Goal: Complete application form: Complete application form

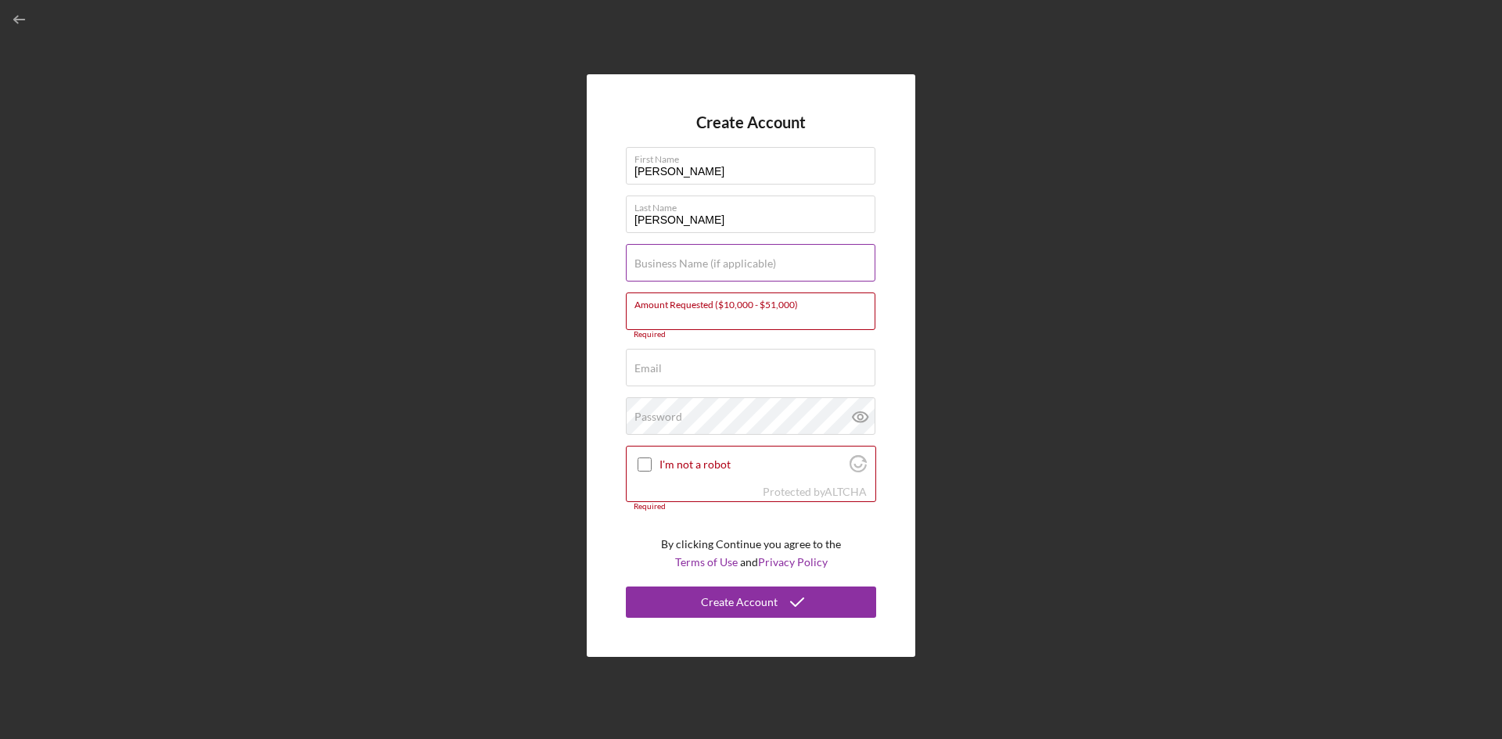
click at [728, 255] on input "Business Name (if applicable)" at bounding box center [751, 263] width 250 height 38
type input "p"
type input "never give up 4 life"
click at [721, 364] on div "Email Required" at bounding box center [751, 368] width 250 height 39
type input "[EMAIL_ADDRESS][DOMAIN_NAME]"
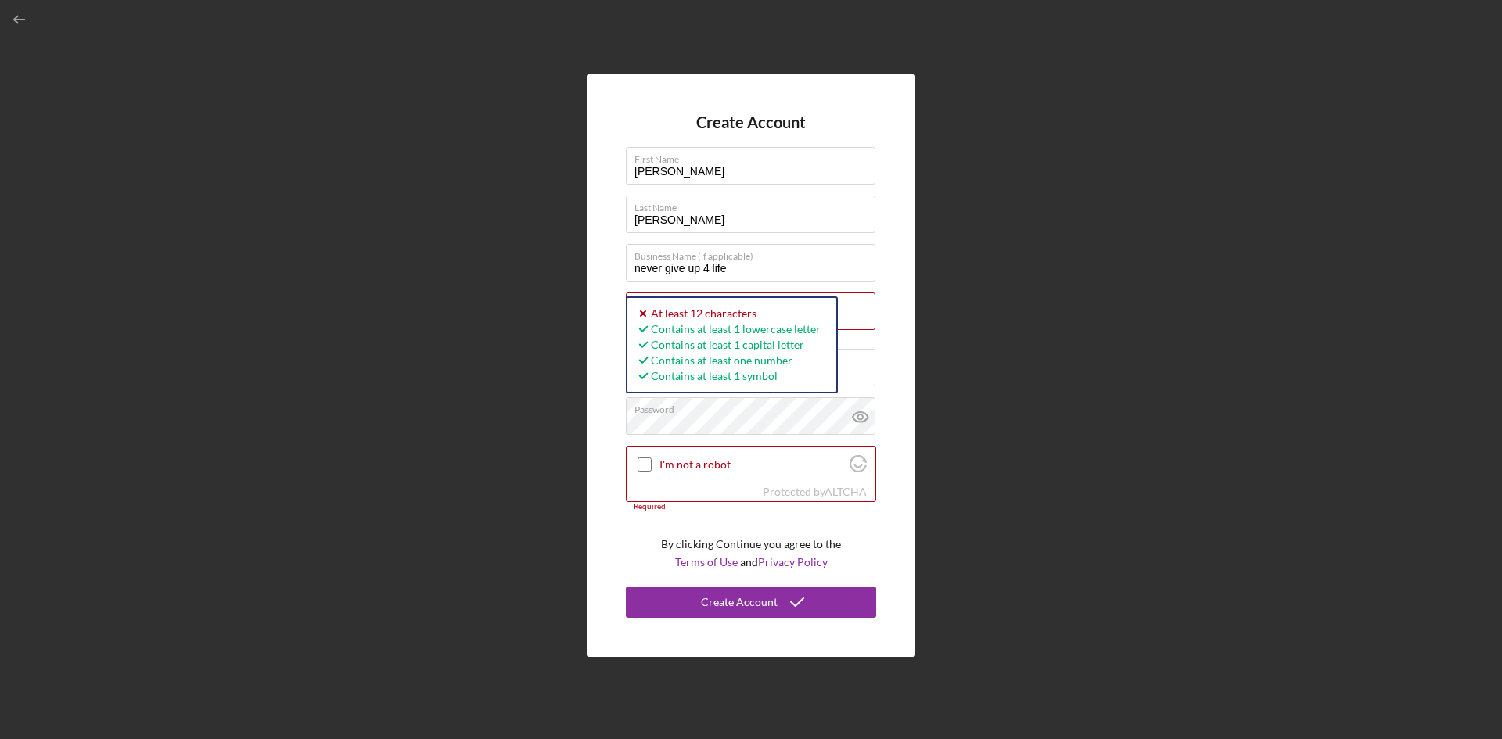
click at [1075, 370] on div "Create Account First Name [PERSON_NAME] Last Name [PERSON_NAME] Business Name (…" at bounding box center [751, 366] width 1487 height 732
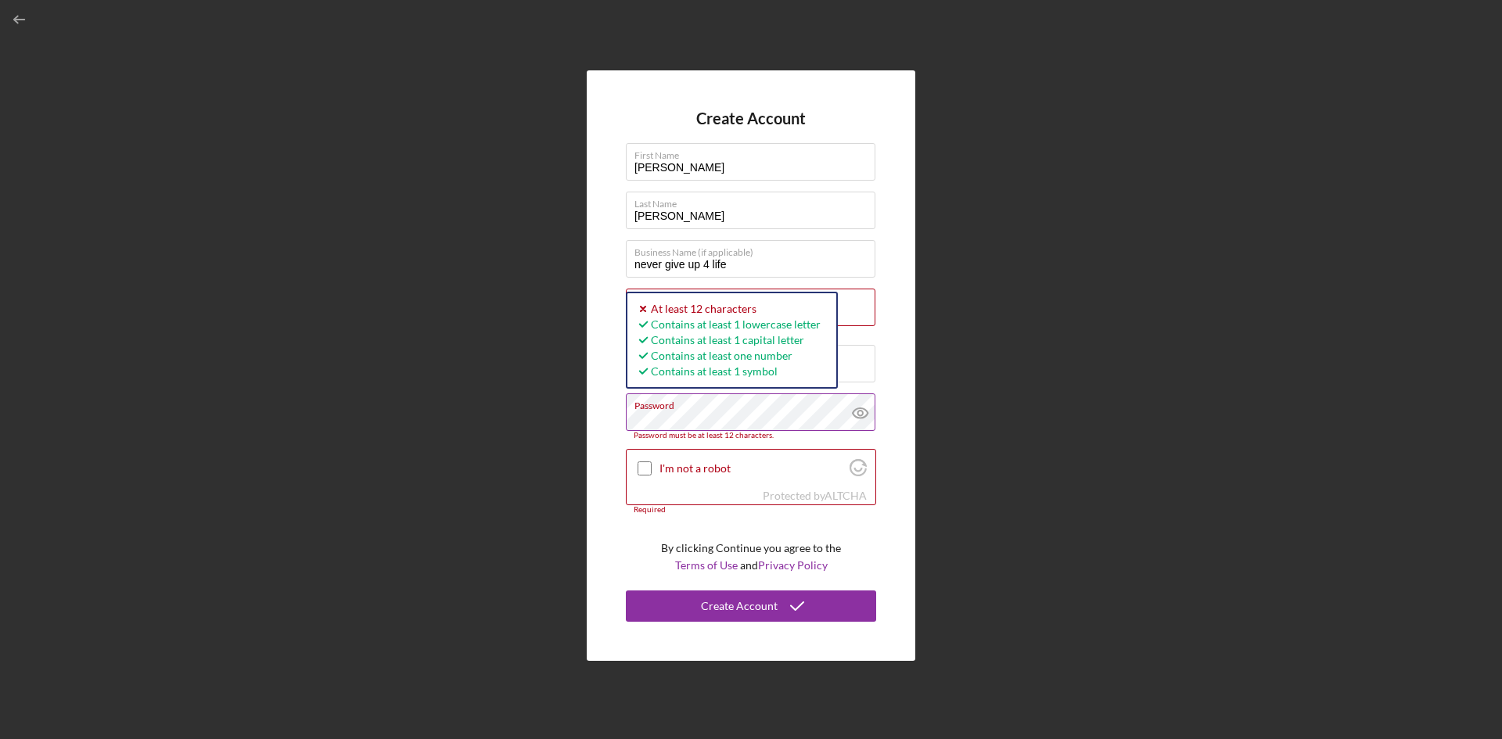
click at [852, 414] on icon at bounding box center [860, 413] width 39 height 39
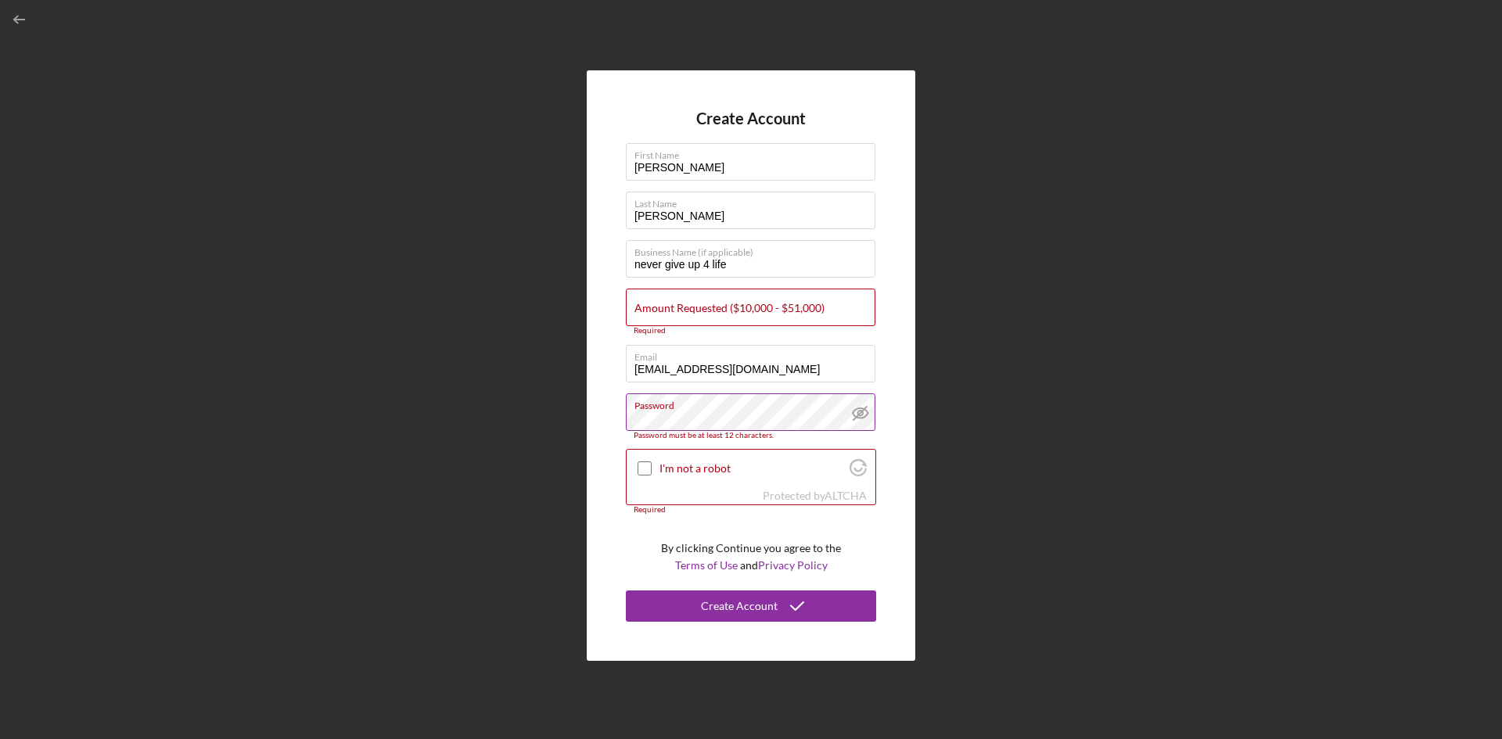
click at [758, 398] on label "Password" at bounding box center [755, 402] width 241 height 17
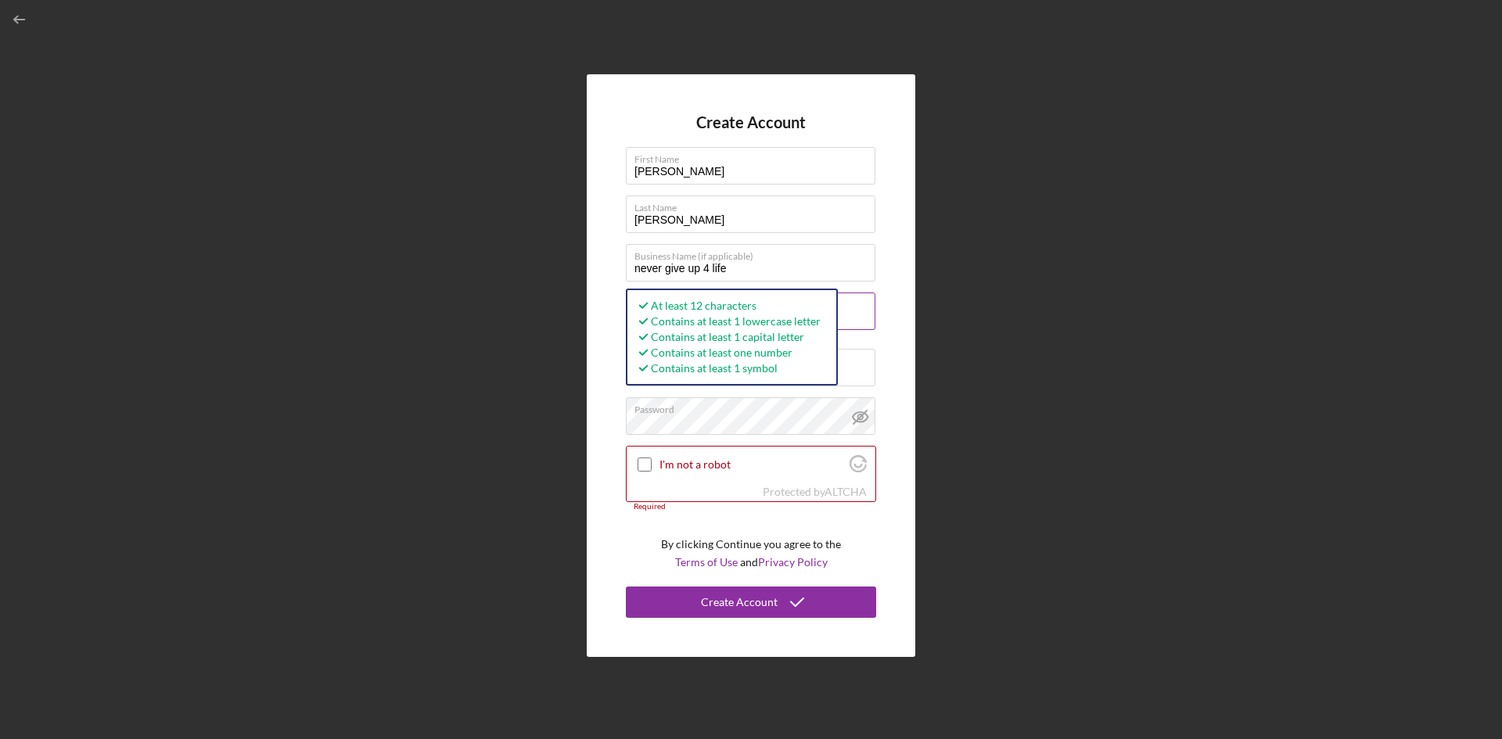
click at [867, 321] on input "Amount Requested ($10,000 - $51,000)" at bounding box center [751, 312] width 250 height 38
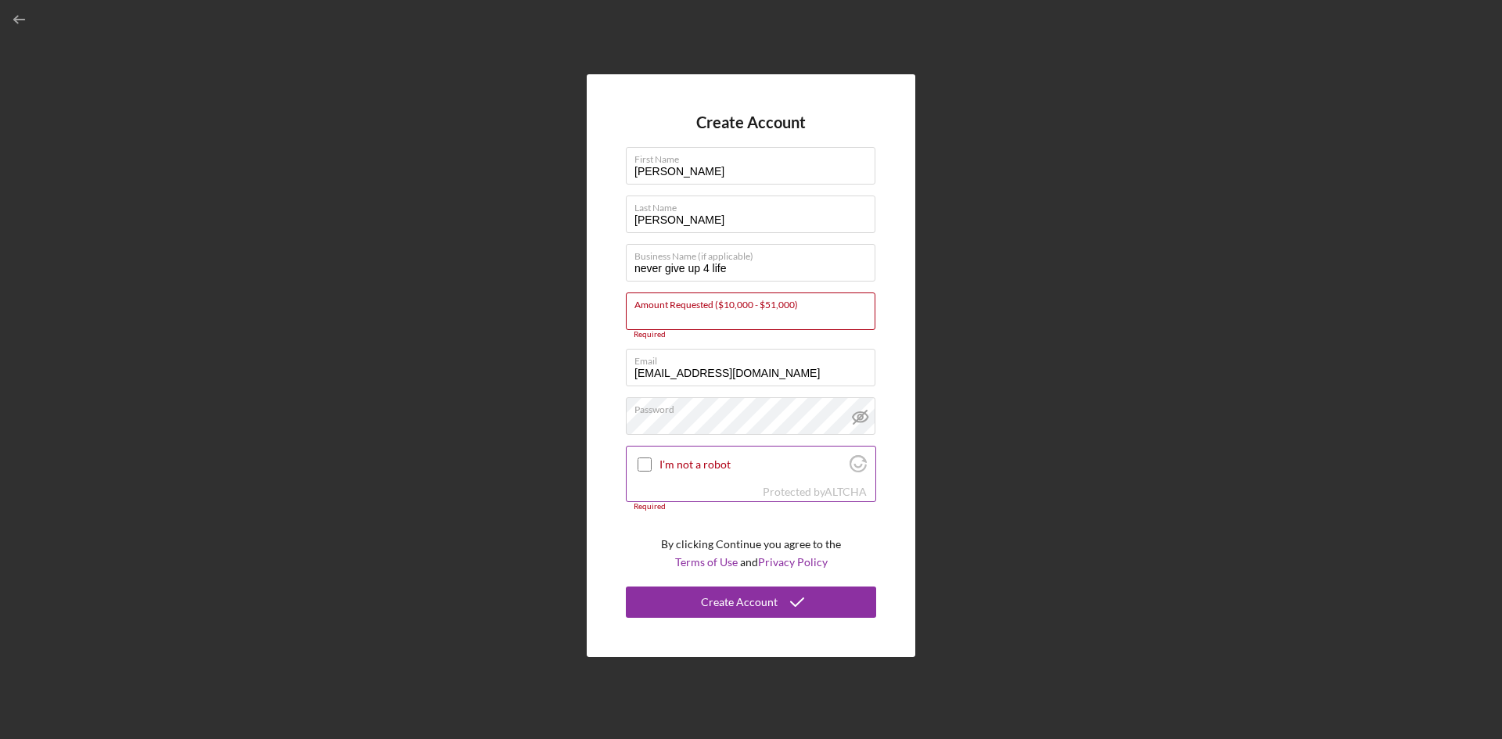
click at [647, 465] on input "I'm not a robot" at bounding box center [645, 465] width 14 height 14
checkbox input "true"
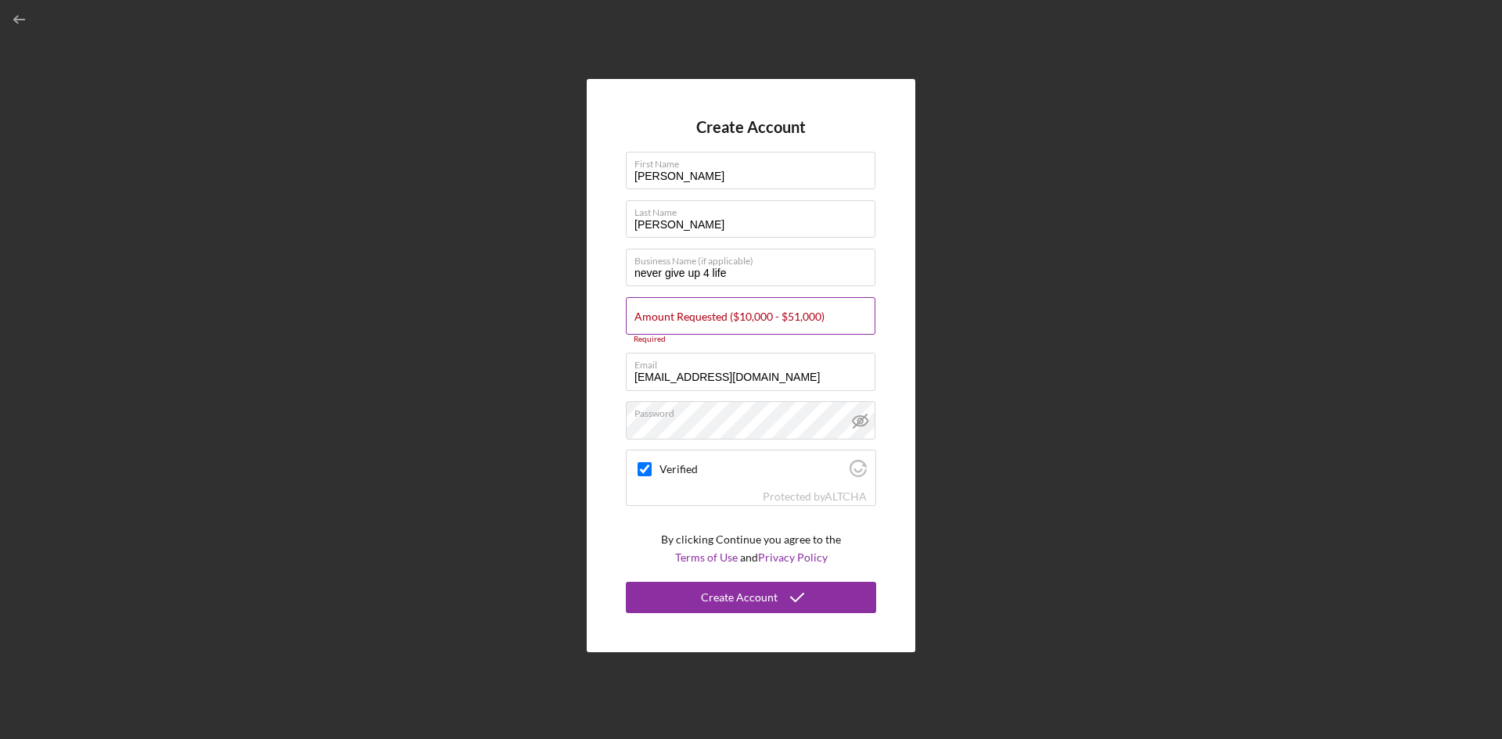
click at [703, 318] on label "Amount Requested ($10,000 - $51,000)" at bounding box center [730, 317] width 190 height 13
click at [703, 318] on input "Amount Requested ($10,000 - $51,000)" at bounding box center [751, 316] width 250 height 38
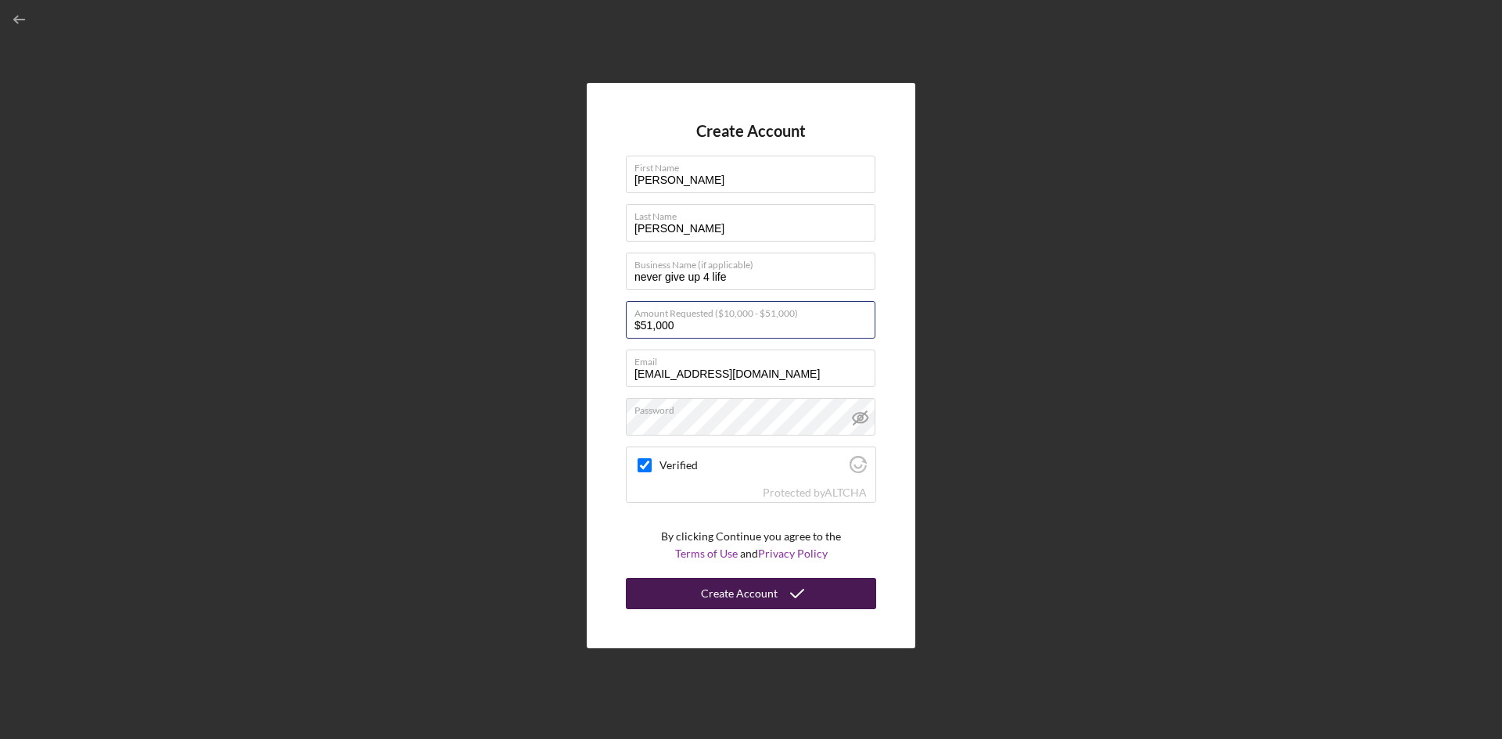
type input "$51,000"
click at [775, 605] on div "Create Account" at bounding box center [739, 593] width 77 height 31
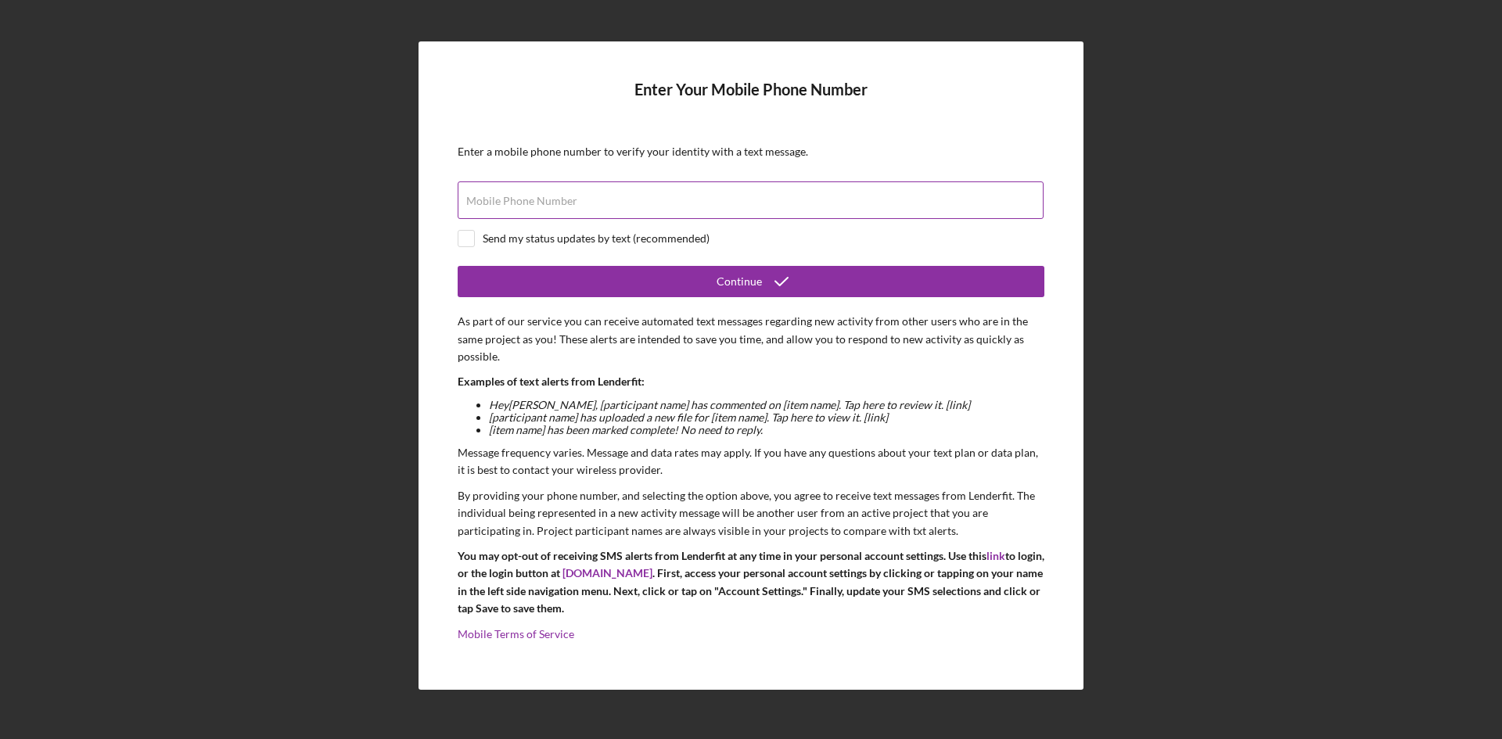
click at [788, 196] on div "Mobile Phone Number" at bounding box center [751, 201] width 587 height 39
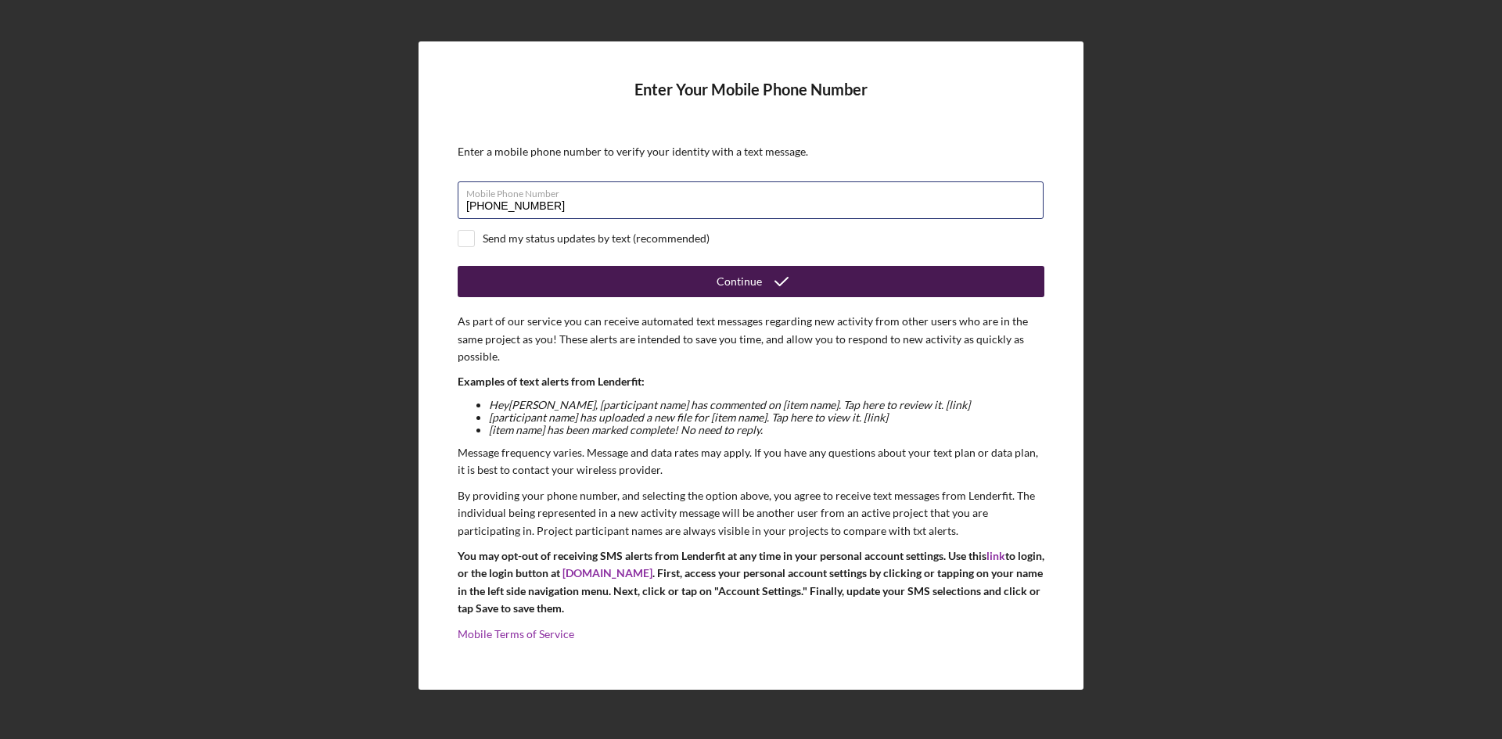
type input "[PHONE_NUMBER]"
click at [732, 283] on div "Continue" at bounding box center [739, 281] width 45 height 31
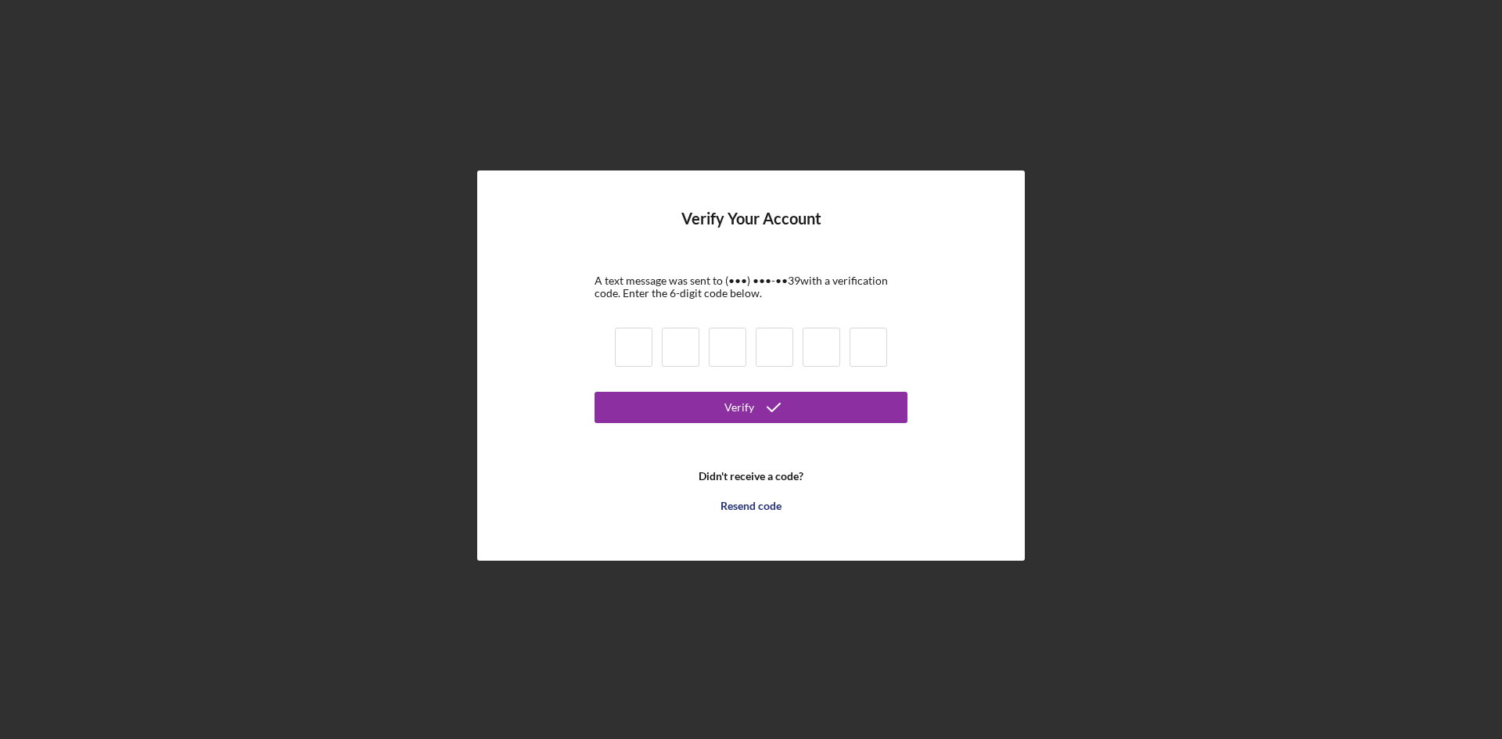
click at [631, 342] on input at bounding box center [634, 347] width 38 height 39
type input "7"
type input "8"
type input "9"
type input "4"
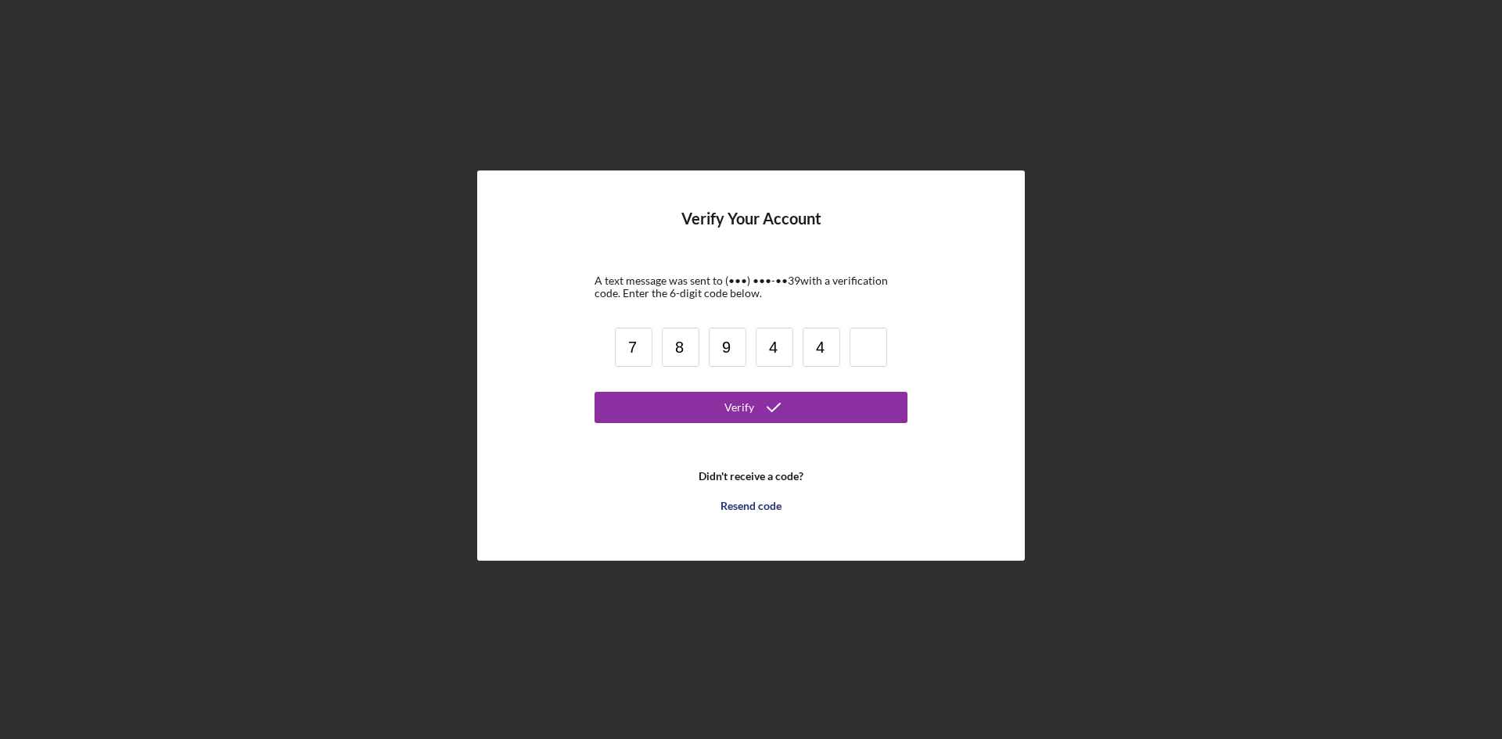
type input "4"
type input "1"
click at [803, 410] on button "Verify" at bounding box center [751, 407] width 313 height 31
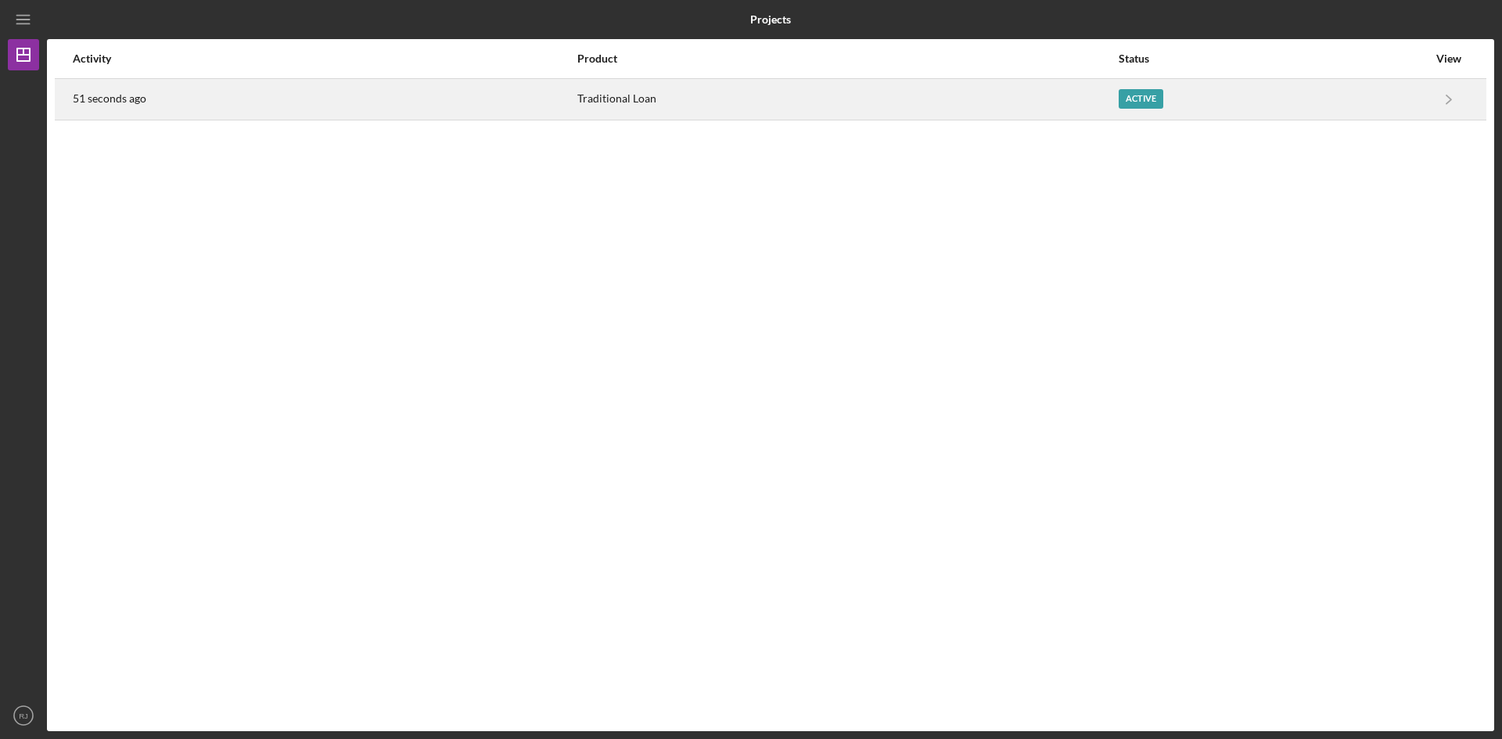
click at [1142, 98] on div "Active" at bounding box center [1141, 99] width 45 height 20
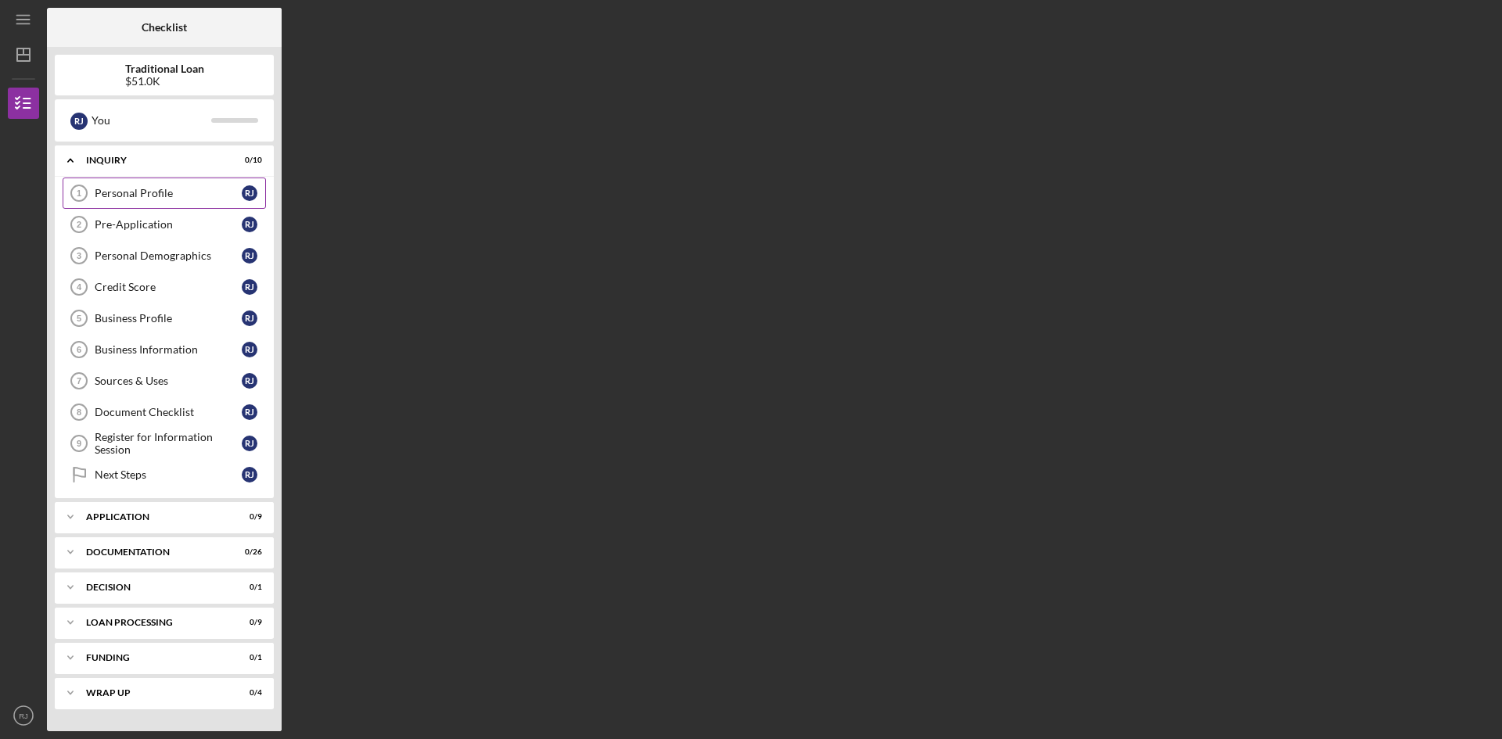
click at [128, 202] on link "Personal Profile 1 Personal Profile [PERSON_NAME]" at bounding box center [164, 193] width 203 height 31
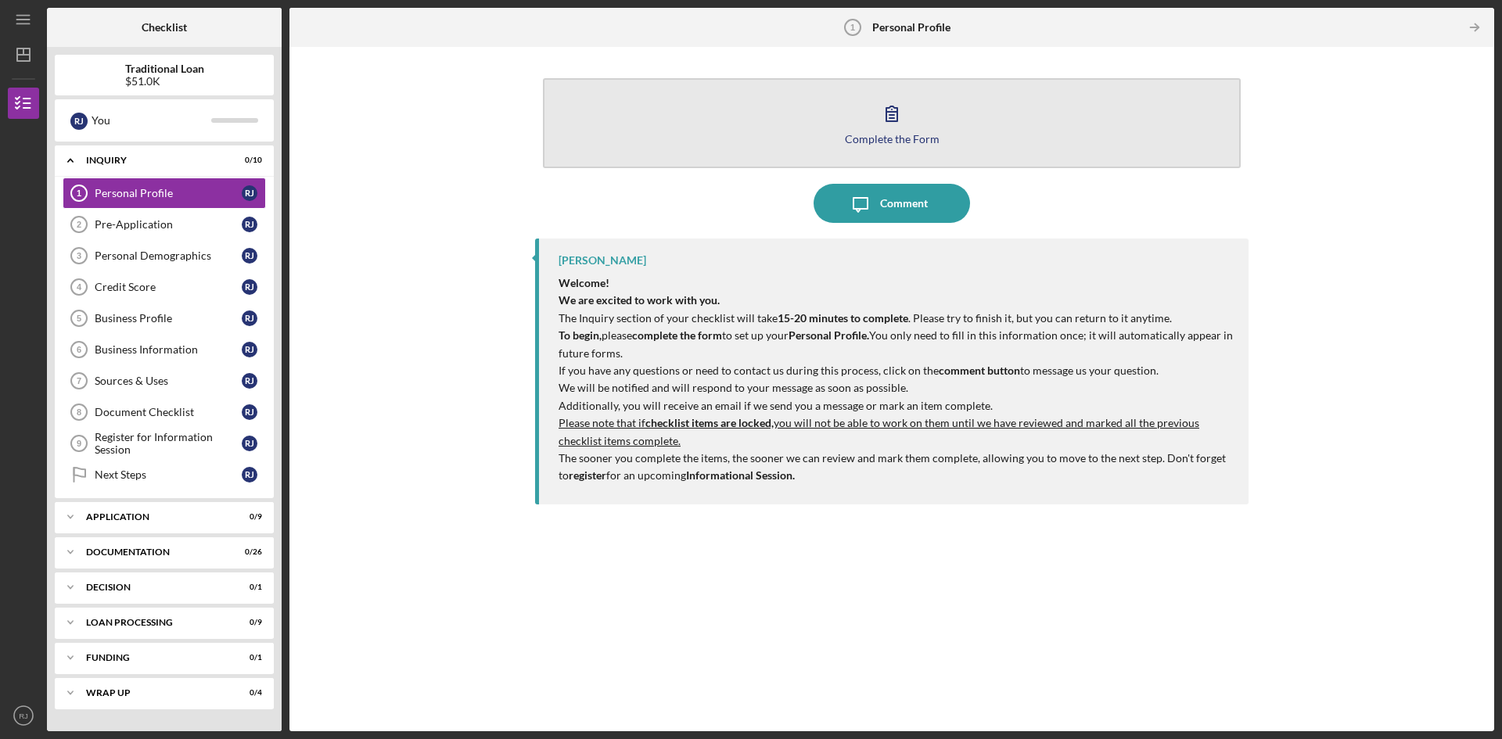
click at [867, 135] on div "Complete the Form" at bounding box center [892, 139] width 95 height 12
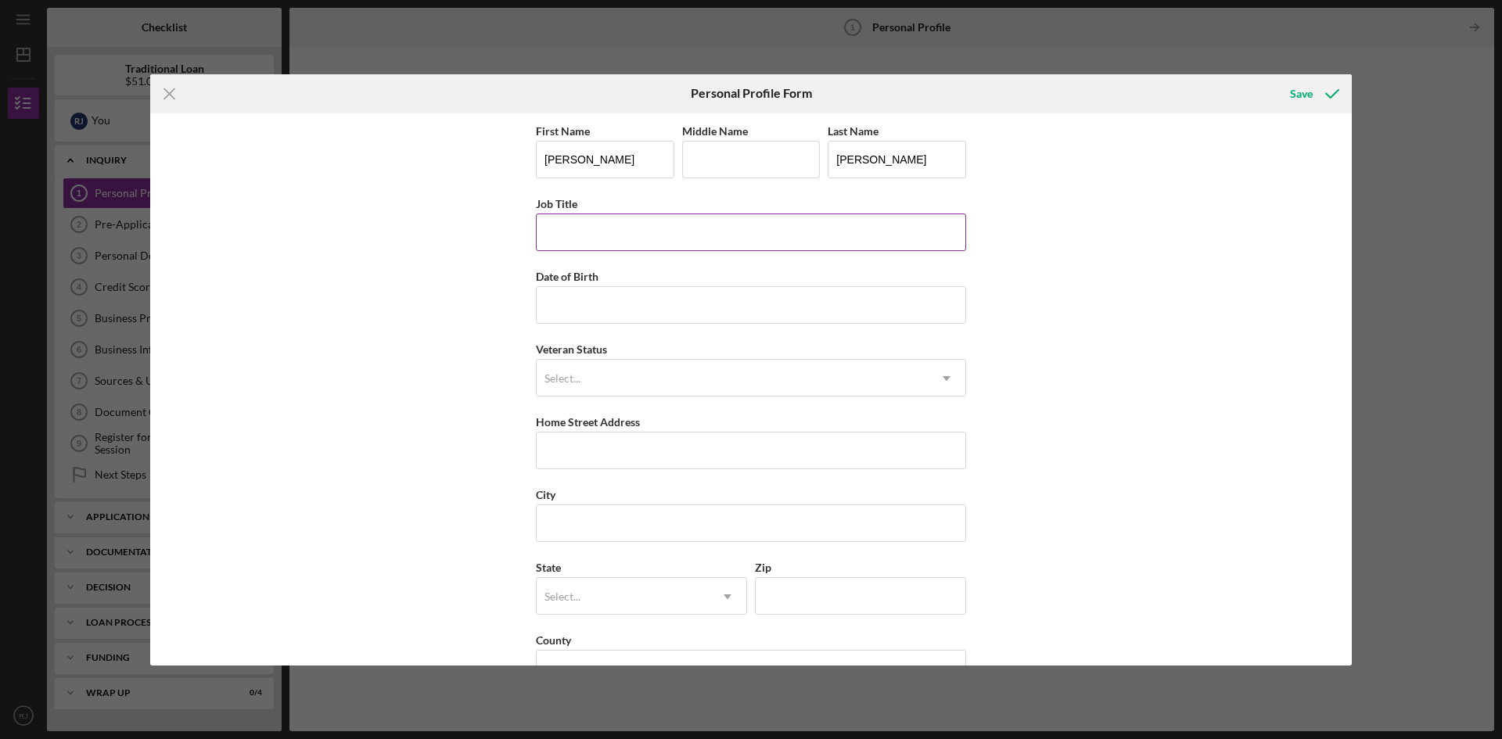
click at [693, 239] on input "Job Title" at bounding box center [751, 233] width 430 height 38
type input "CEO"
type input "[DATE]"
click at [705, 372] on div "Select..." at bounding box center [732, 379] width 391 height 36
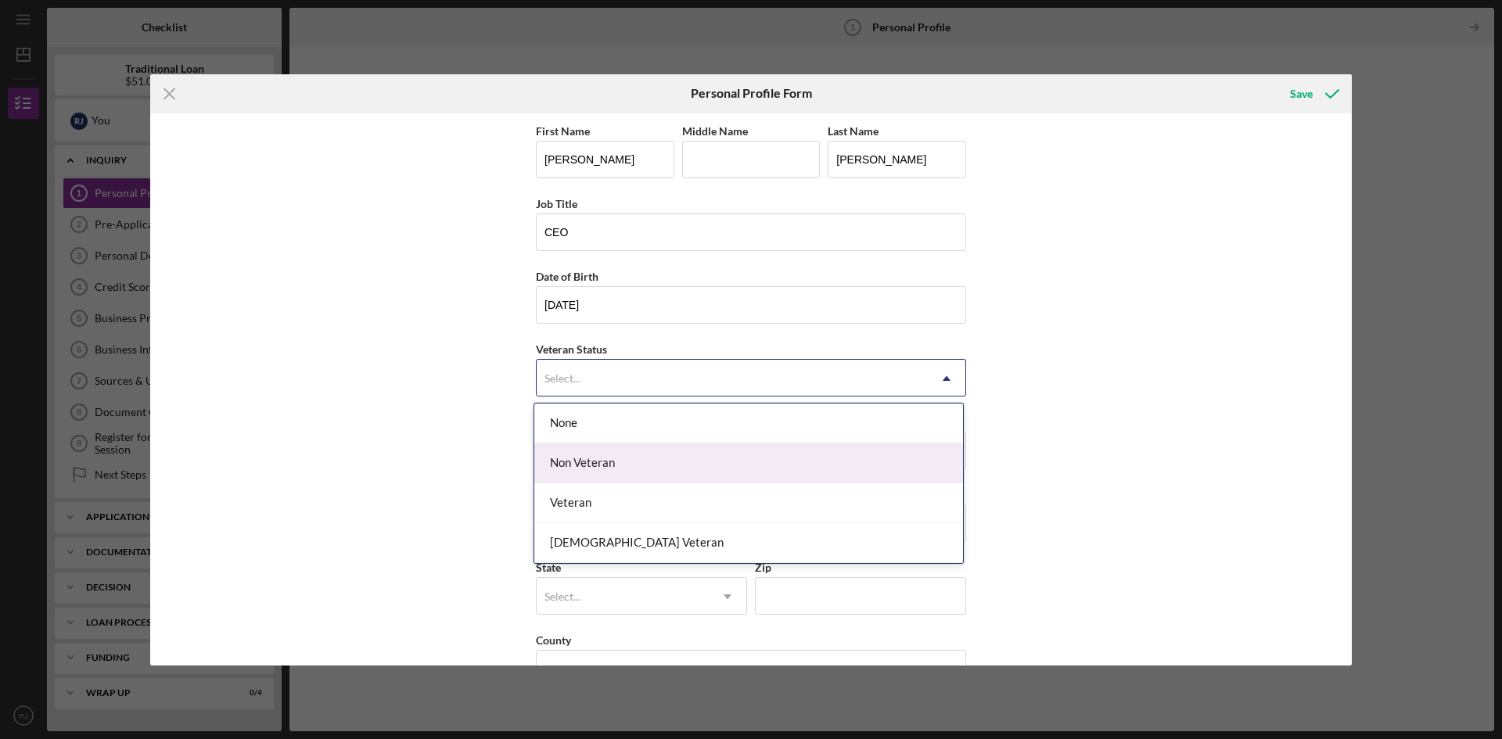
click at [655, 475] on div "Non Veteran" at bounding box center [748, 464] width 429 height 40
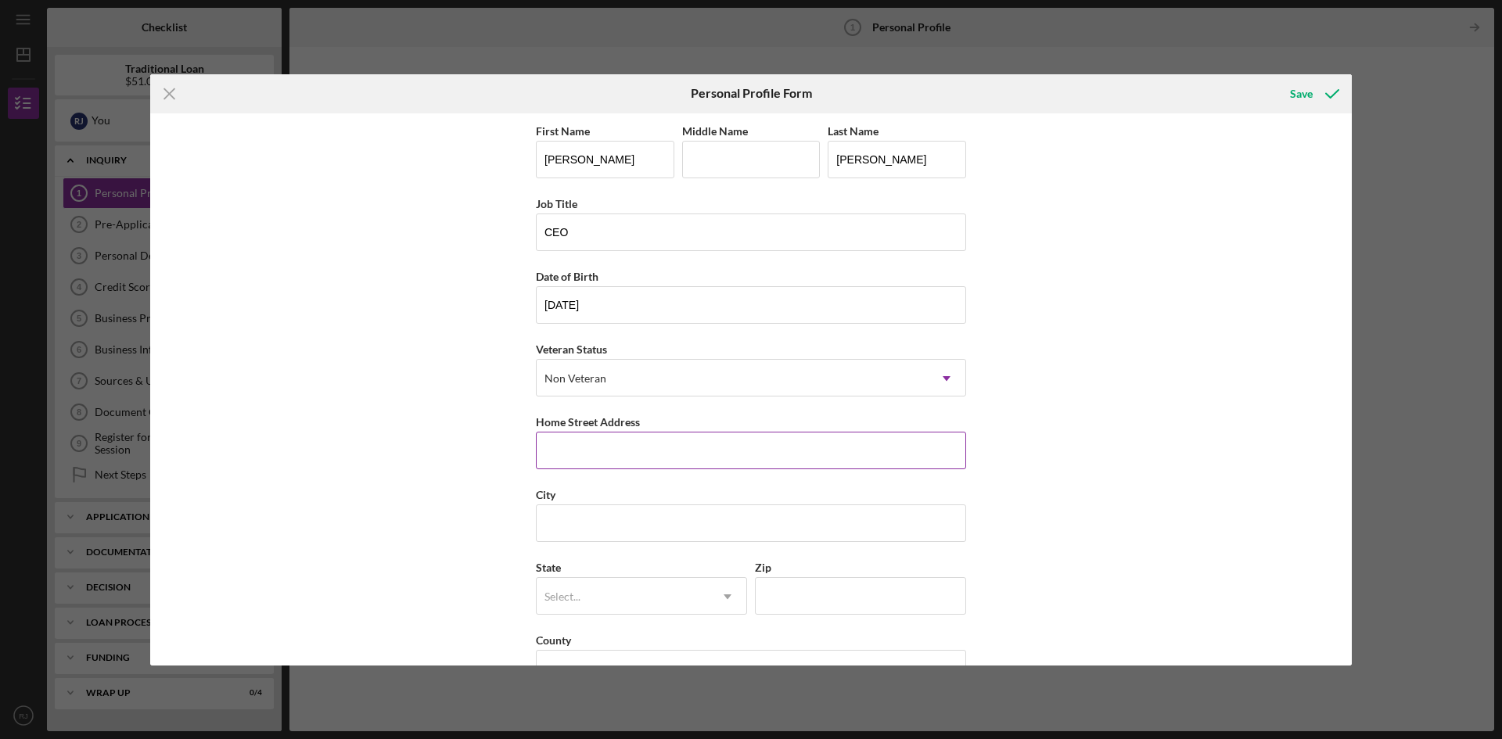
click at [630, 455] on input "Home Street Address" at bounding box center [751, 451] width 430 height 38
click at [1074, 527] on div "First Name [PERSON_NAME] Middle Name Last Name [PERSON_NAME] Job Title CEO Date…" at bounding box center [751, 389] width 1202 height 552
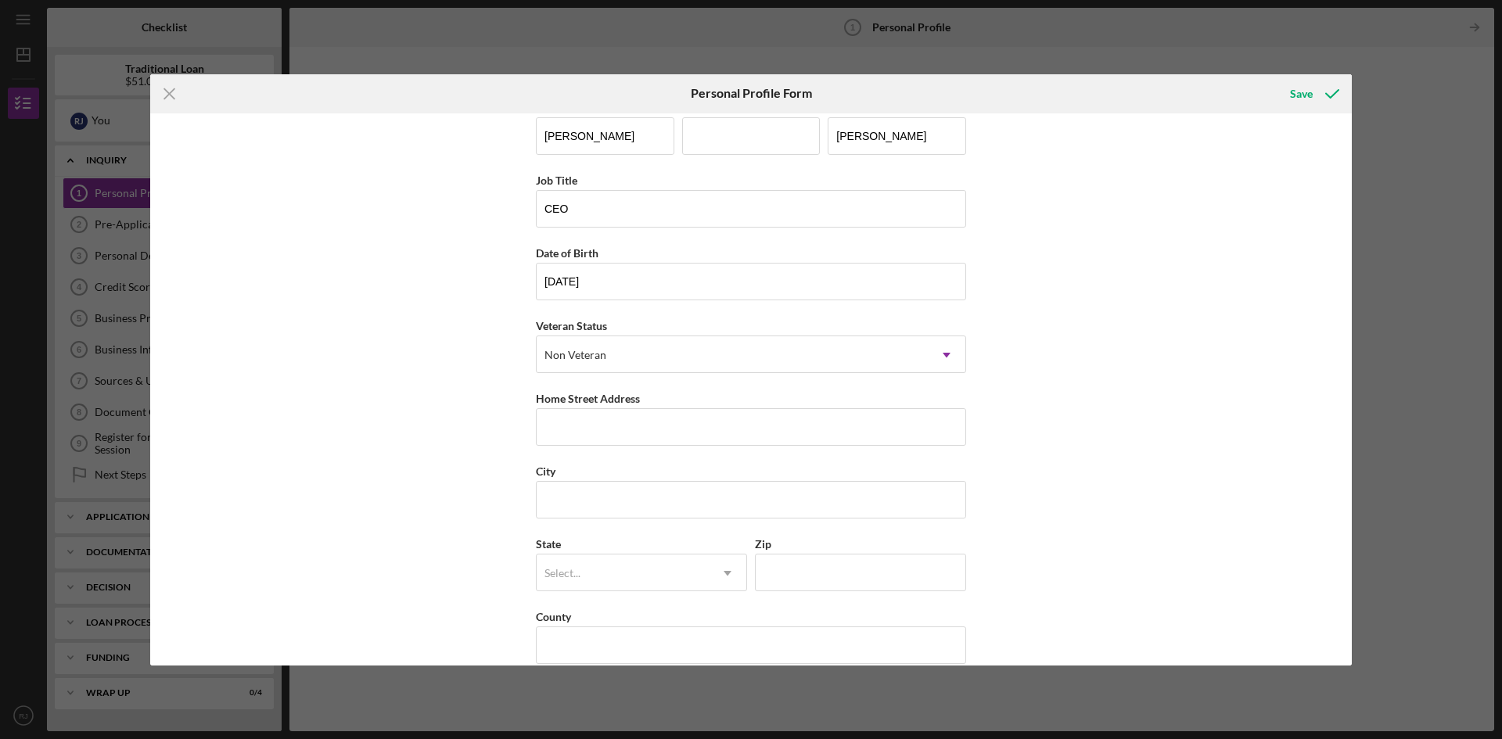
scroll to position [45, 0]
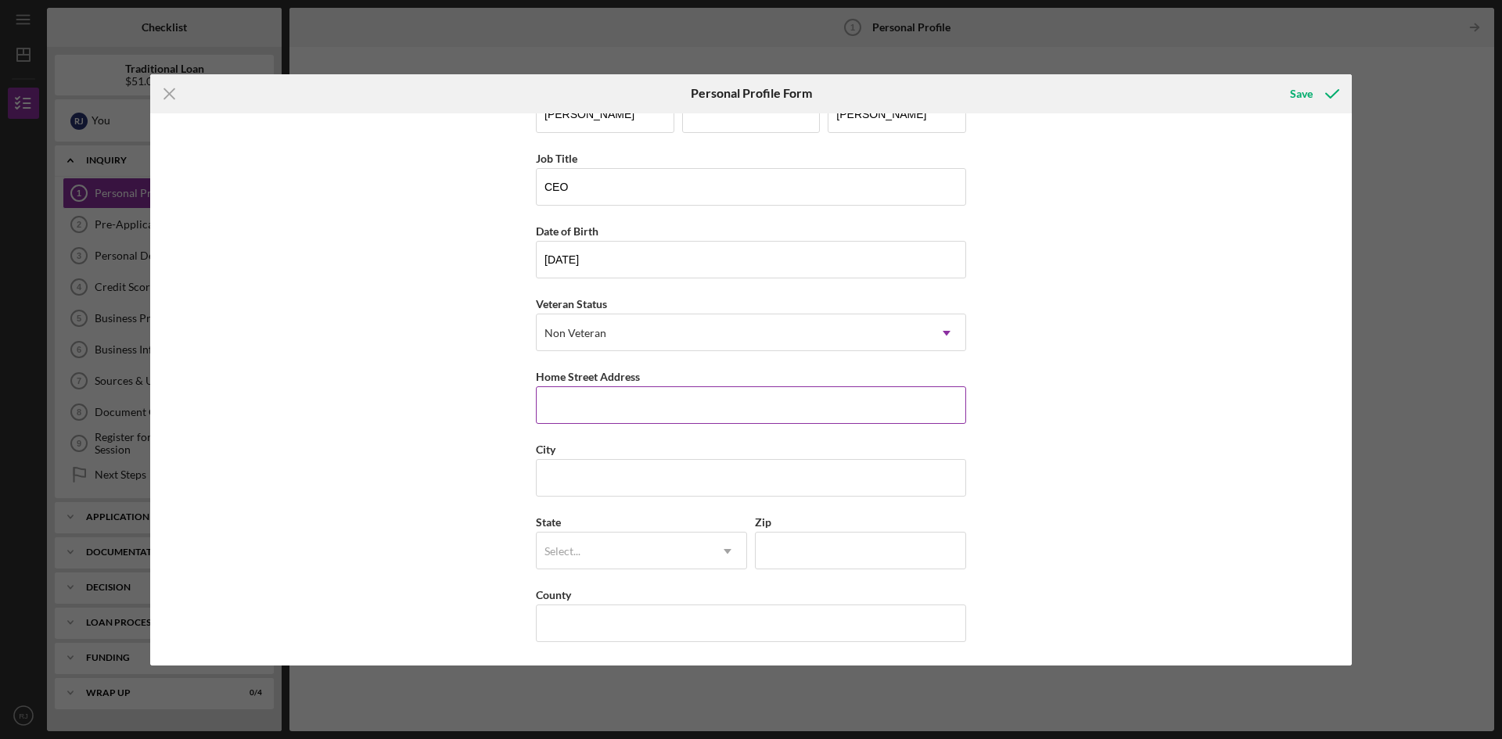
click at [754, 411] on input "Home Street Address" at bounding box center [751, 406] width 430 height 38
type input "8"
type input "894 s [PERSON_NAME] ave"
type input "columbus"
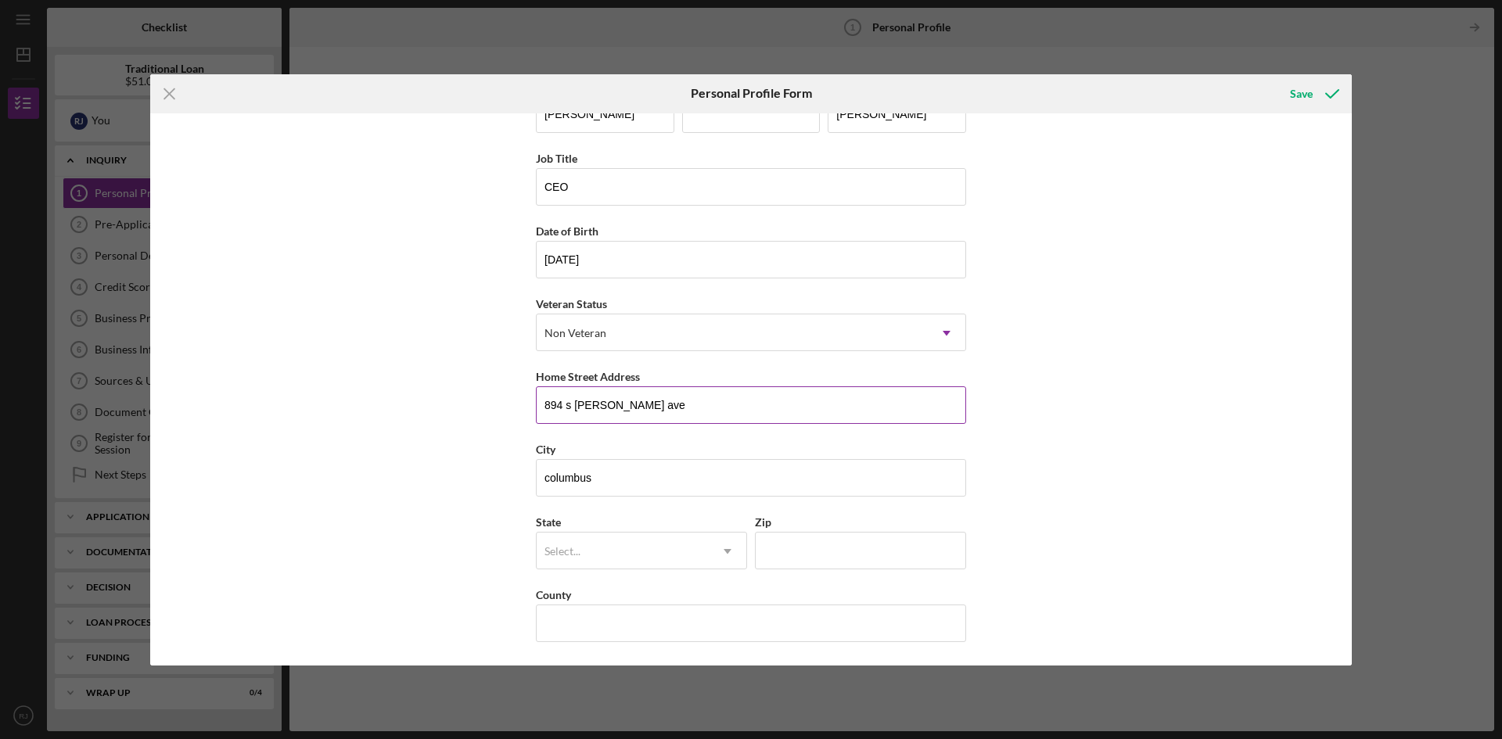
type input "o"
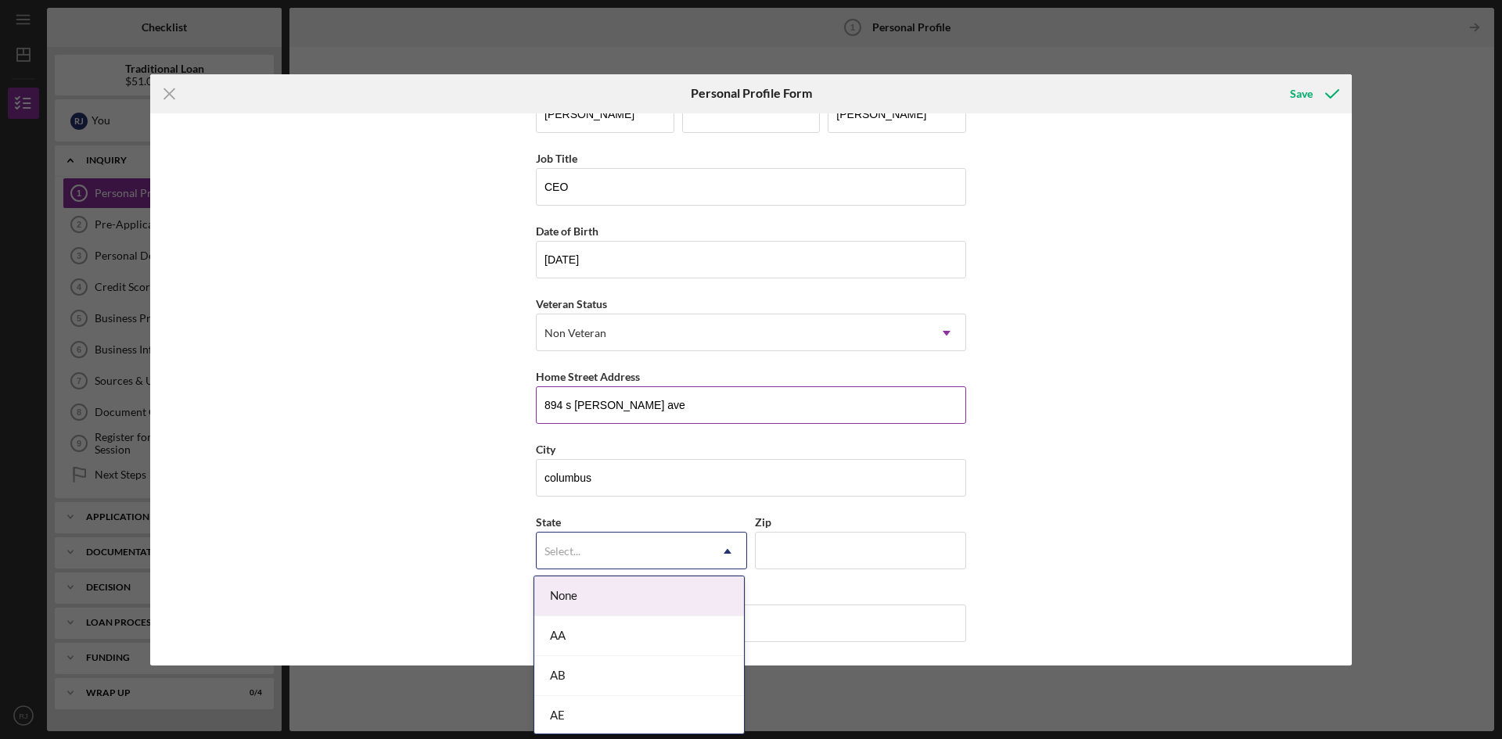
type input "c"
type input "oh"
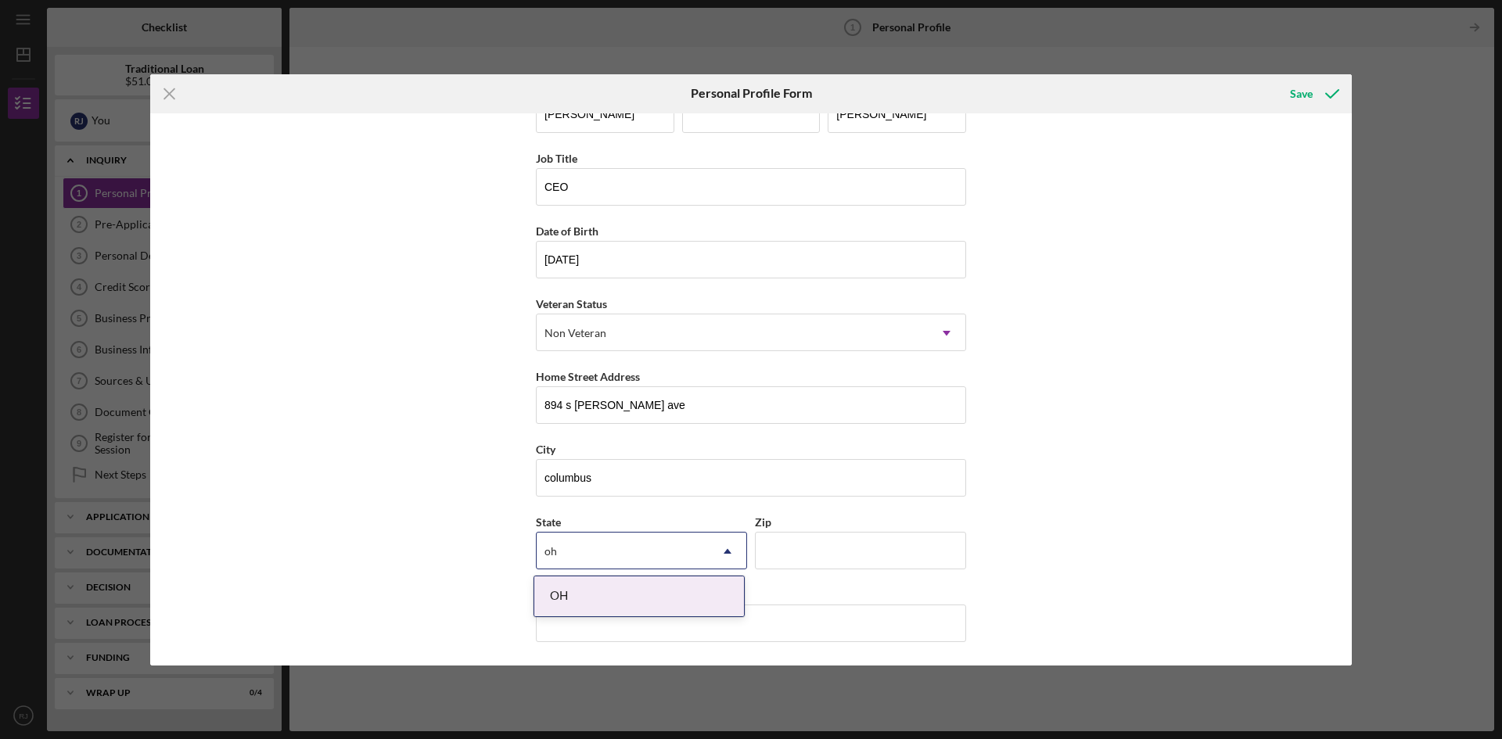
click at [587, 605] on div "OH" at bounding box center [639, 597] width 210 height 40
click at [813, 549] on input "Zip" at bounding box center [860, 551] width 211 height 38
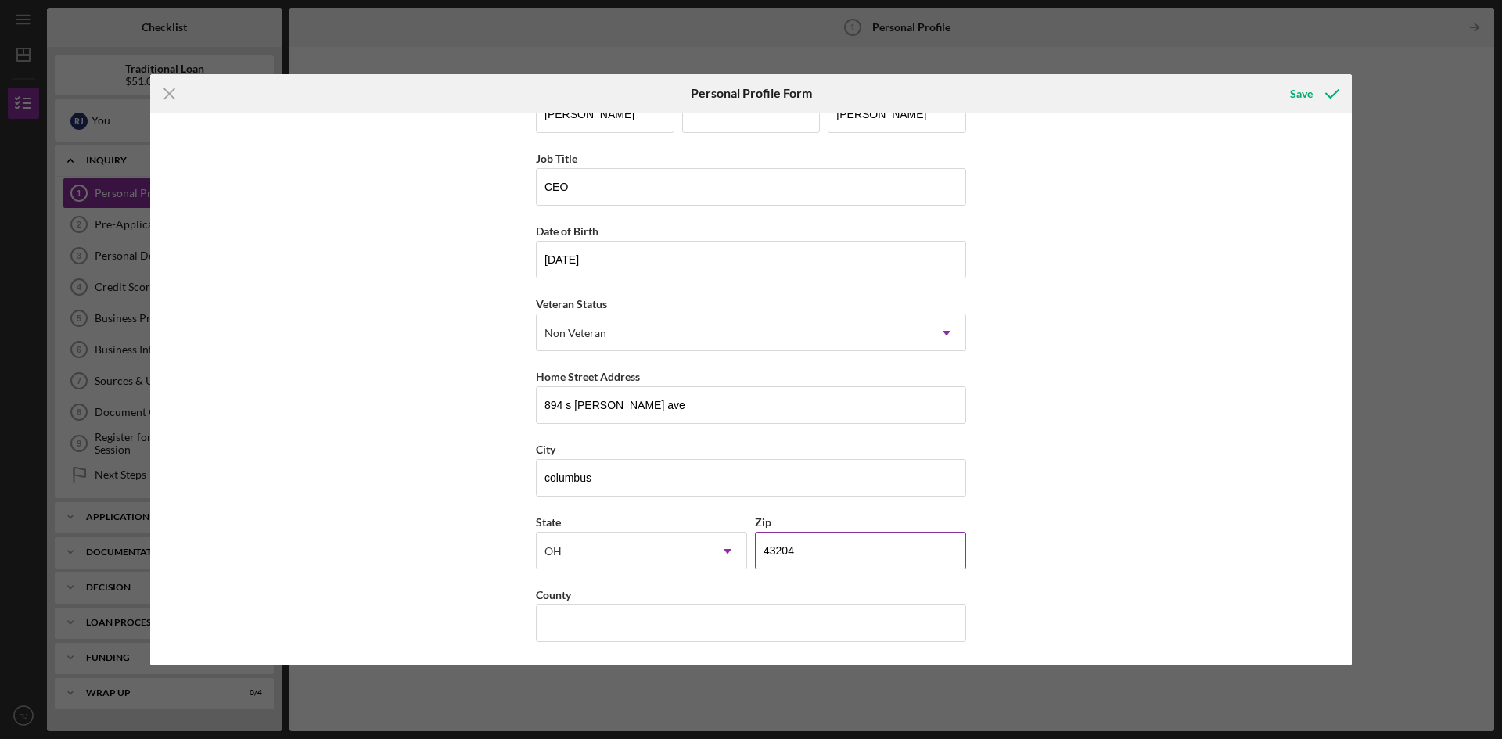
type input "43204"
type input "f"
type input "[PERSON_NAME]"
click at [1297, 99] on div "Save" at bounding box center [1301, 93] width 23 height 31
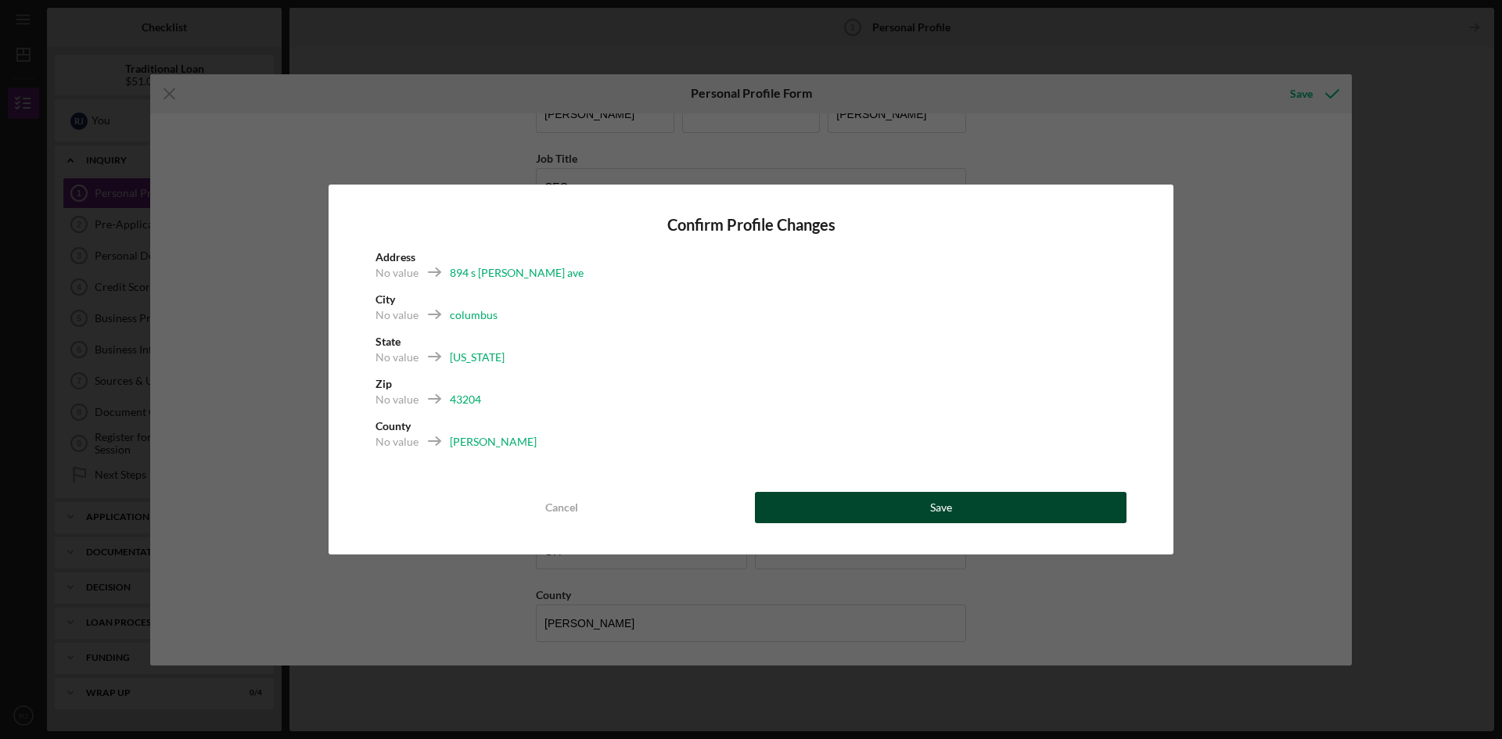
click at [926, 500] on button "Save" at bounding box center [941, 507] width 372 height 31
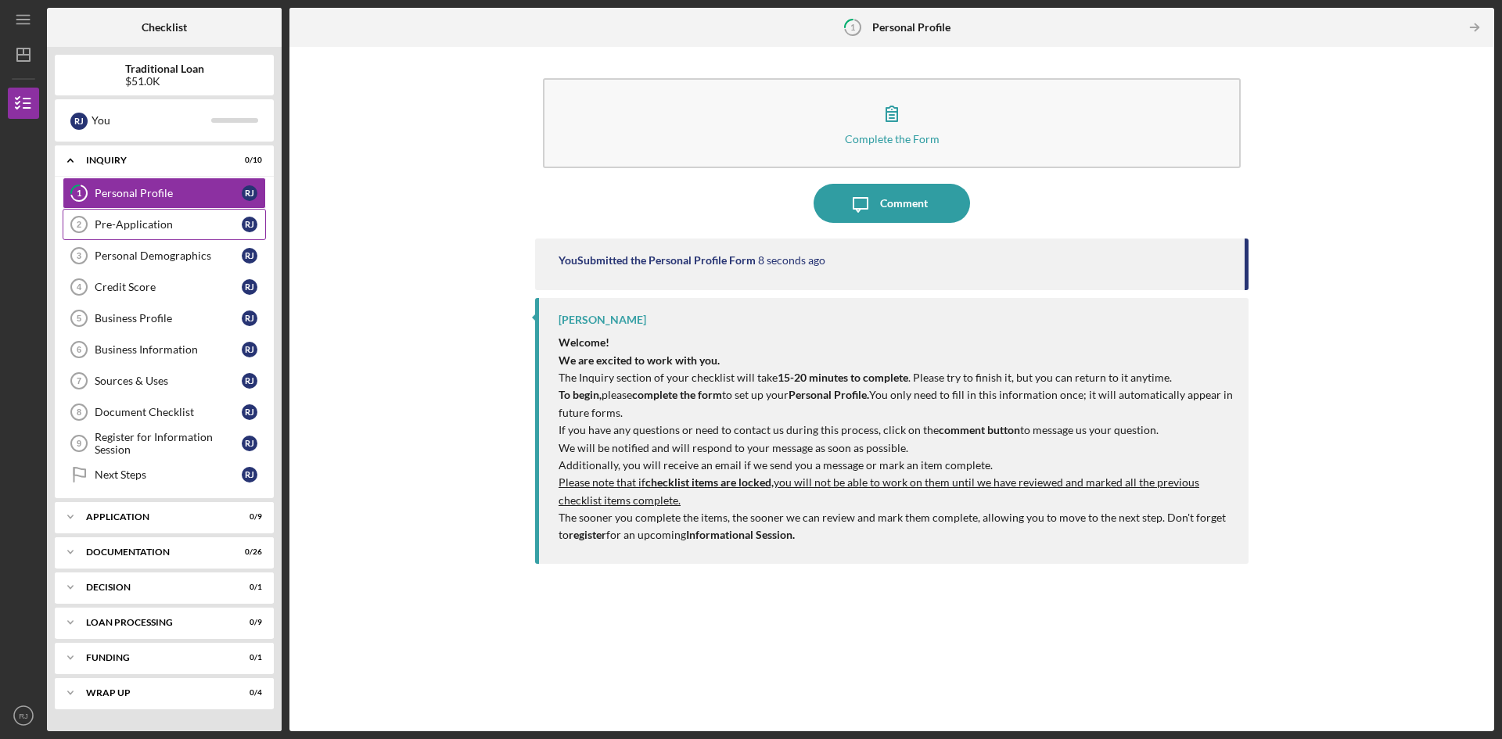
click at [193, 228] on div "Pre-Application" at bounding box center [168, 224] width 147 height 13
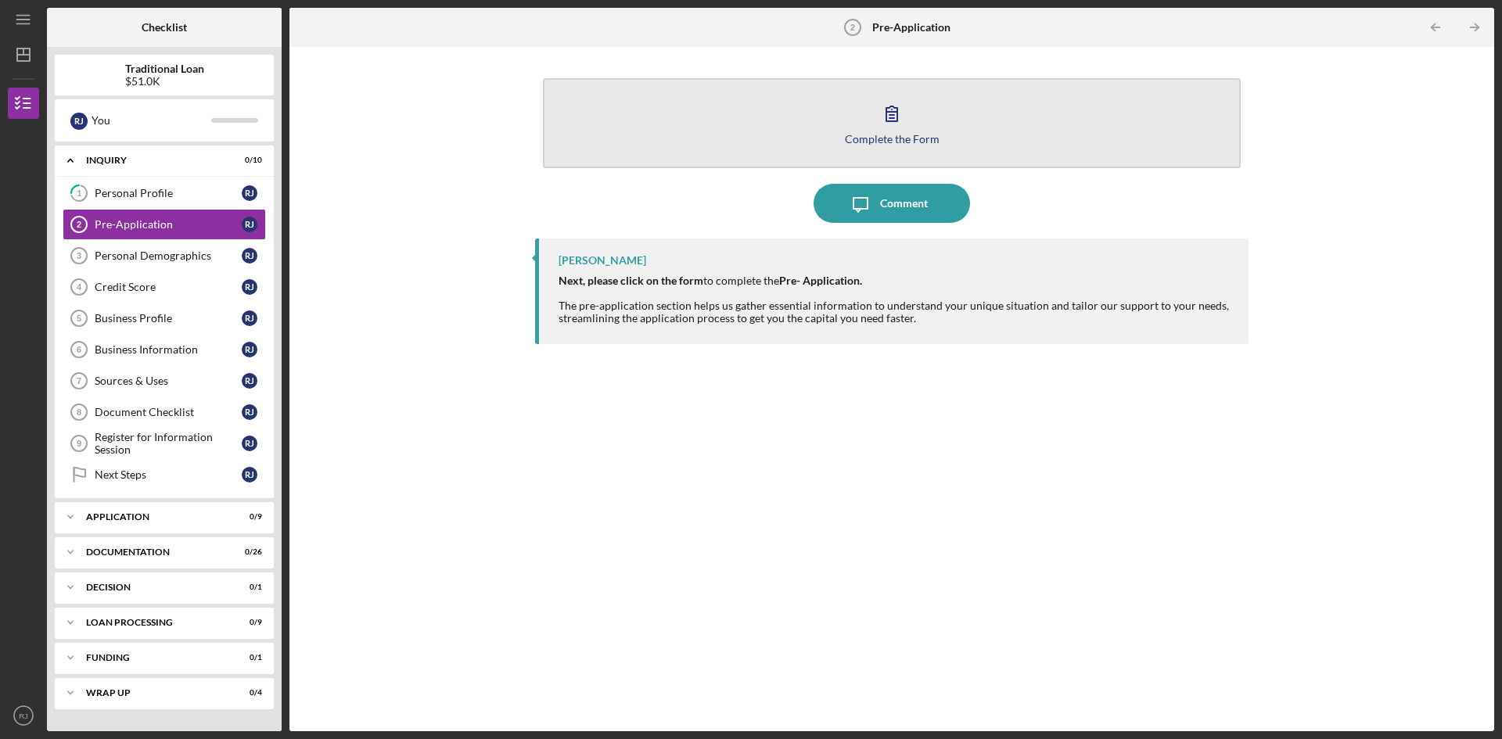
click at [869, 124] on button "Complete the Form Form" at bounding box center [892, 123] width 698 height 90
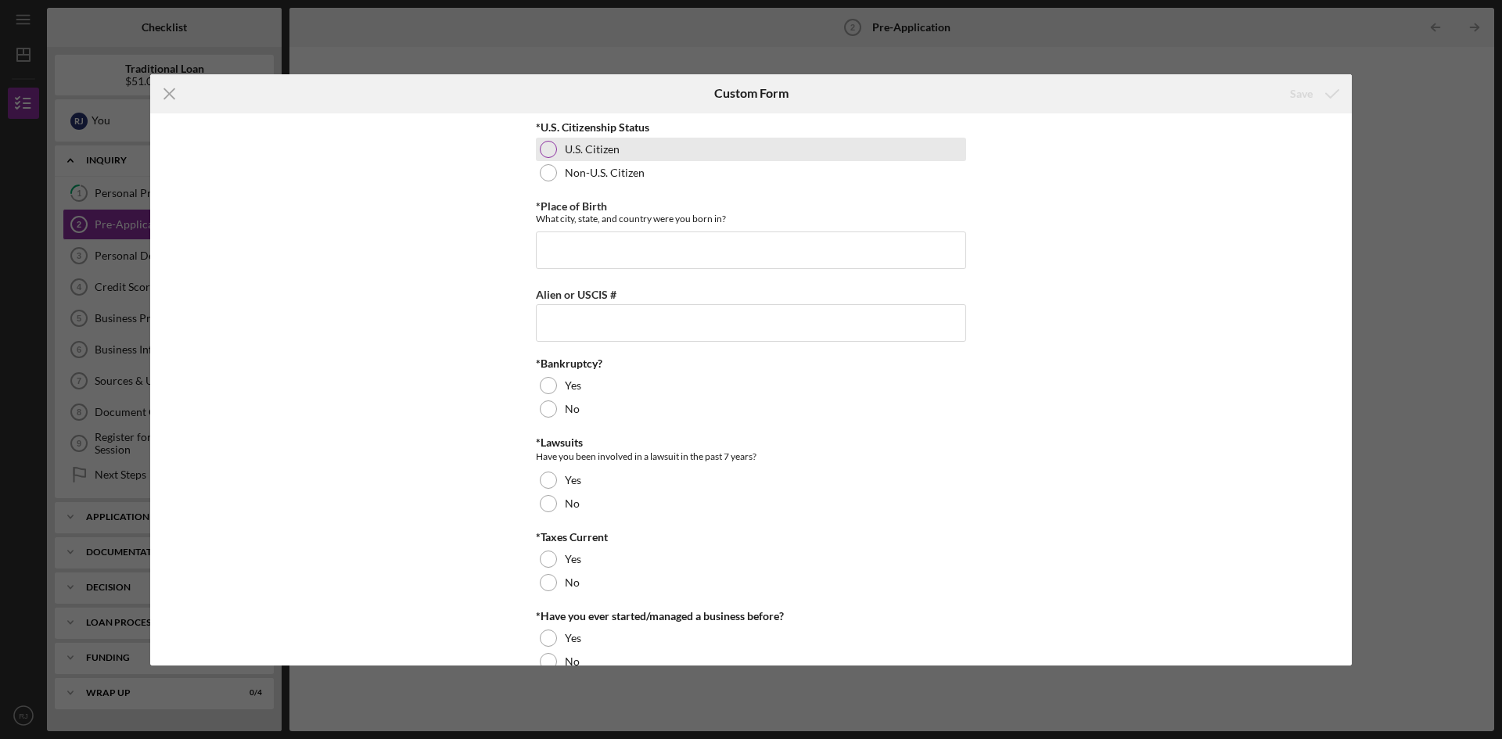
click at [595, 156] on div "U.S. Citizen" at bounding box center [751, 149] width 430 height 23
click at [608, 232] on input "*Place of Birth" at bounding box center [751, 251] width 430 height 38
type input "columbus"
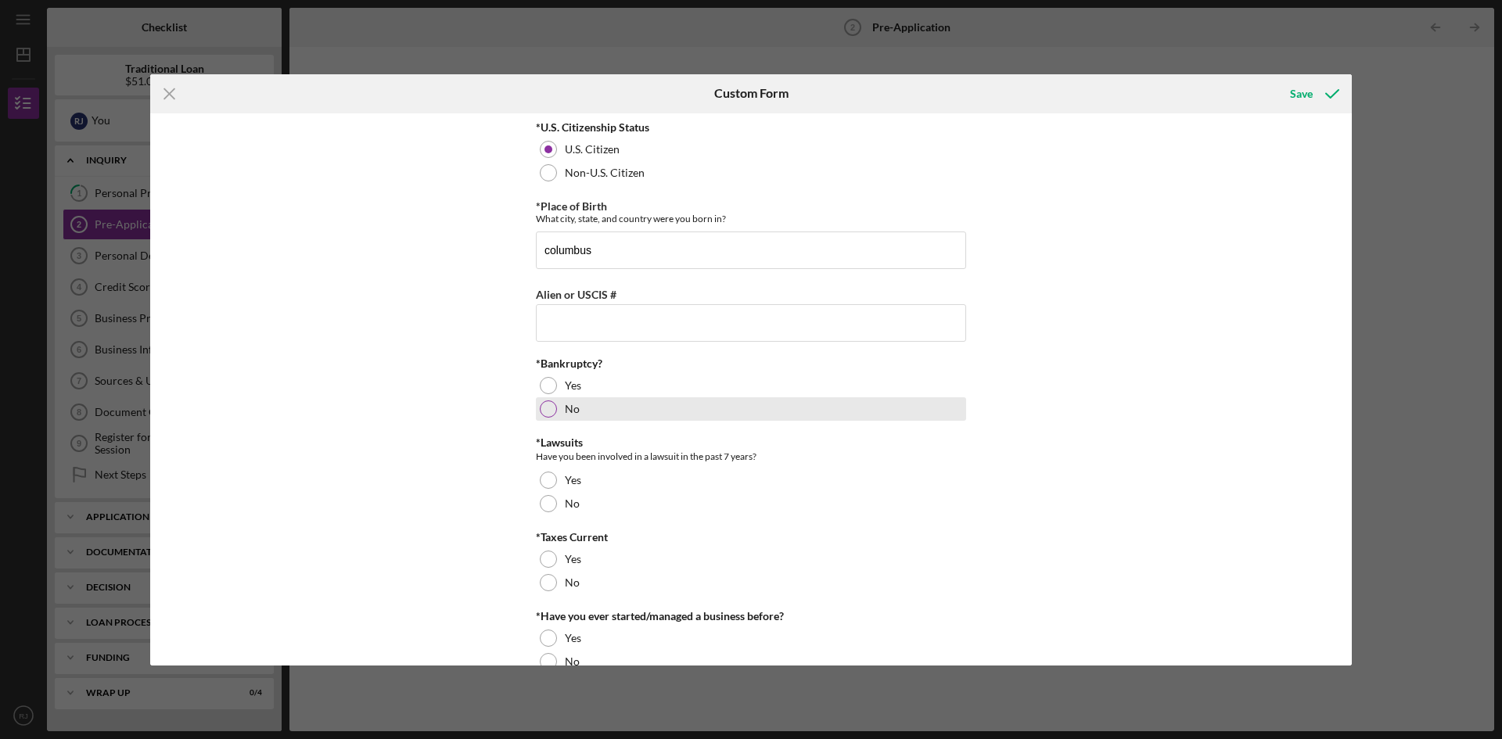
click at [547, 411] on div at bounding box center [548, 409] width 17 height 17
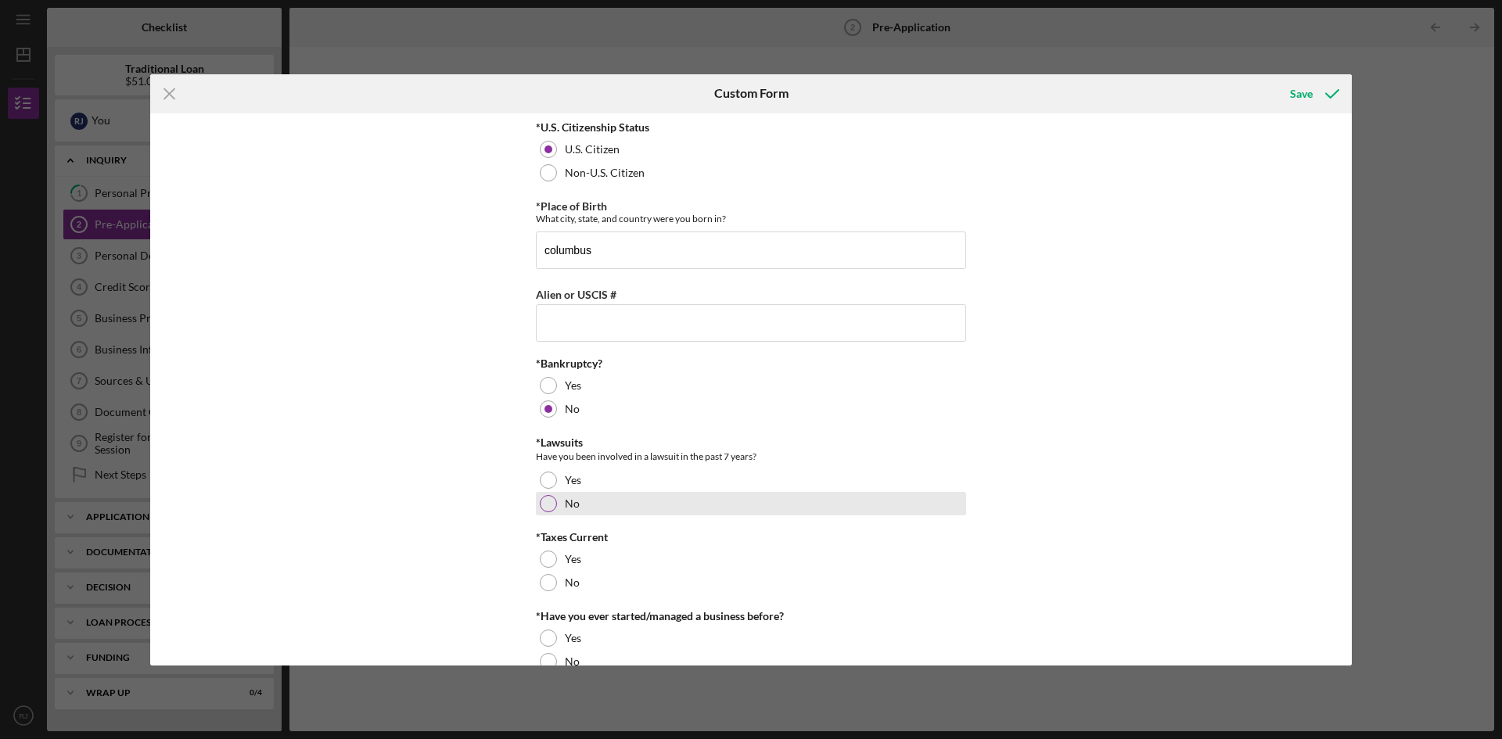
click at [540, 500] on div at bounding box center [548, 503] width 17 height 17
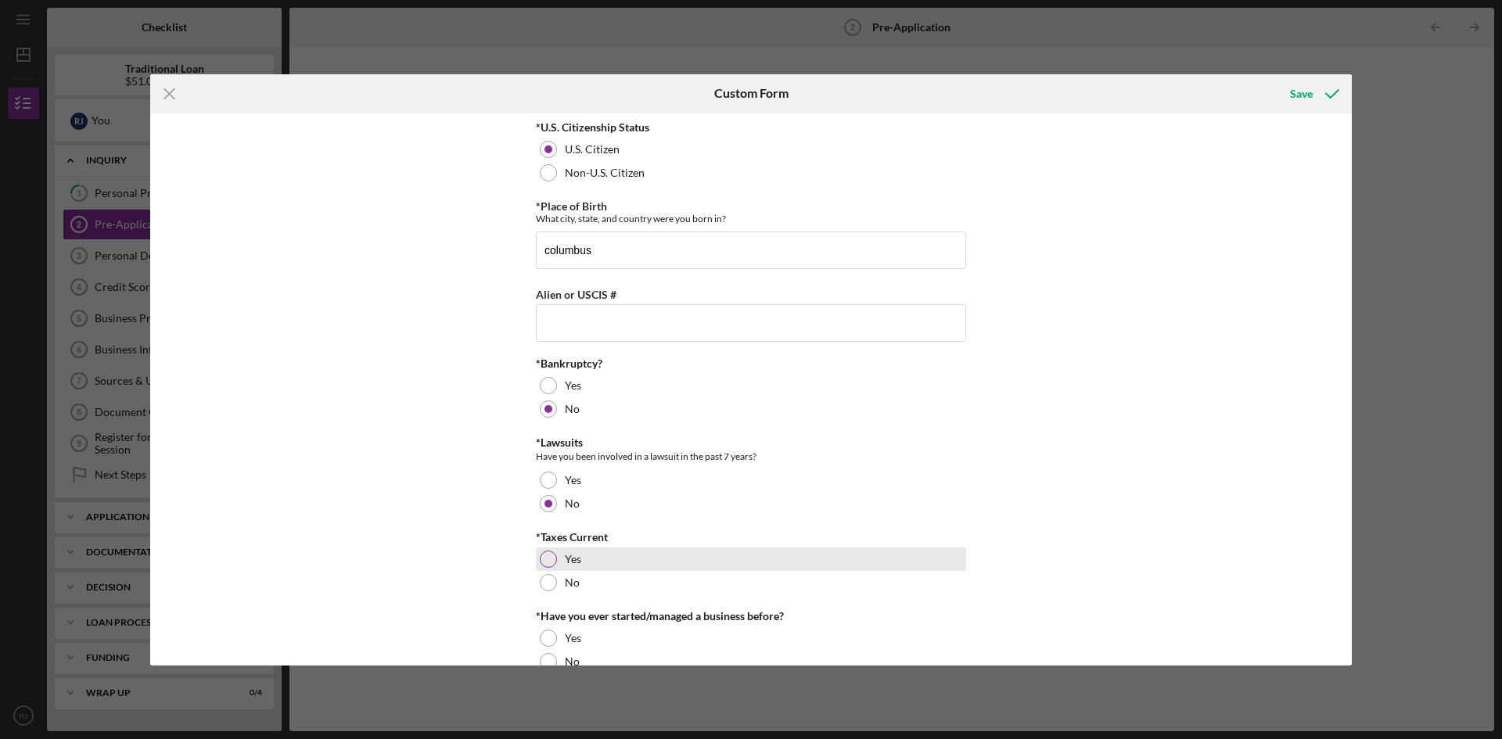
click at [583, 567] on div "Yes" at bounding box center [751, 559] width 430 height 23
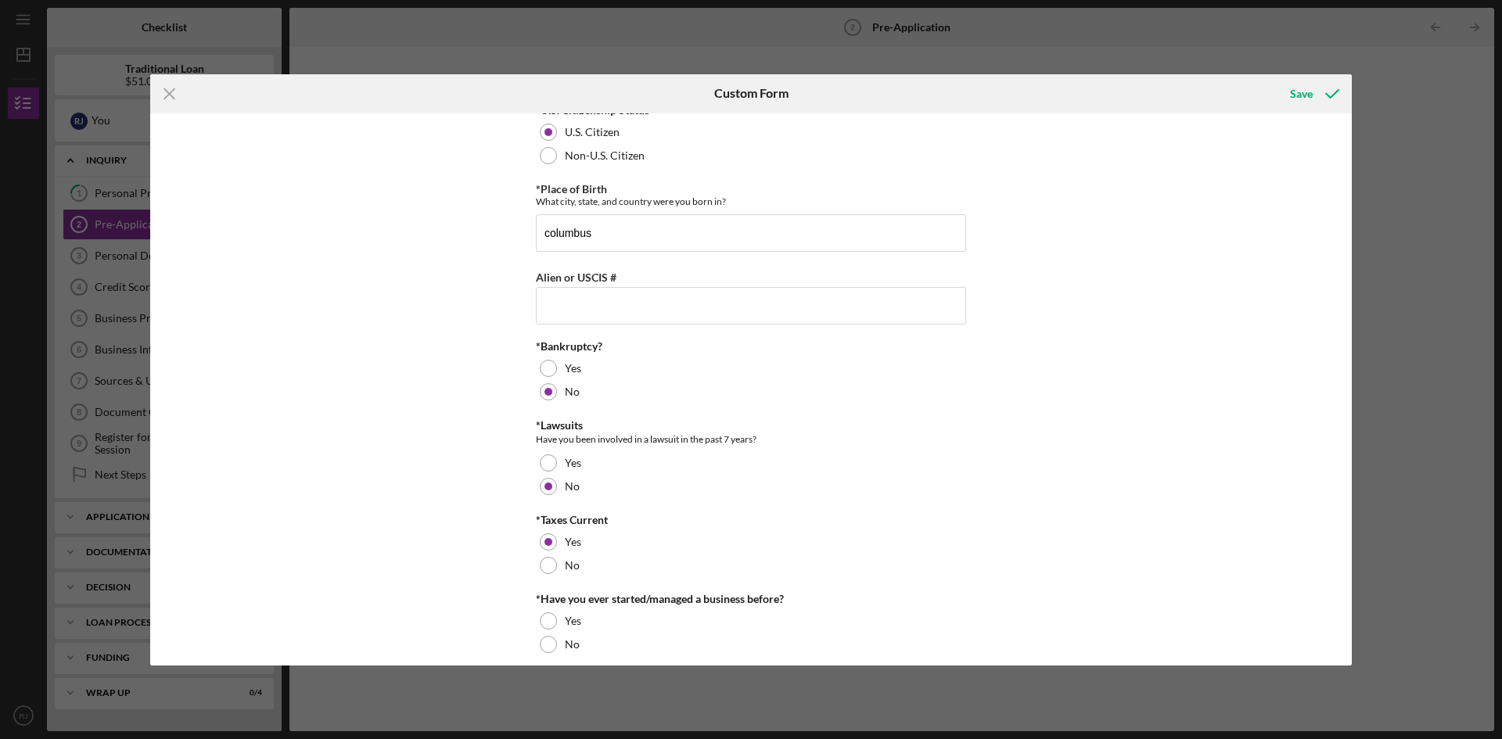
scroll to position [31, 0]
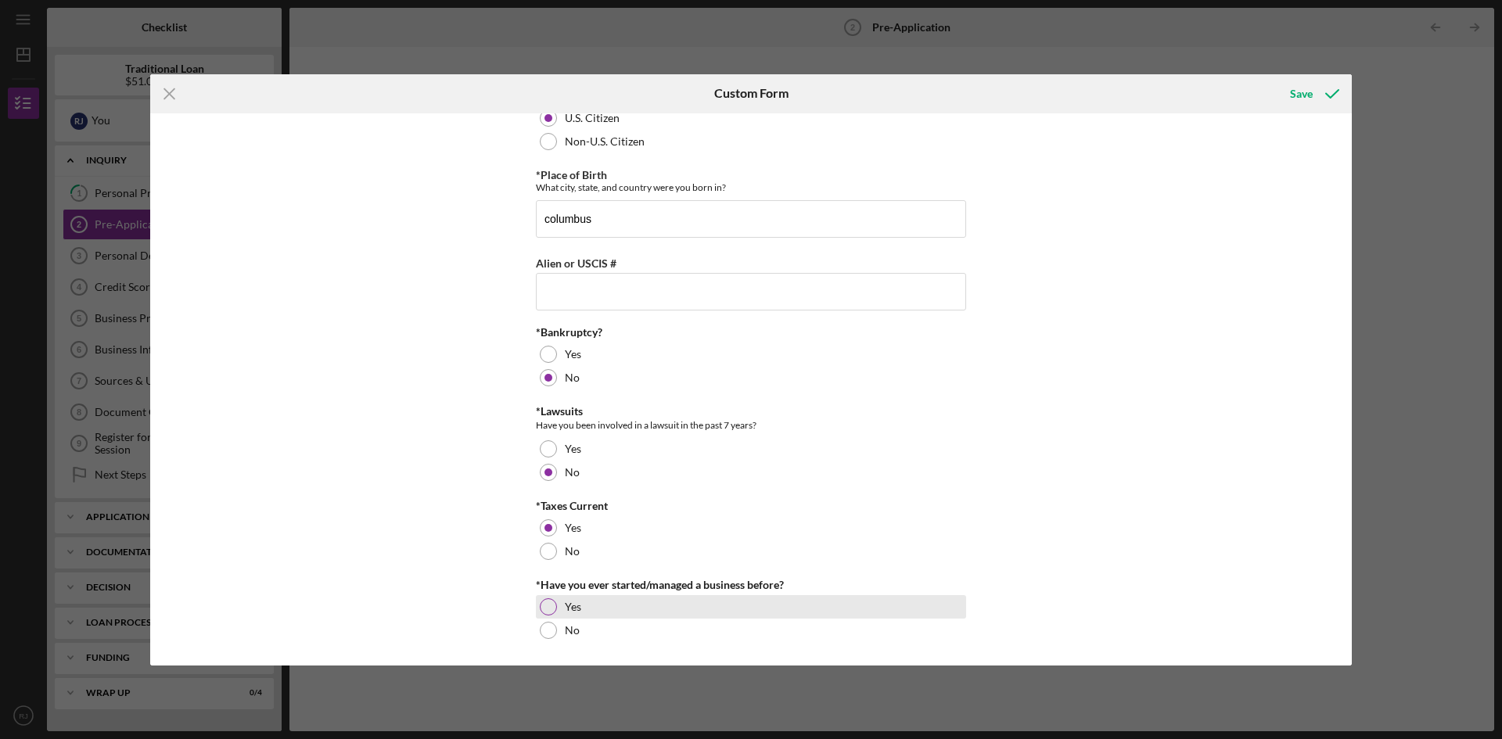
click at [911, 595] on div "Yes" at bounding box center [751, 606] width 430 height 23
click at [1313, 95] on icon "submit" at bounding box center [1332, 93] width 39 height 39
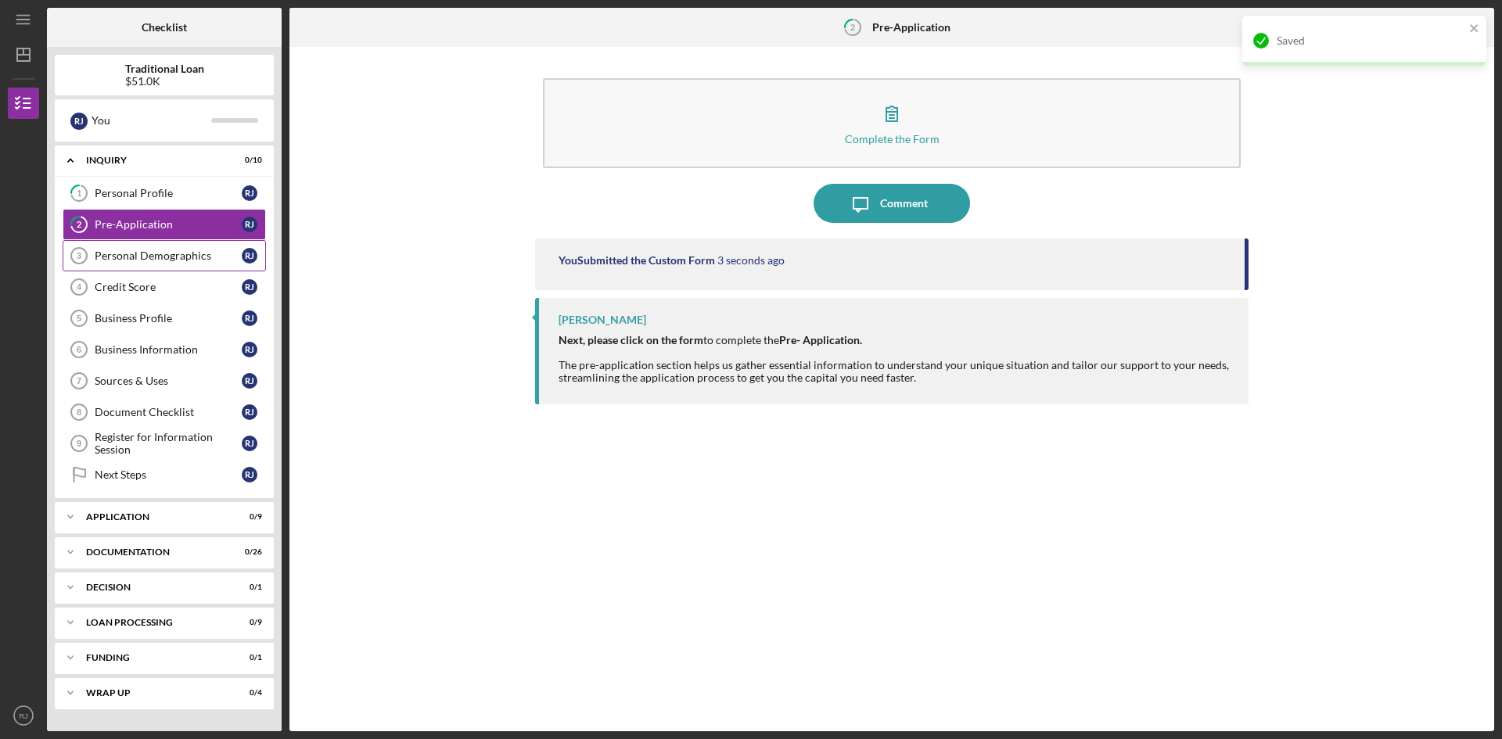
click at [200, 259] on div "Personal Demographics" at bounding box center [168, 256] width 147 height 13
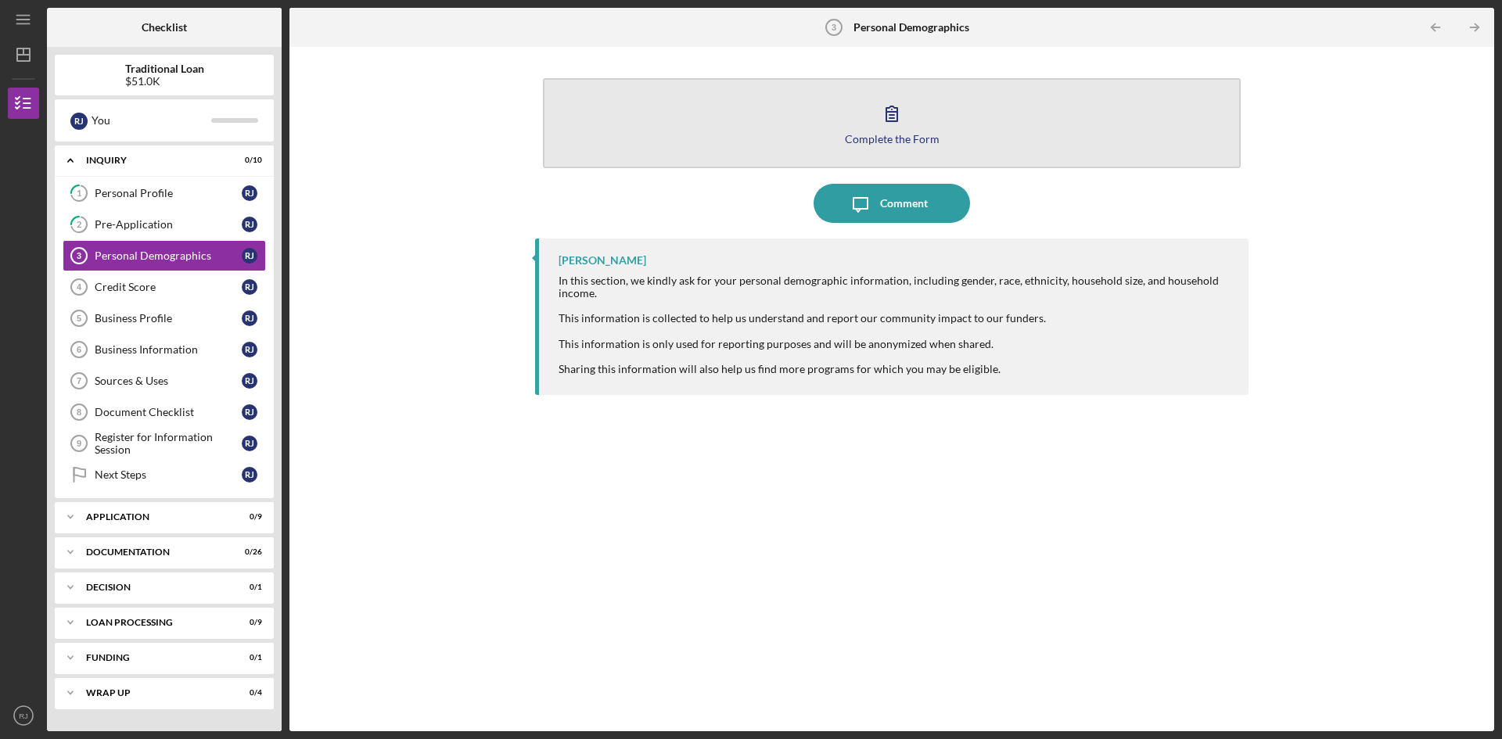
click at [922, 111] on button "Complete the Form Form" at bounding box center [892, 123] width 698 height 90
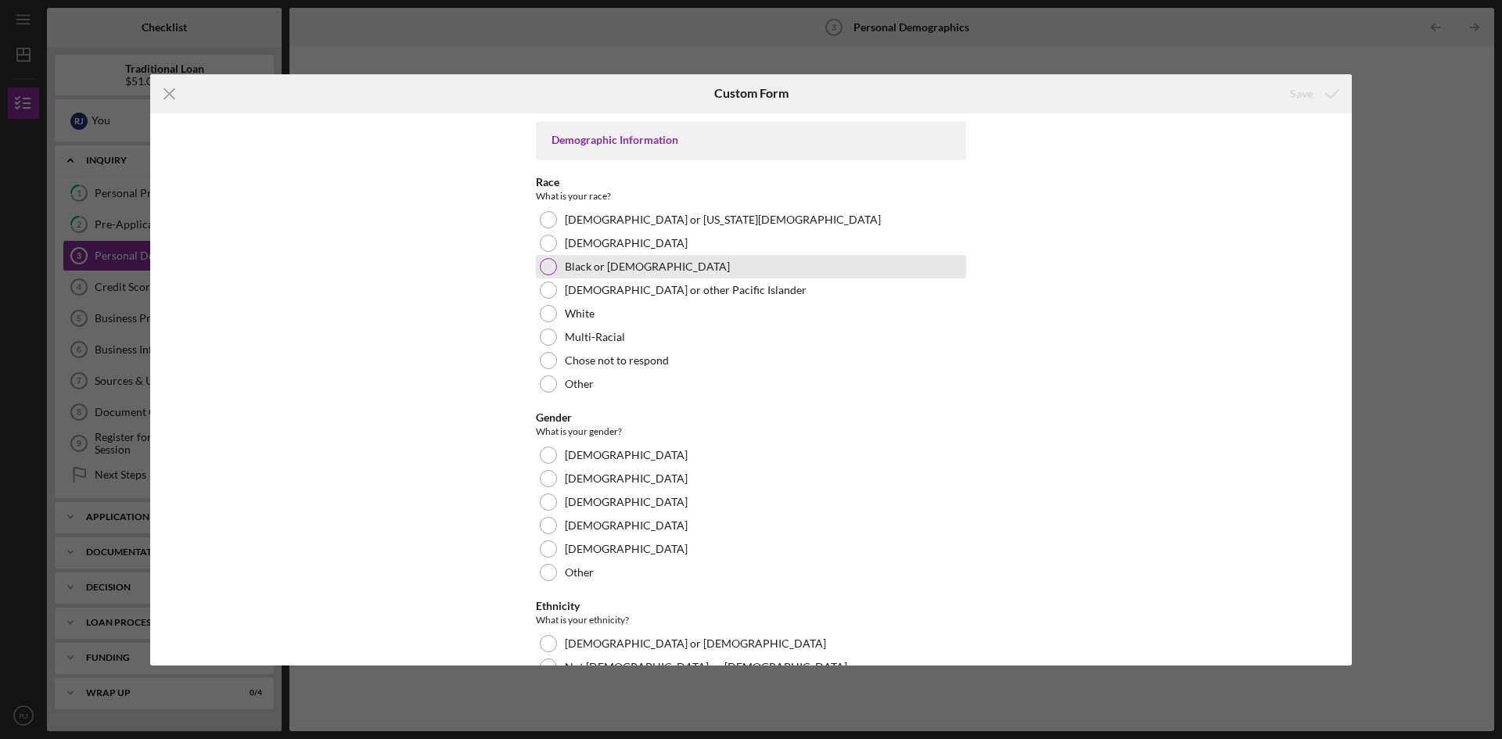
click at [608, 268] on label "Black or [DEMOGRAPHIC_DATA]" at bounding box center [647, 267] width 165 height 13
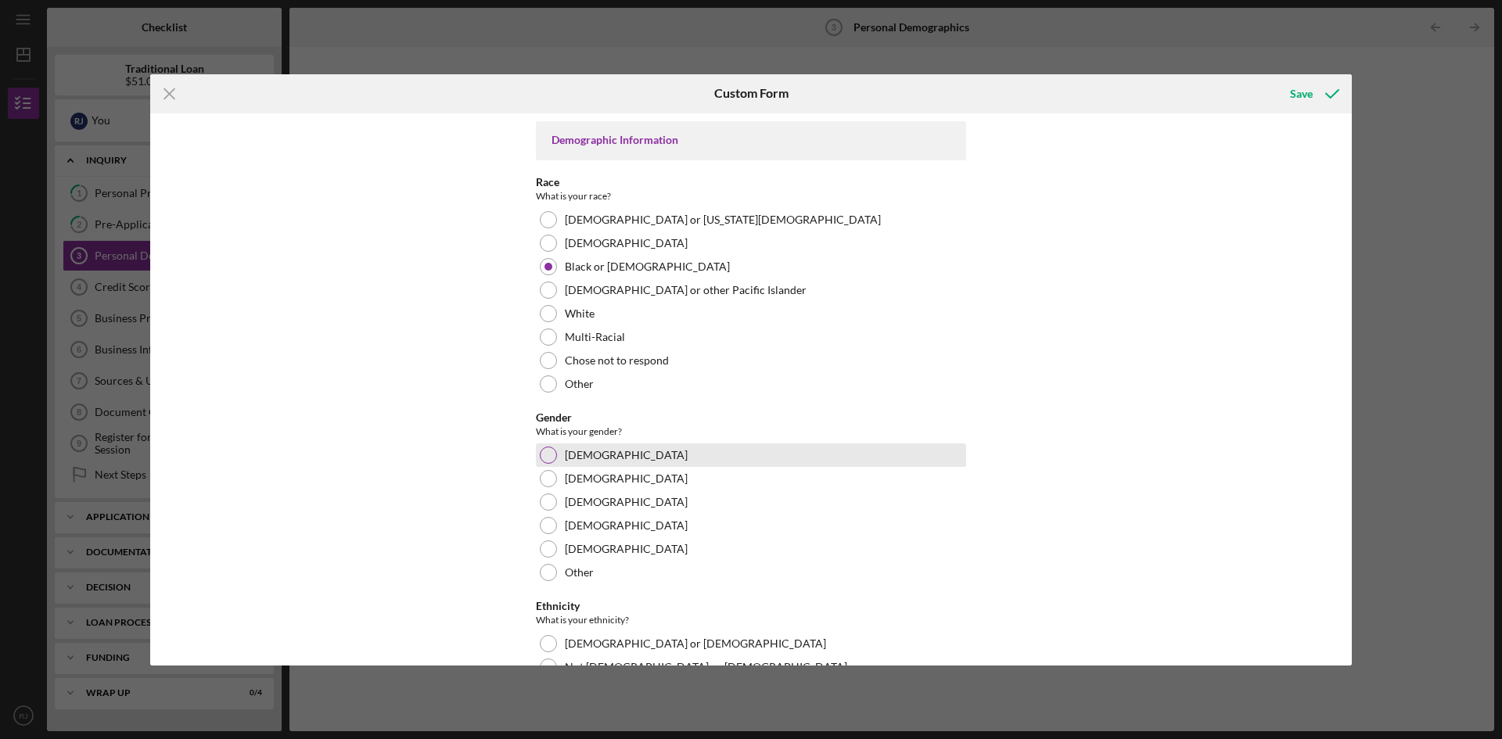
click at [610, 456] on div "[DEMOGRAPHIC_DATA]" at bounding box center [751, 455] width 430 height 23
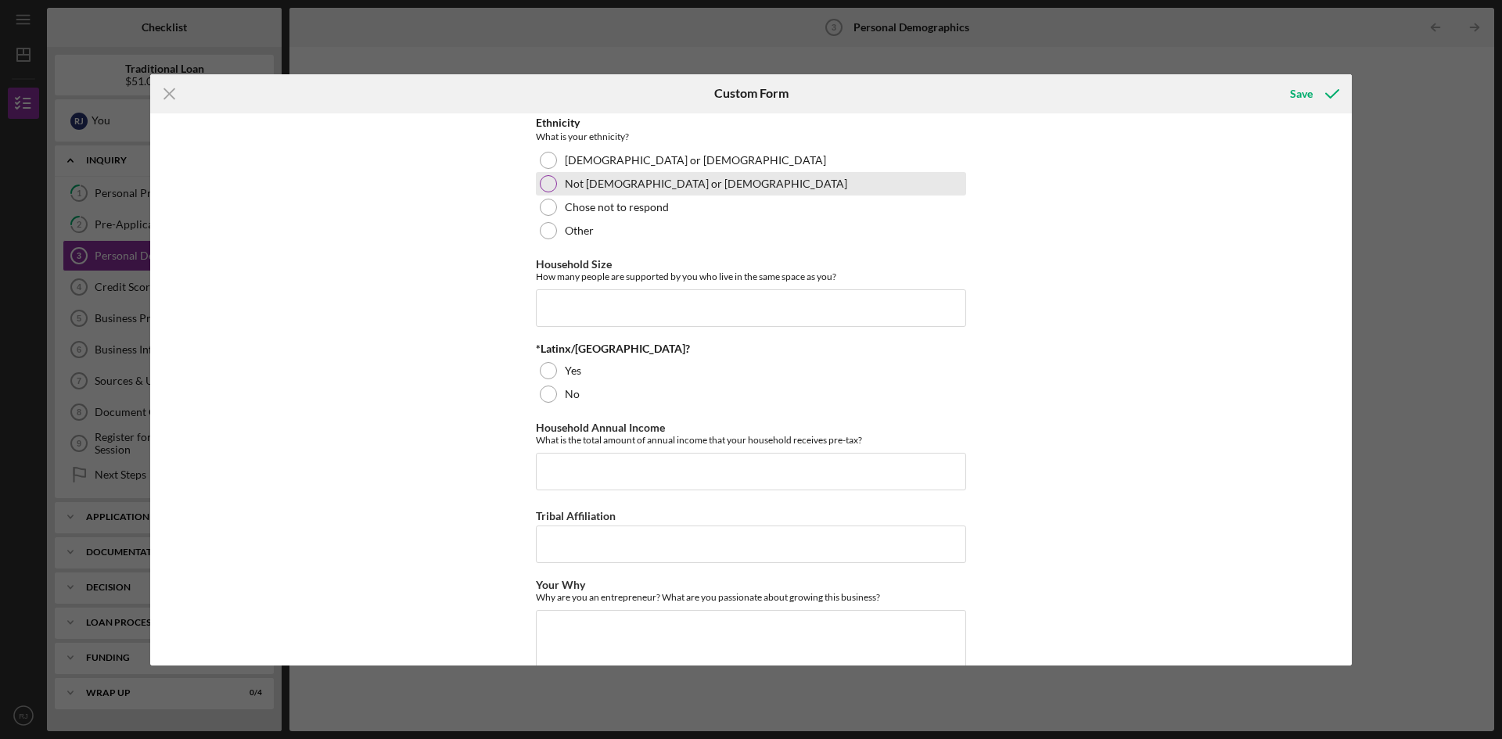
click at [662, 188] on label "Not [DEMOGRAPHIC_DATA] or [DEMOGRAPHIC_DATA]" at bounding box center [706, 184] width 282 height 13
click at [658, 300] on input "Household Size" at bounding box center [751, 309] width 430 height 38
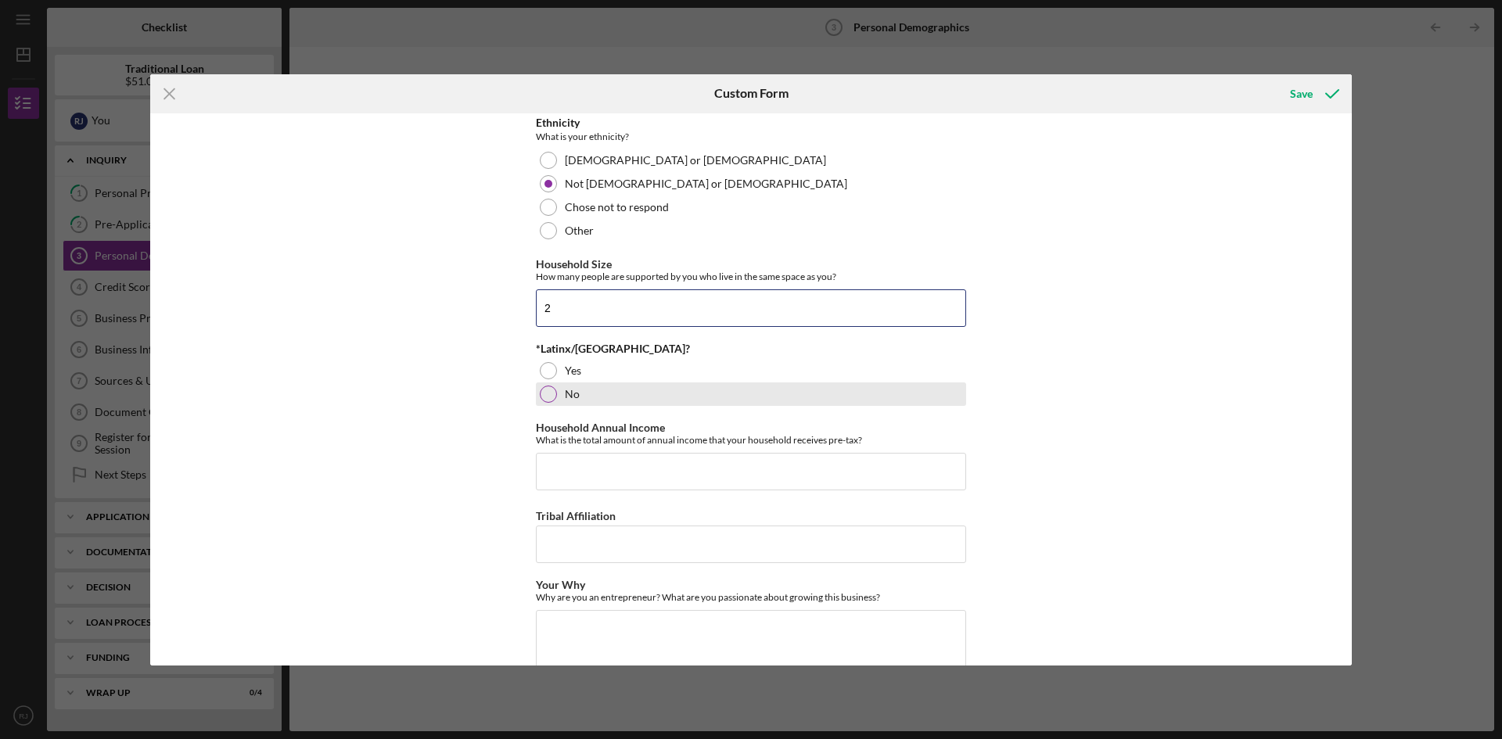
type input "2"
click at [590, 390] on div "No" at bounding box center [751, 394] width 430 height 23
click at [641, 472] on input "Household Annual Income" at bounding box center [751, 472] width 430 height 38
click at [1345, 628] on div "Demographic Information Race What is your race? [DEMOGRAPHIC_DATA] or [US_STATE…" at bounding box center [751, 389] width 1202 height 552
click at [1356, 645] on div "Icon/Menu Close Custom Form Save Demographic Information Race What is your race…" at bounding box center [751, 369] width 1502 height 739
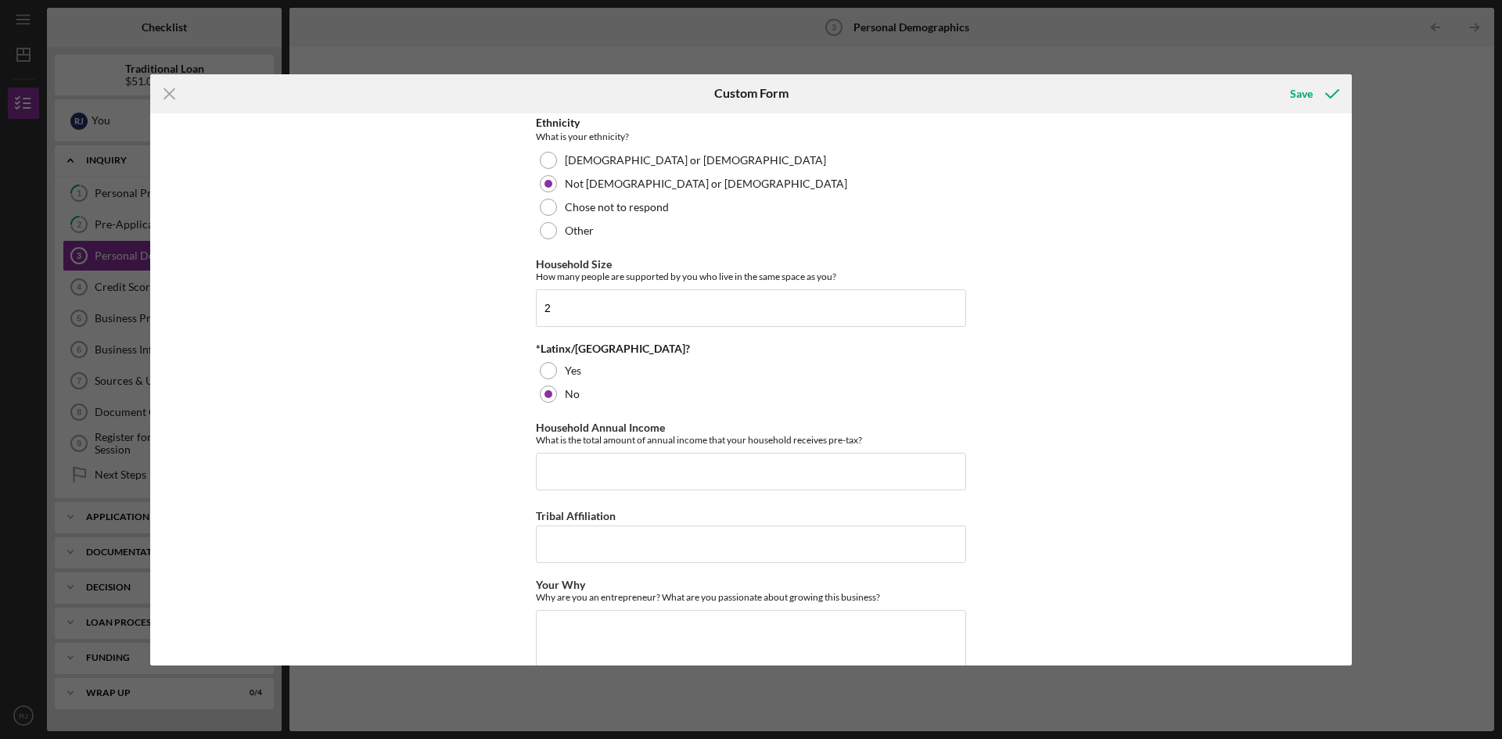
click at [1344, 629] on div "Demographic Information Race What is your race? [DEMOGRAPHIC_DATA] or [US_STATE…" at bounding box center [751, 389] width 1202 height 552
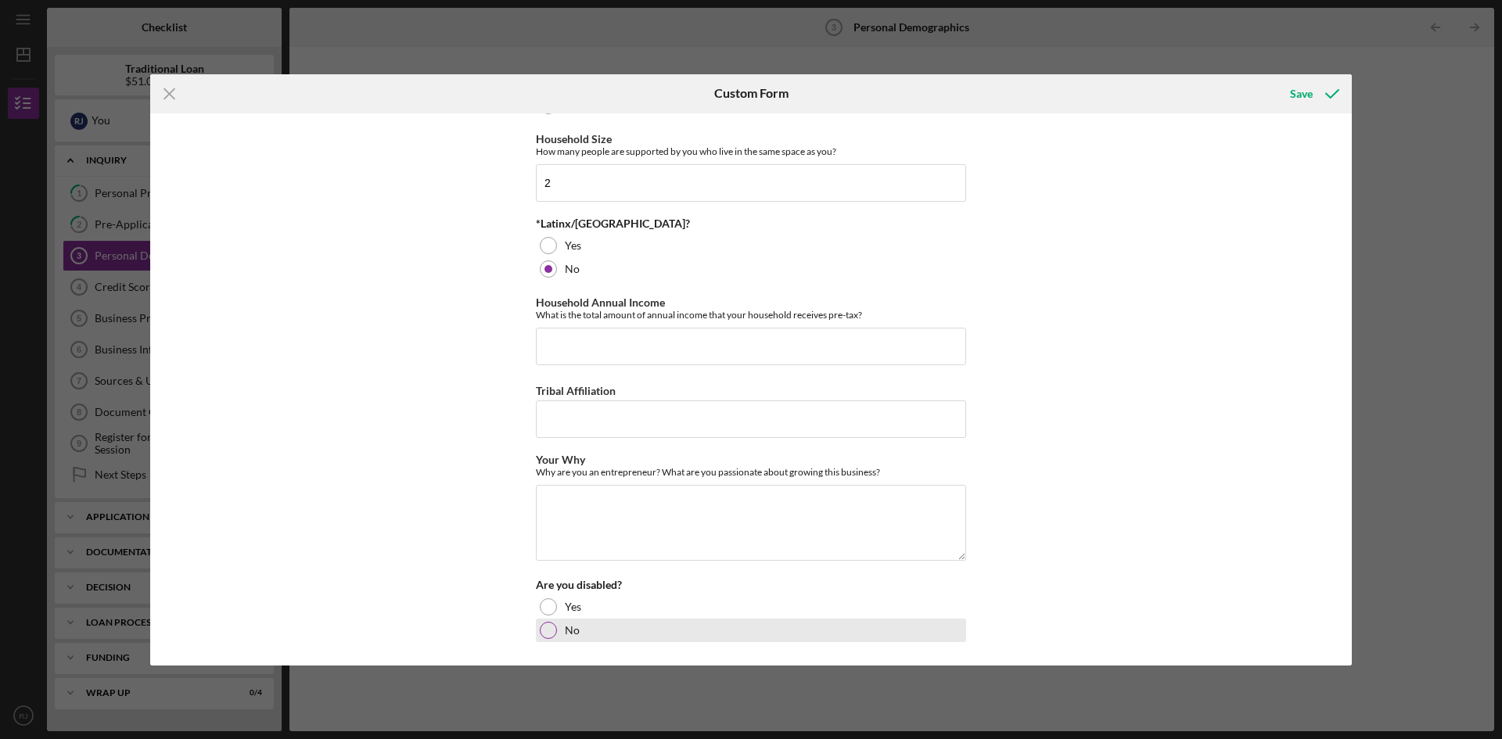
click at [870, 620] on div "No" at bounding box center [751, 630] width 430 height 23
click at [1335, 92] on icon "submit" at bounding box center [1332, 93] width 39 height 39
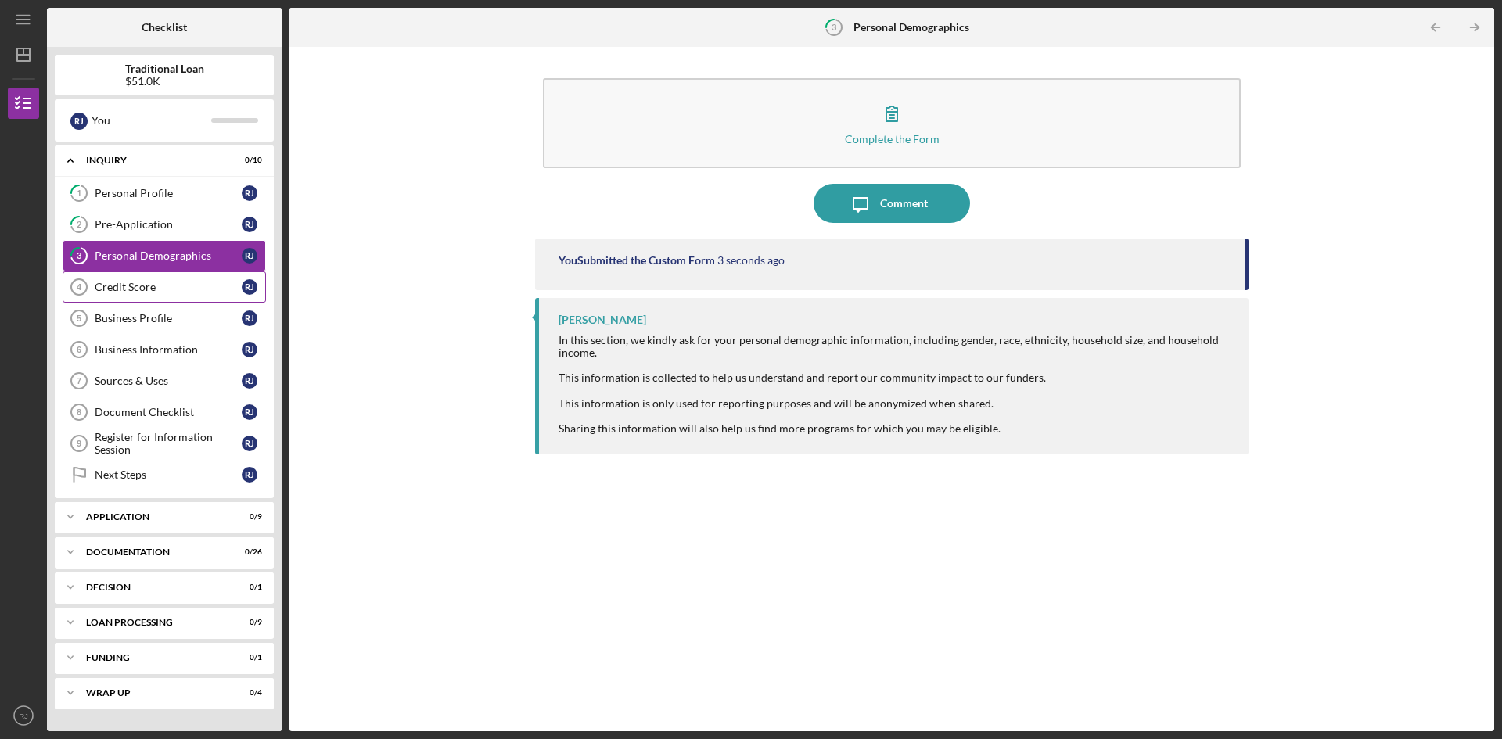
click at [114, 297] on link "Credit Score 4 Credit Score [PERSON_NAME]" at bounding box center [164, 287] width 203 height 31
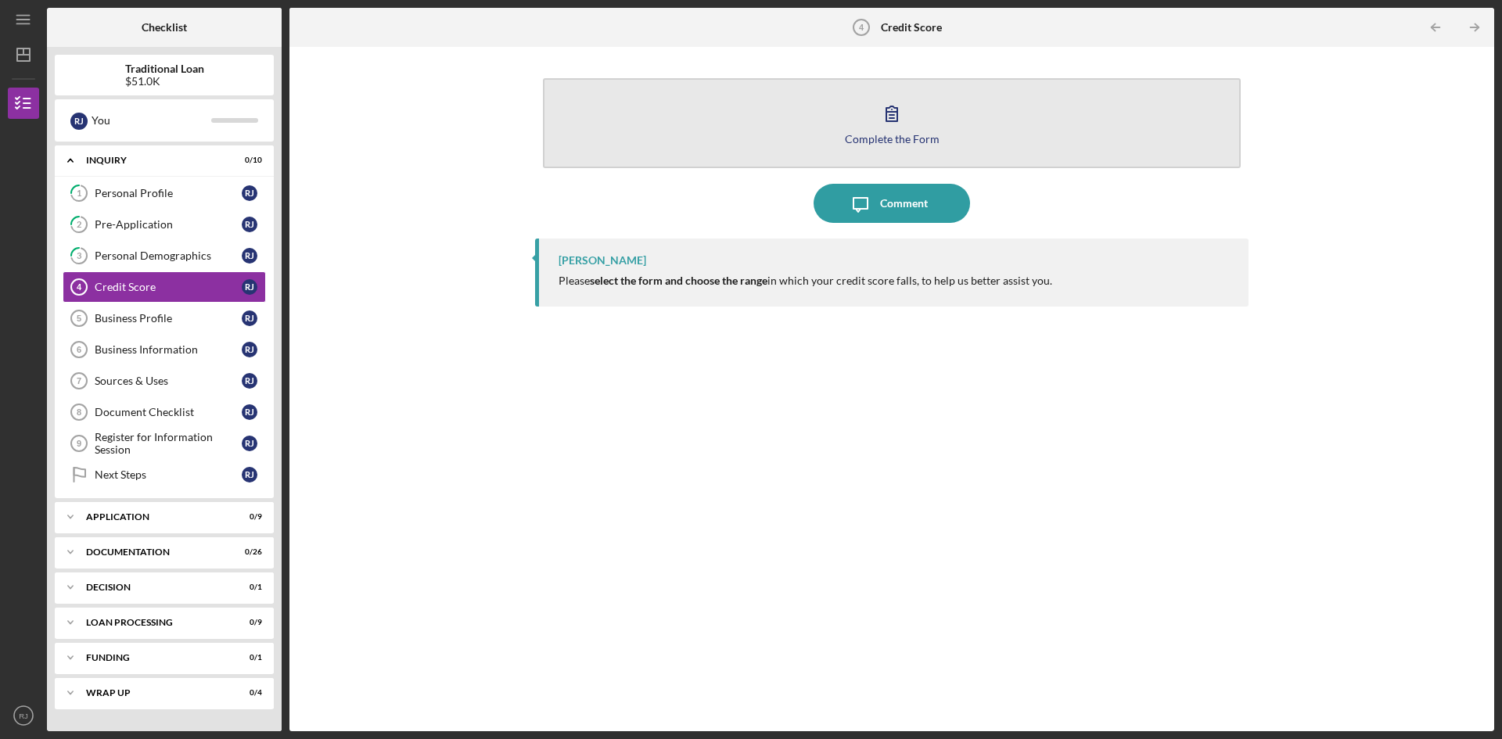
click at [905, 112] on icon "button" at bounding box center [891, 113] width 39 height 39
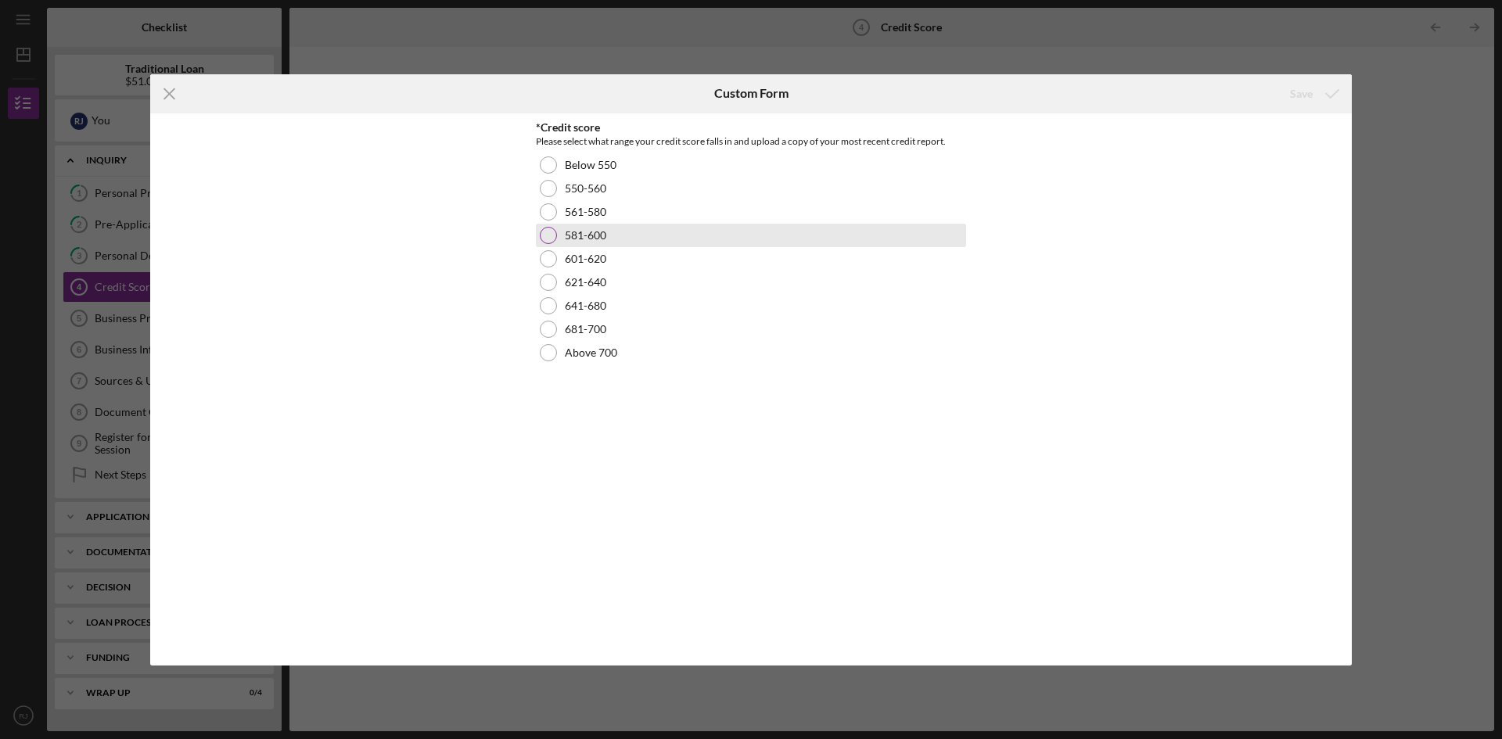
click at [630, 244] on div "581-600" at bounding box center [751, 235] width 430 height 23
click at [1304, 88] on div "Save" at bounding box center [1301, 93] width 23 height 31
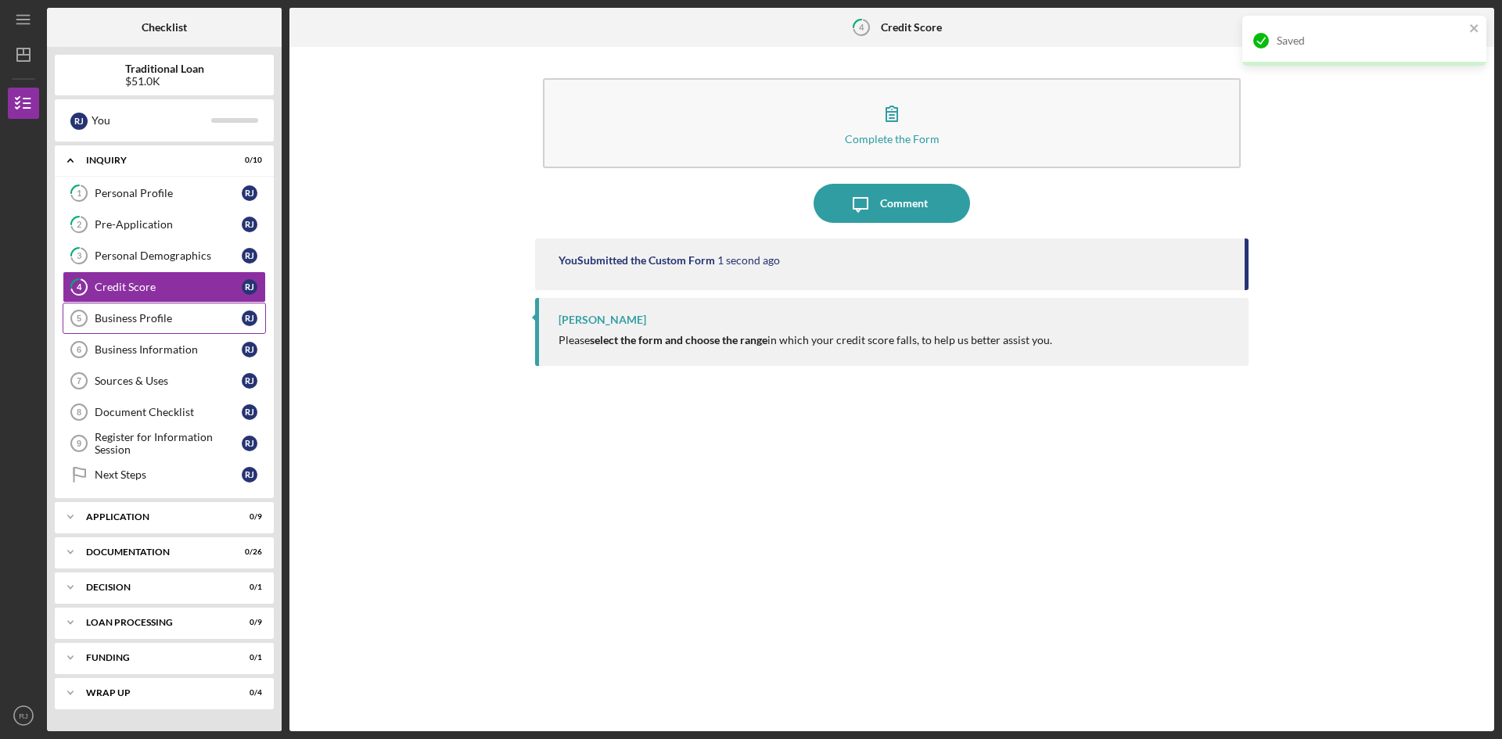
click at [115, 308] on link "Business Profile 5 Business Profile [PERSON_NAME]" at bounding box center [164, 318] width 203 height 31
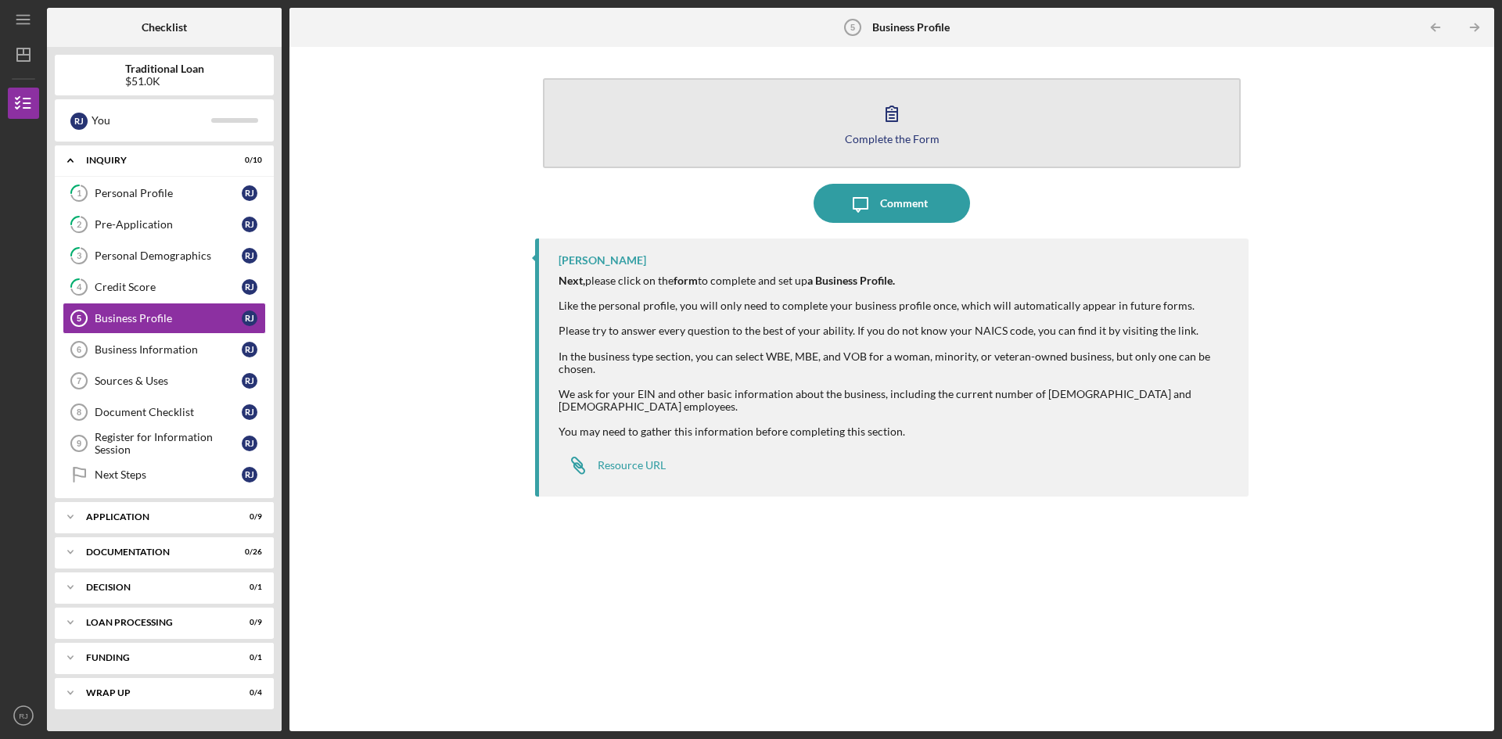
click at [895, 117] on icon "button" at bounding box center [891, 113] width 39 height 39
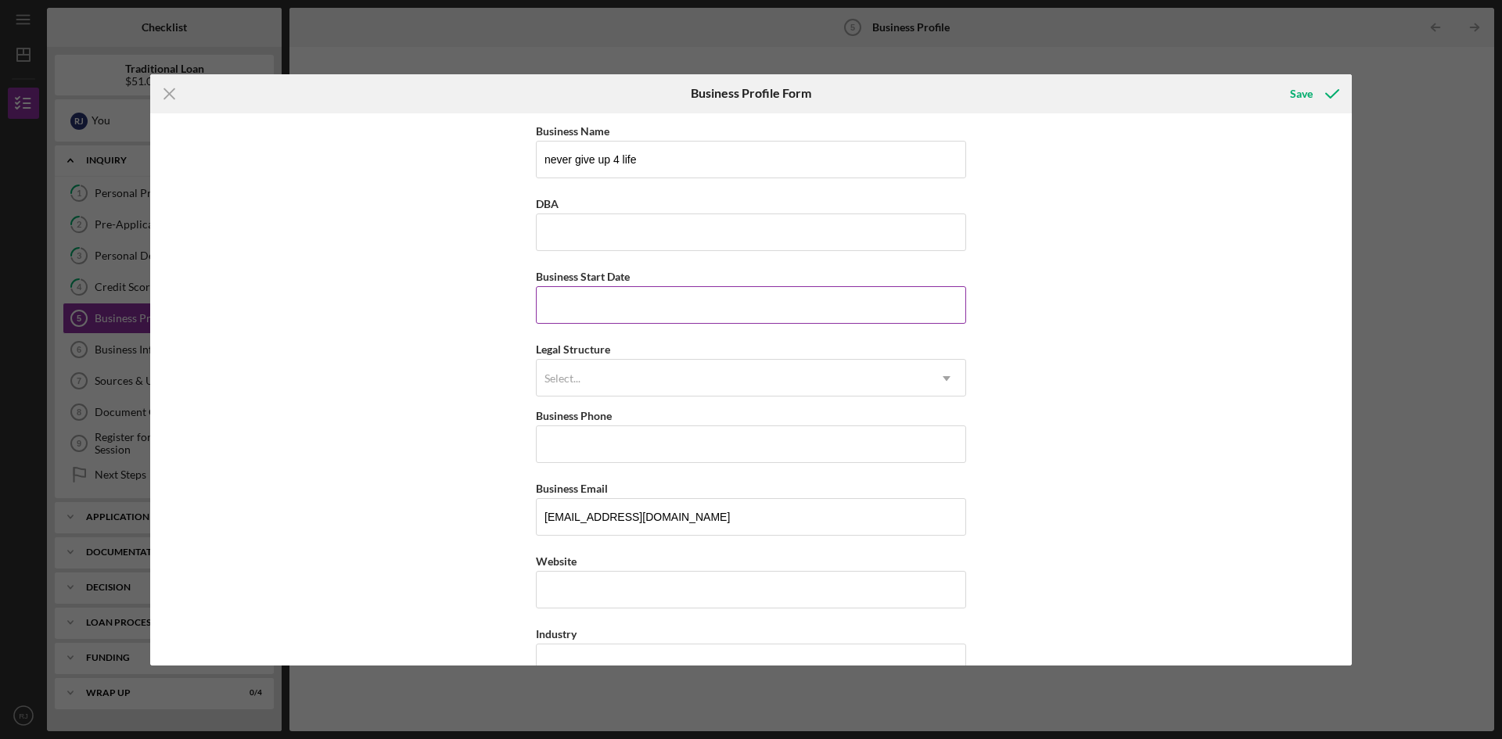
click at [630, 312] on input "Business Start Date" at bounding box center [751, 305] width 430 height 38
click at [705, 379] on div "Select..." at bounding box center [732, 379] width 391 height 36
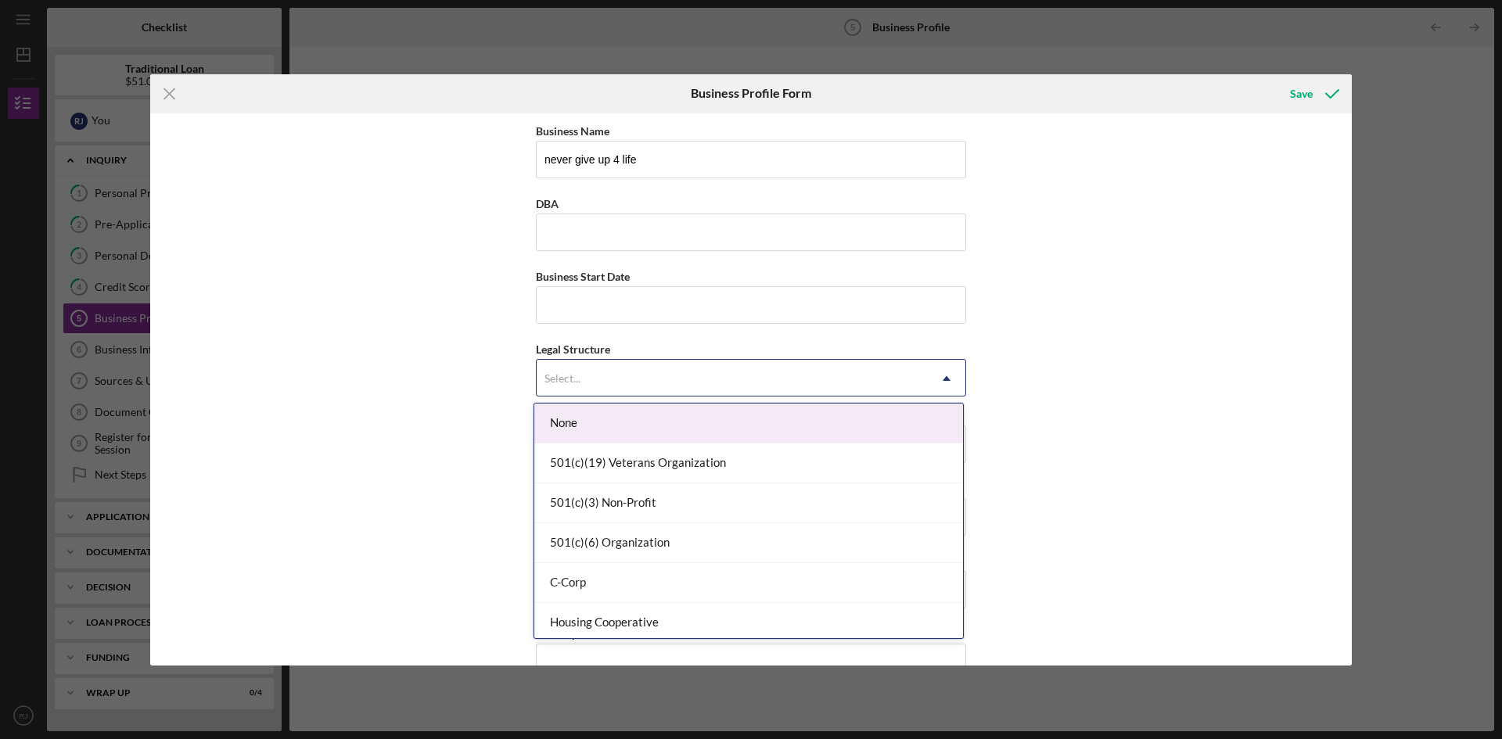
click at [1070, 415] on div "Business Name never give up 4 life DBA Business Start Date Legal Structure 15 r…" at bounding box center [751, 389] width 1202 height 552
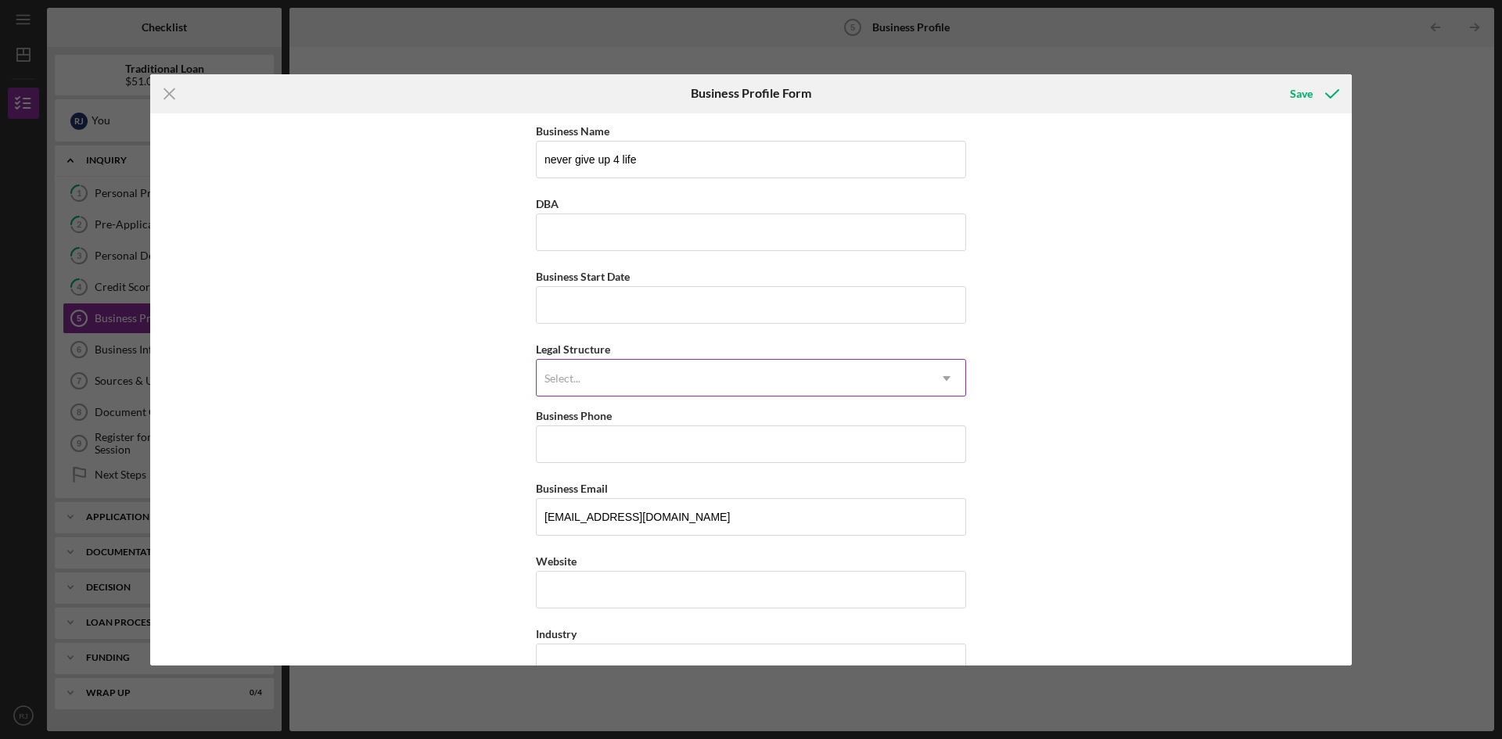
click at [650, 378] on div "Select..." at bounding box center [732, 379] width 391 height 36
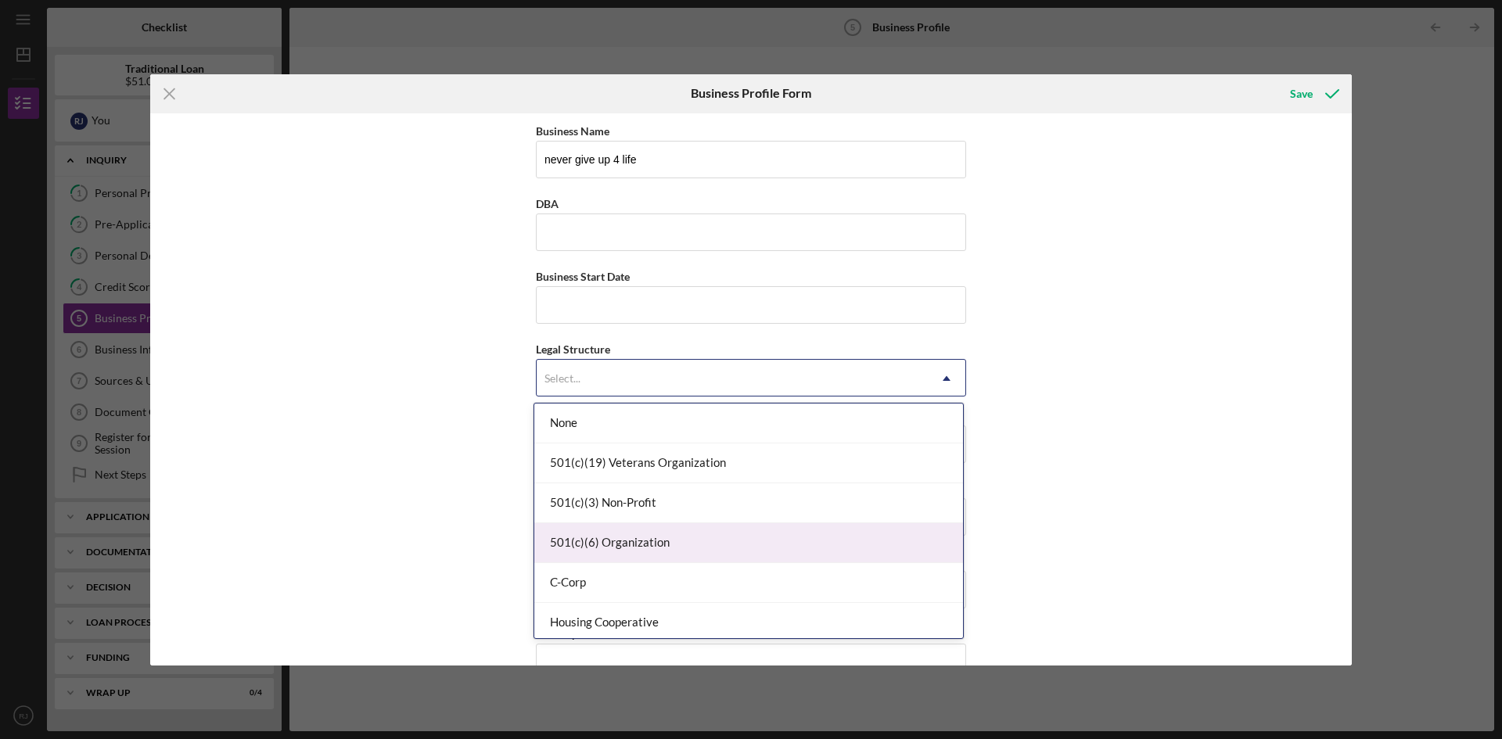
click at [1136, 494] on div "Business Name never give up 4 life DBA Business Start Date Legal Structure 15 r…" at bounding box center [751, 389] width 1202 height 552
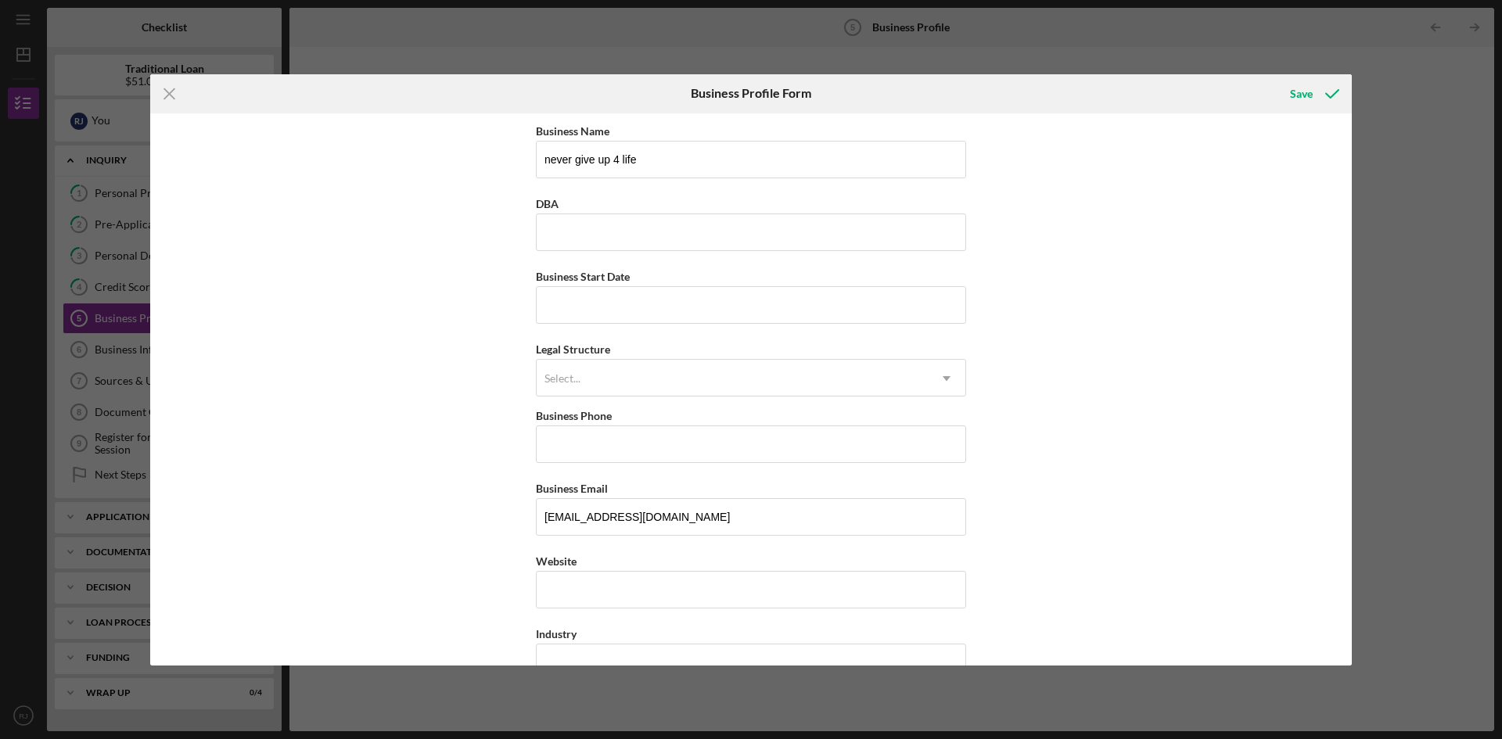
click at [1357, 315] on div "Icon/Menu Close Business Profile Form Save Business Name never give up 4 life D…" at bounding box center [751, 369] width 1502 height 739
click at [1351, 321] on div "Business Name never give up 4 life DBA Business Start Date Legal Structure Sele…" at bounding box center [751, 389] width 1202 height 552
click at [1353, 332] on div "Icon/Menu Close Business Profile Form Save Business Name never give up 4 life D…" at bounding box center [751, 369] width 1502 height 739
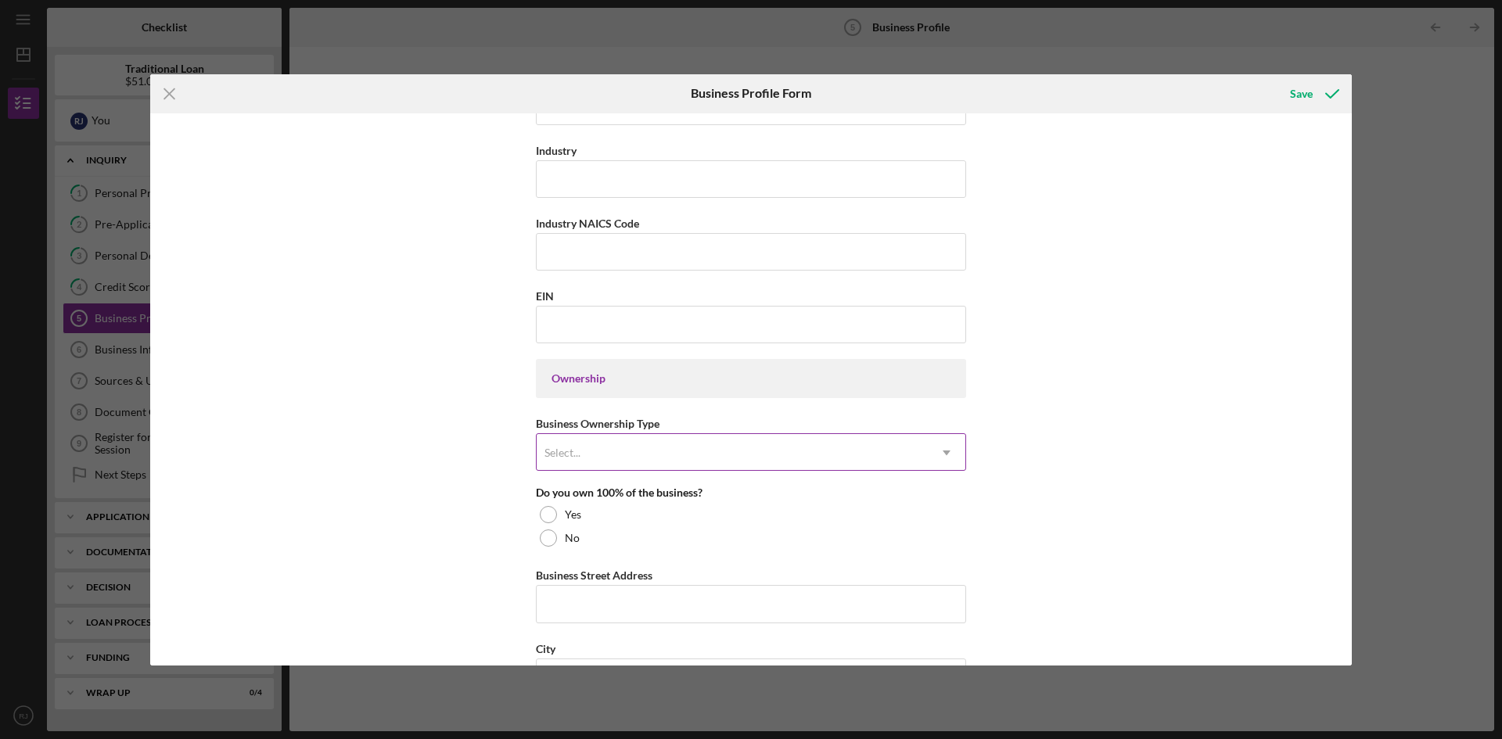
click at [736, 459] on div "Select..." at bounding box center [732, 453] width 391 height 36
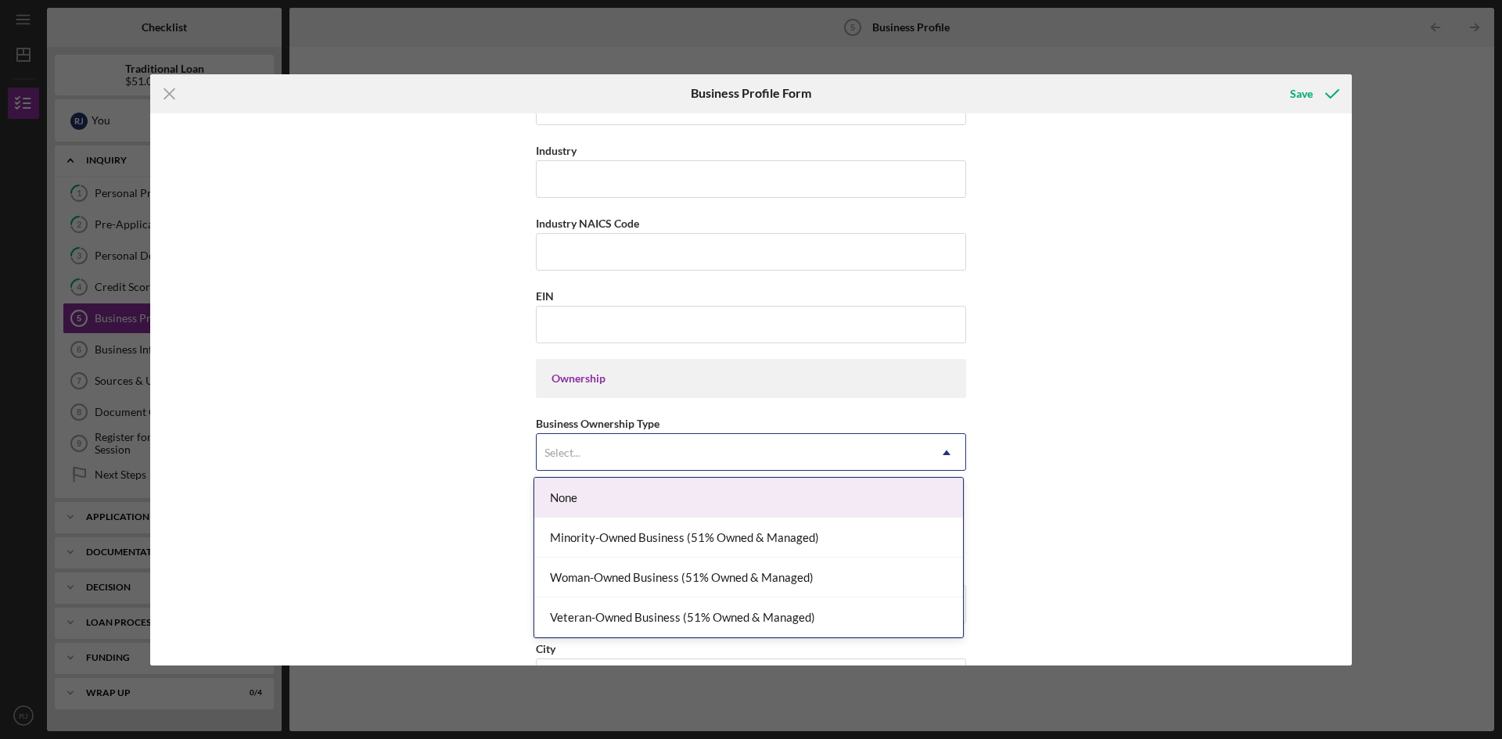
click at [1110, 447] on div "Business Name never give up 4 life DBA Business Start Date Legal Structure Sele…" at bounding box center [751, 389] width 1202 height 552
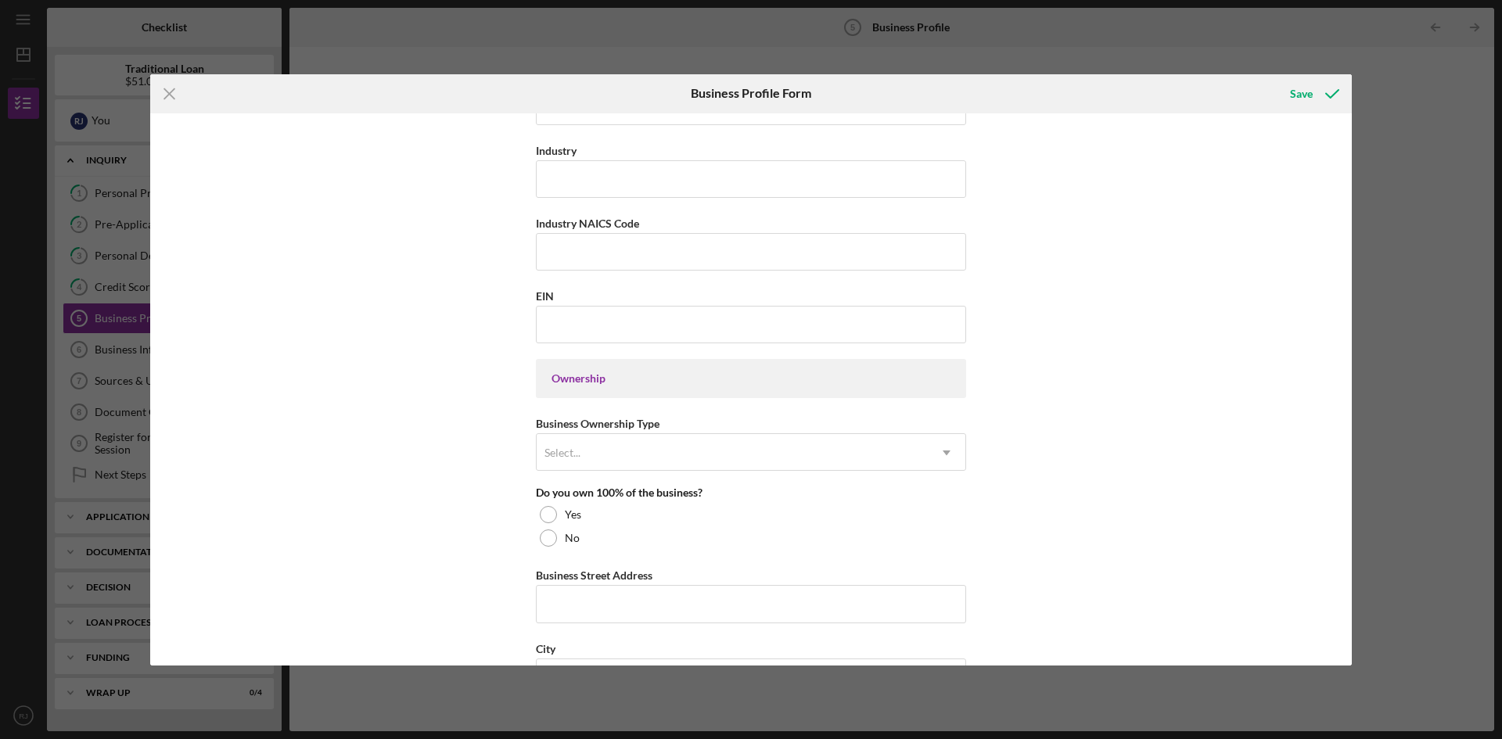
click at [1343, 577] on div "Business Name never give up 4 life DBA Business Start Date Legal Structure Sele…" at bounding box center [751, 389] width 1202 height 552
click at [1345, 563] on div "Business Name never give up 4 life DBA Business Start Date Legal Structure Sele…" at bounding box center [751, 389] width 1202 height 552
click at [1346, 507] on div "Business Name never give up 4 life DBA Business Start Date Legal Structure Sele…" at bounding box center [751, 389] width 1202 height 552
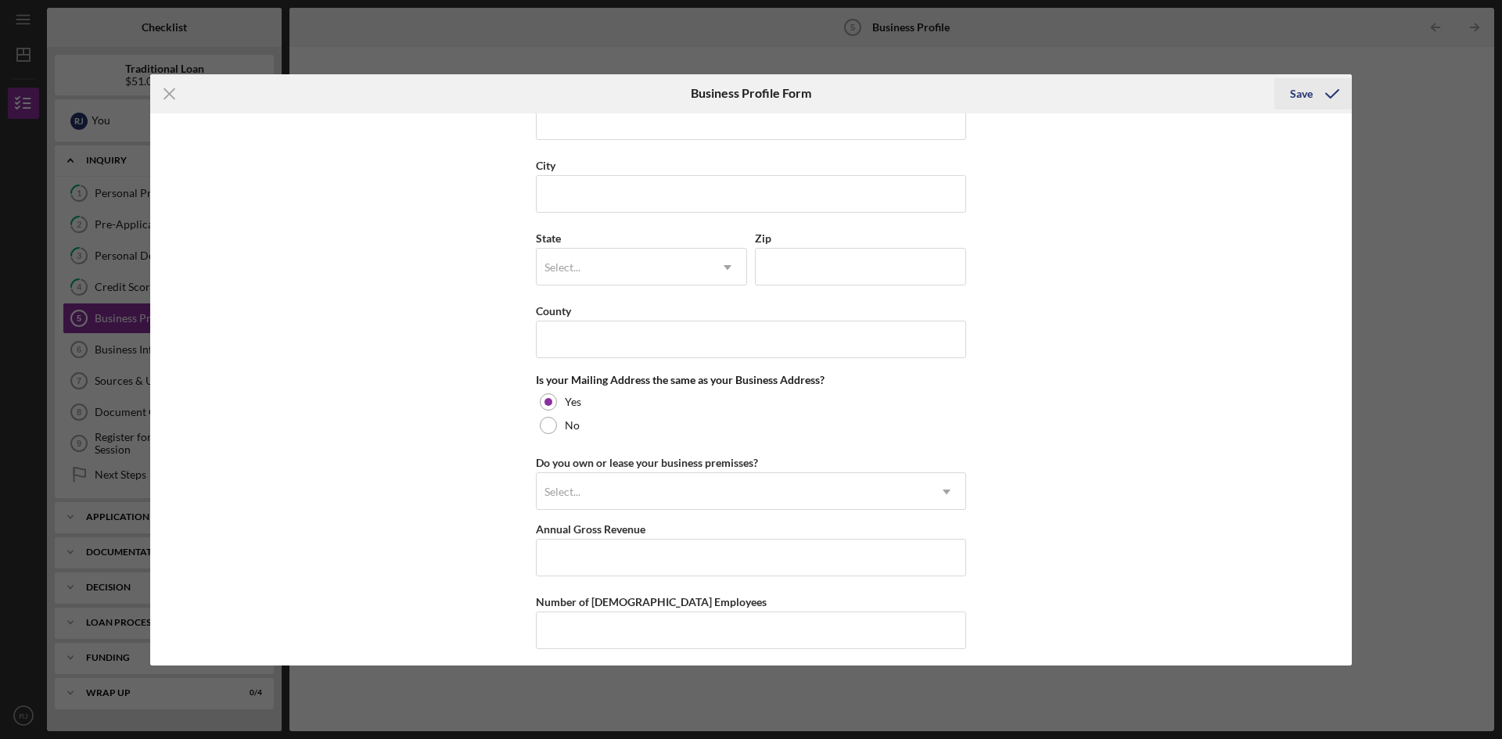
click at [1332, 92] on icon "submit" at bounding box center [1332, 93] width 39 height 39
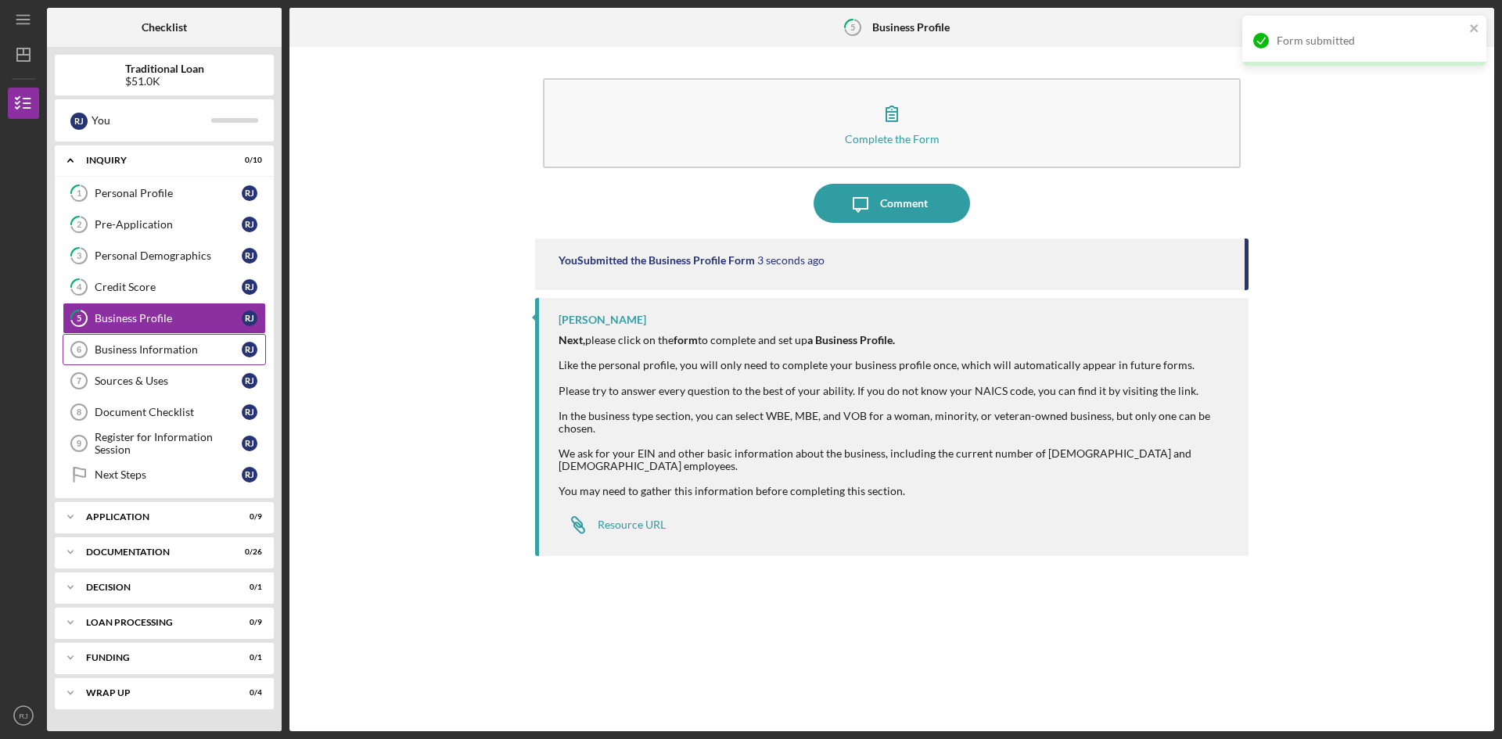
click at [194, 361] on link "Business Information 6 Business Information [PERSON_NAME]" at bounding box center [164, 349] width 203 height 31
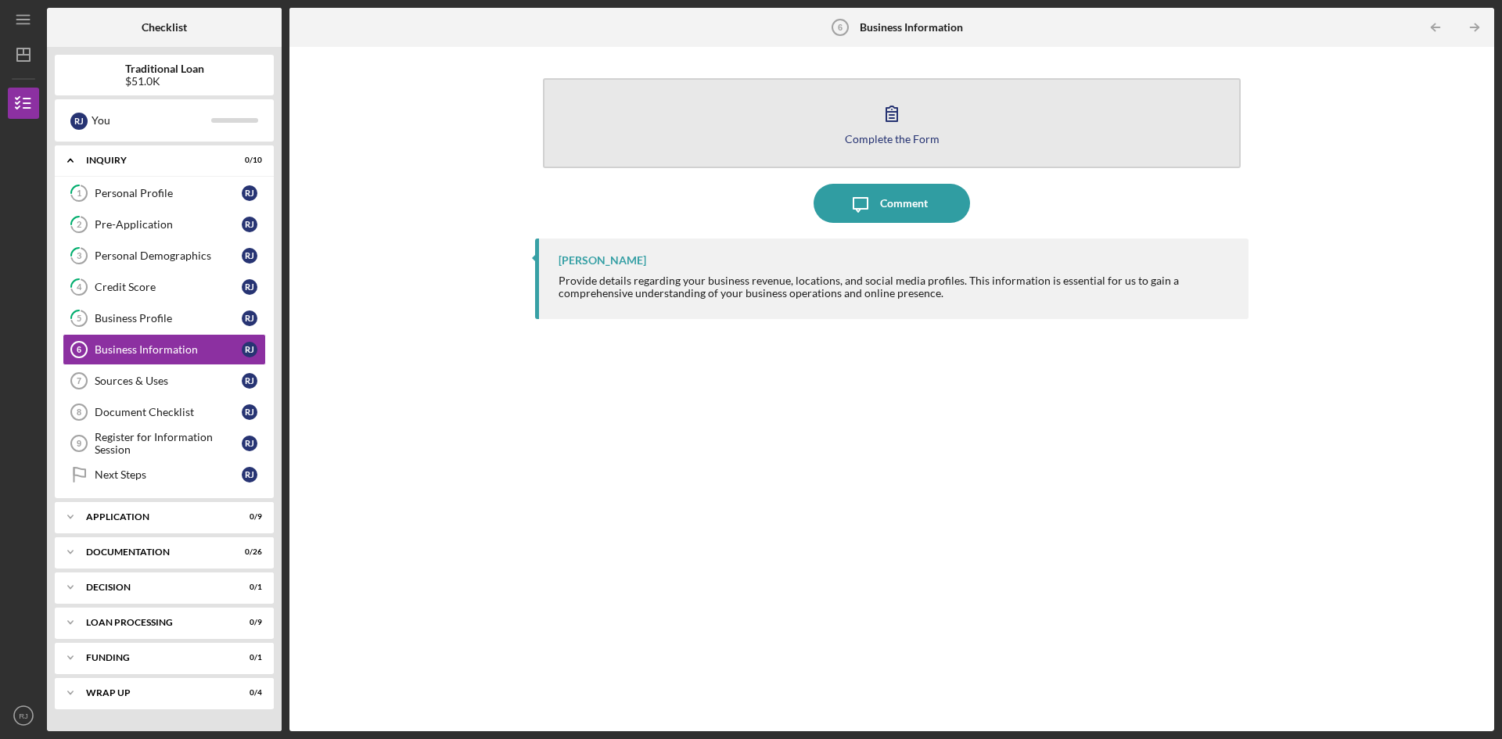
click at [897, 117] on icon "button" at bounding box center [892, 113] width 11 height 15
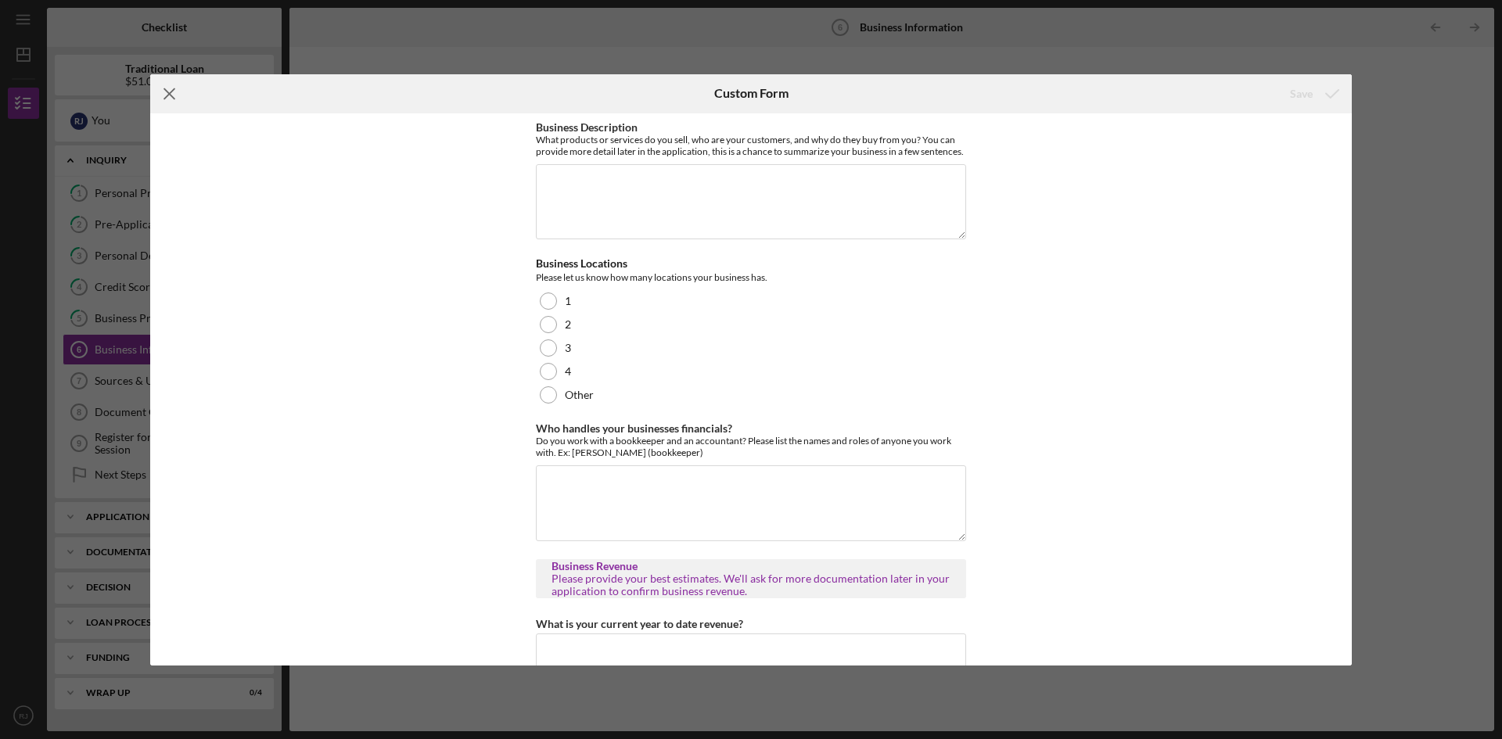
click at [168, 94] on line at bounding box center [169, 93] width 10 height 10
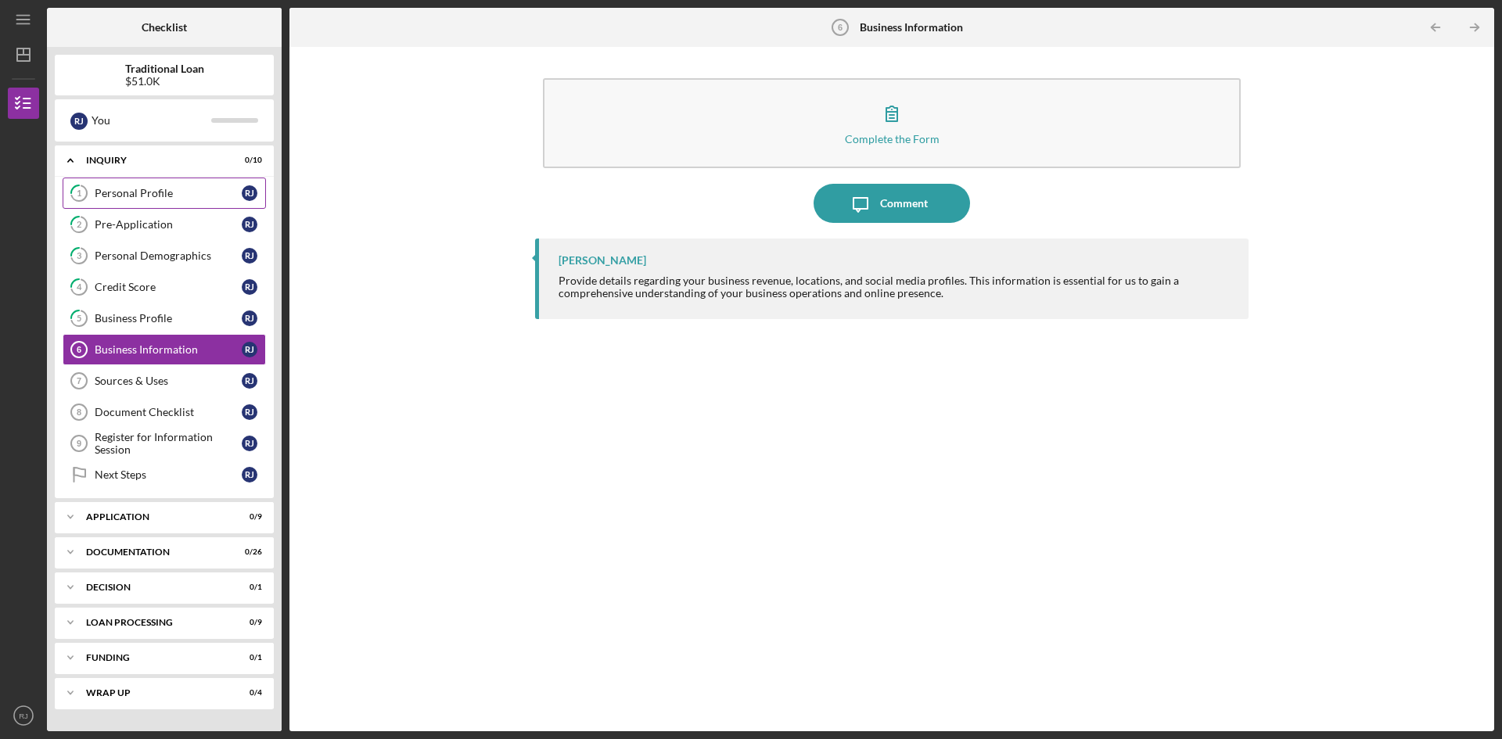
click at [131, 198] on div "Personal Profile" at bounding box center [168, 193] width 147 height 13
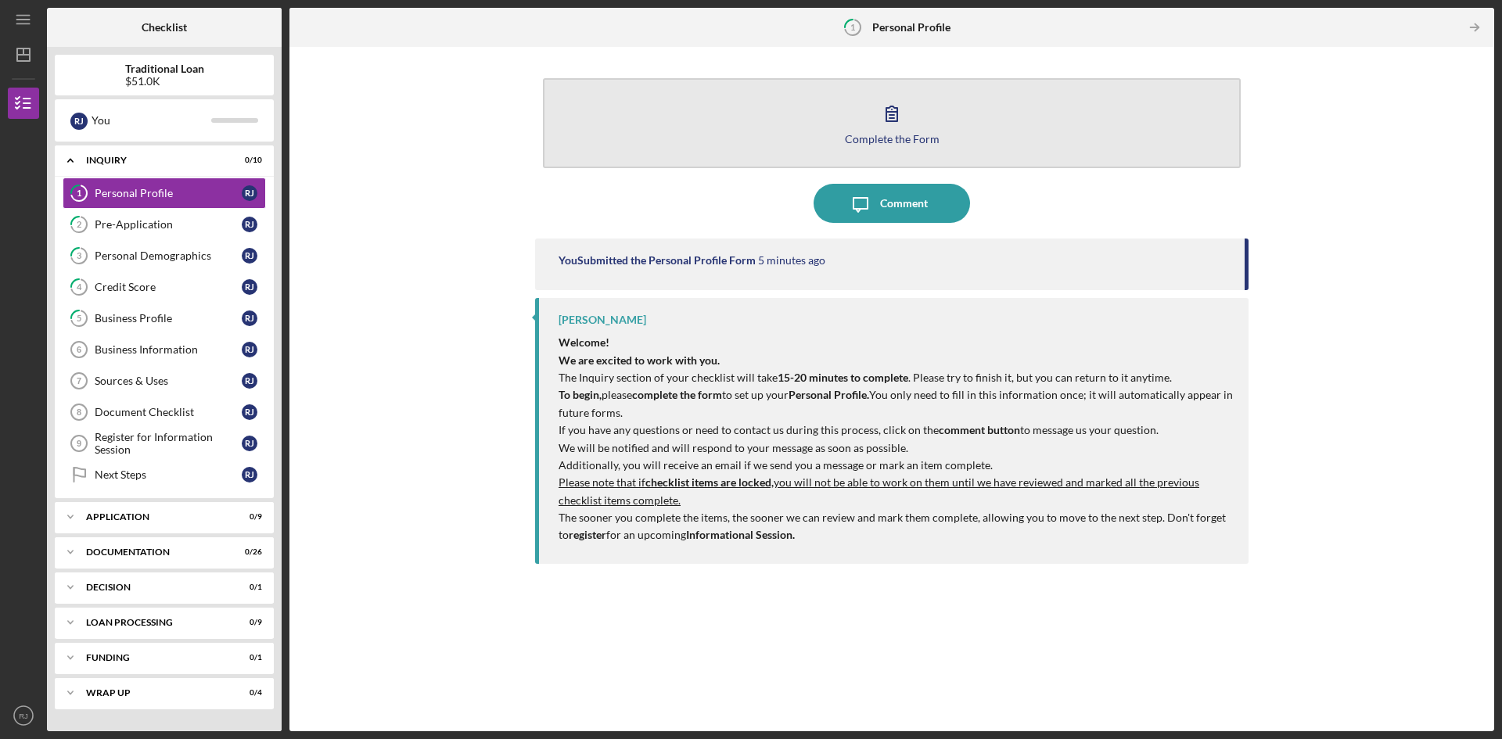
click at [891, 145] on div "Complete the Form" at bounding box center [892, 139] width 95 height 12
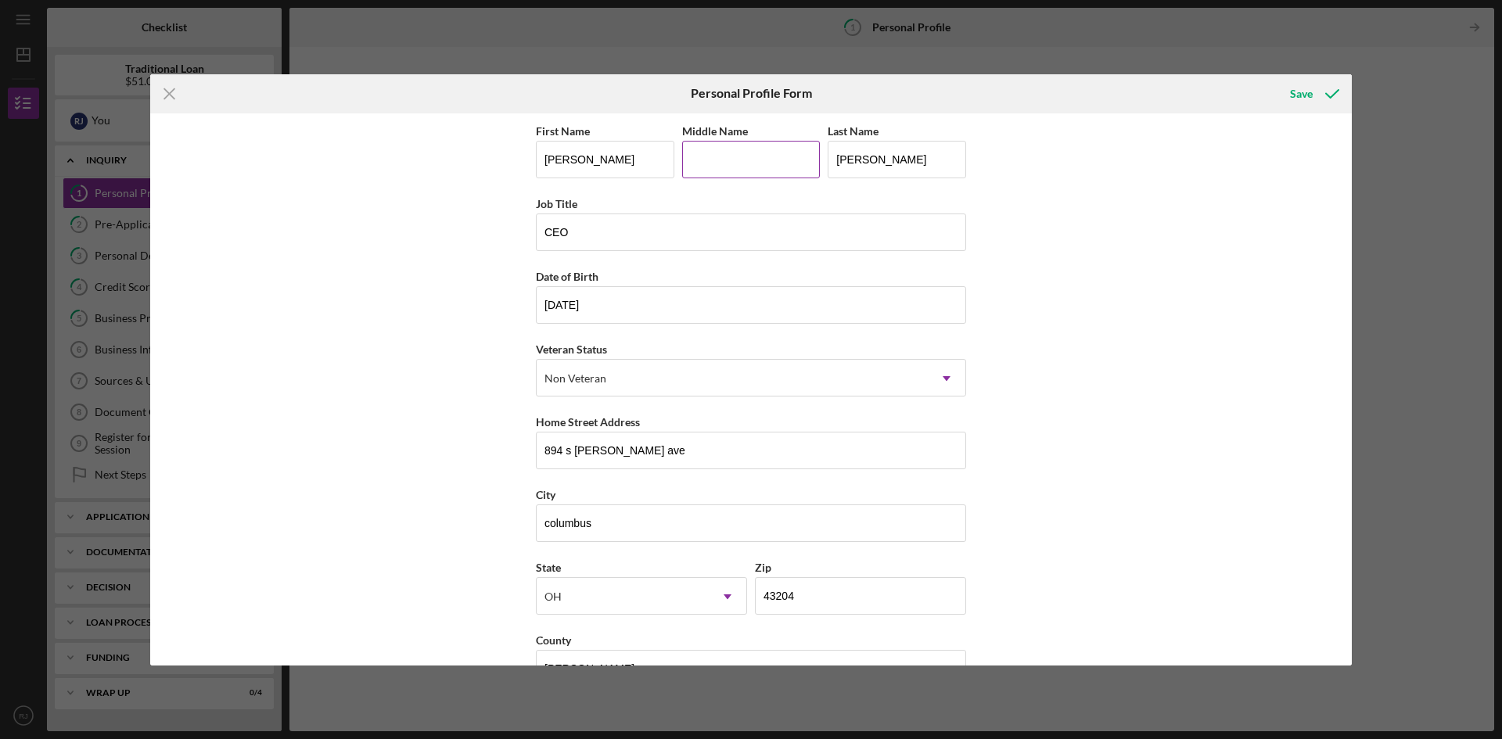
click at [702, 164] on input "Middle Name" at bounding box center [751, 160] width 138 height 38
type input "[PERSON_NAME]"
click at [1196, 285] on div "First Name [PERSON_NAME] Middle Name [PERSON_NAME] Last Name [PERSON_NAME] Job …" at bounding box center [751, 389] width 1202 height 552
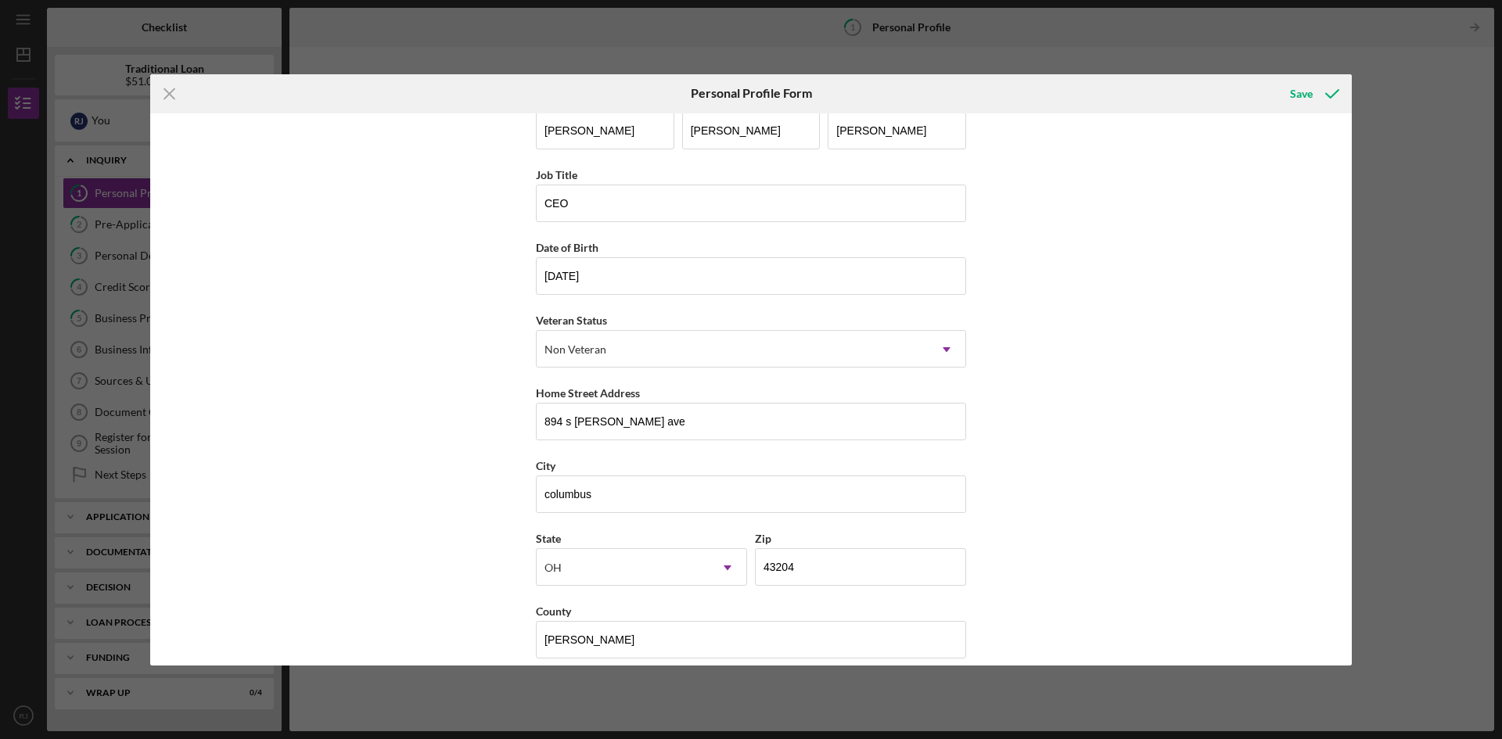
scroll to position [45, 0]
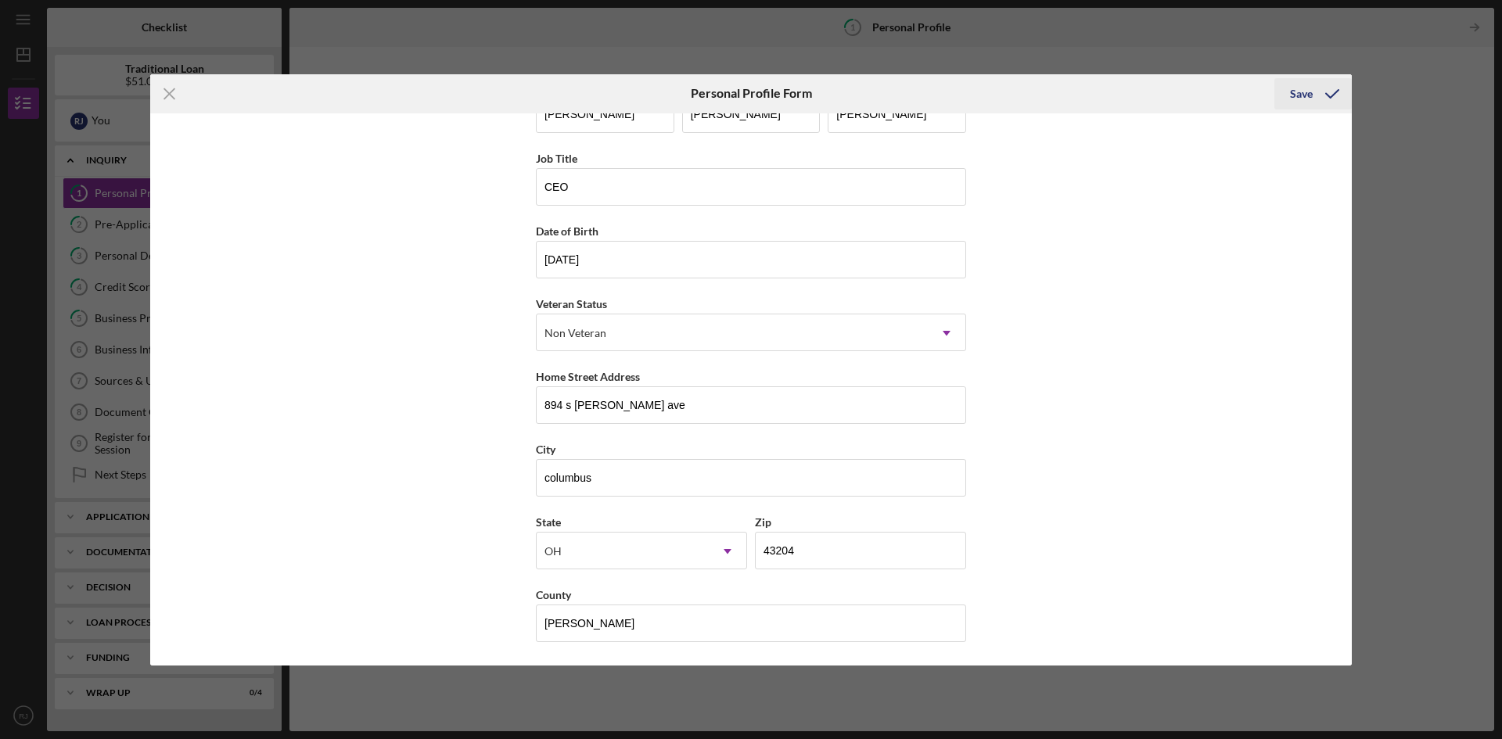
click at [1320, 96] on icon "submit" at bounding box center [1332, 93] width 39 height 39
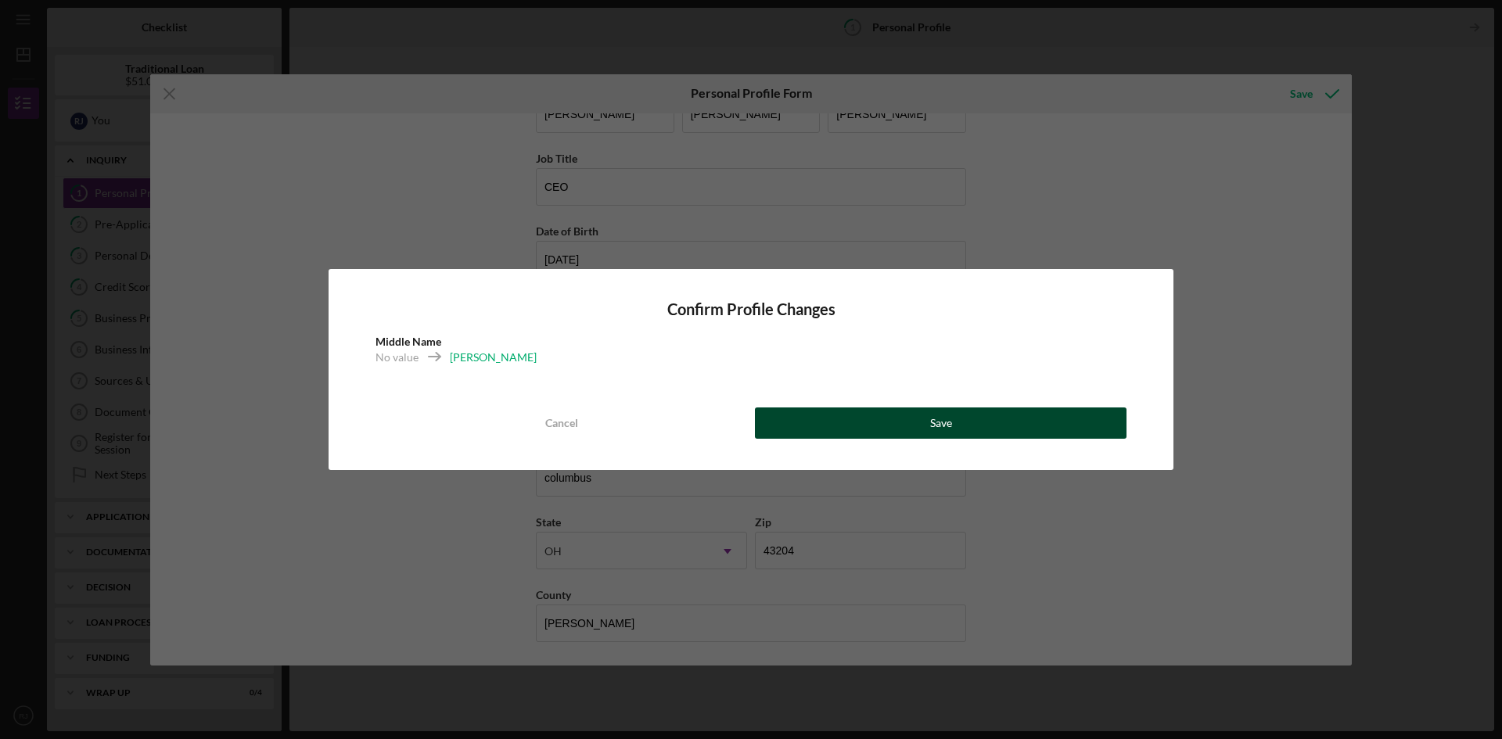
click at [910, 417] on button "Save" at bounding box center [941, 423] width 372 height 31
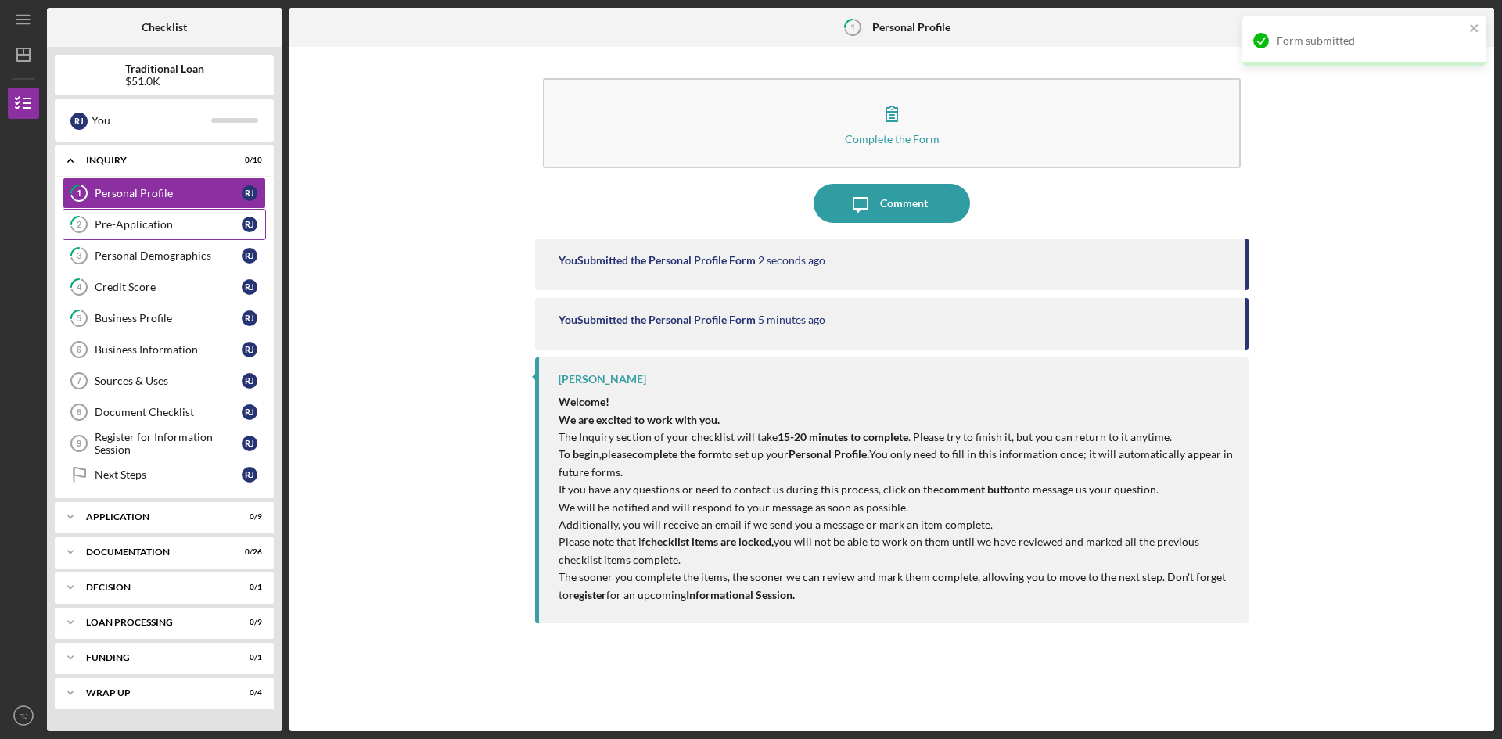
click at [176, 224] on div "Pre-Application" at bounding box center [168, 224] width 147 height 13
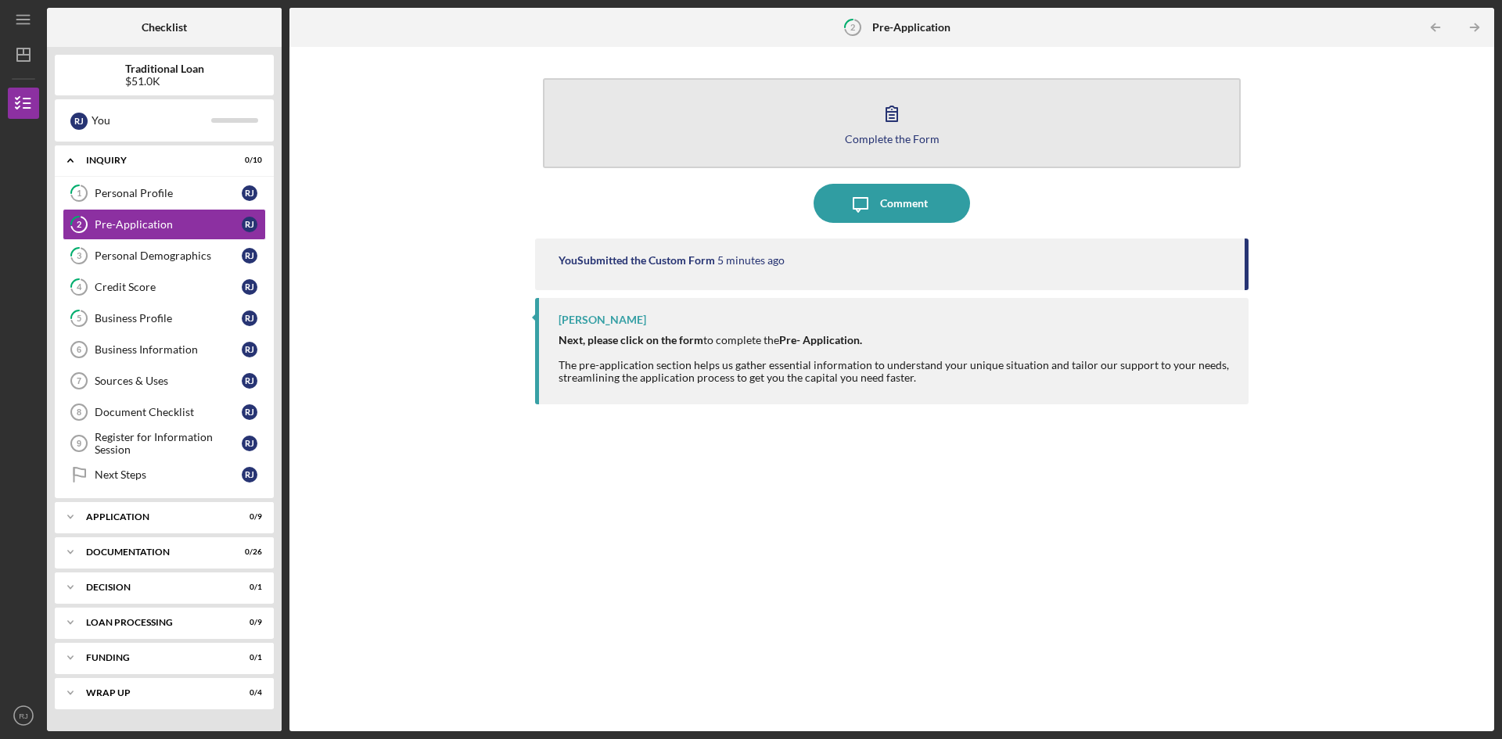
click at [869, 115] on button "Complete the Form Form" at bounding box center [892, 123] width 698 height 90
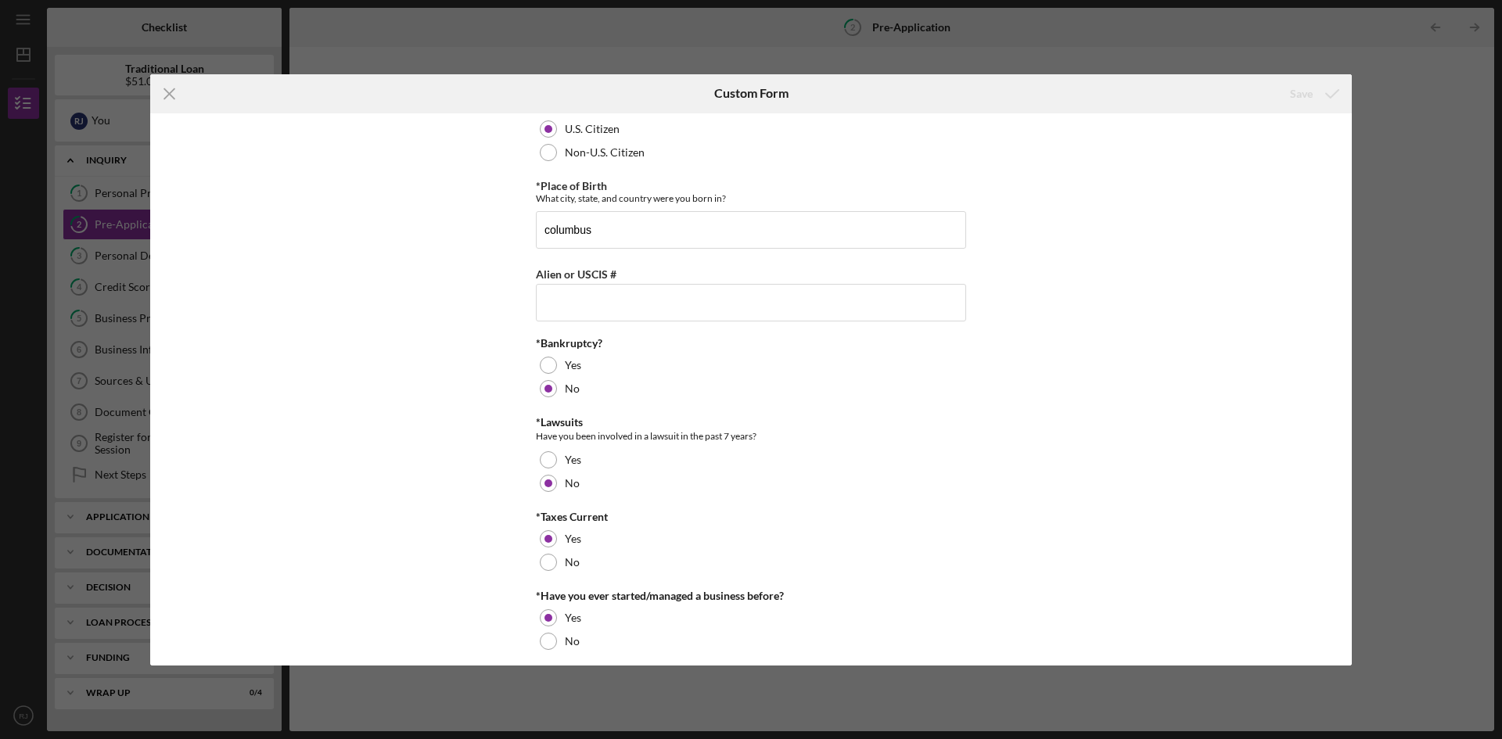
scroll to position [31, 0]
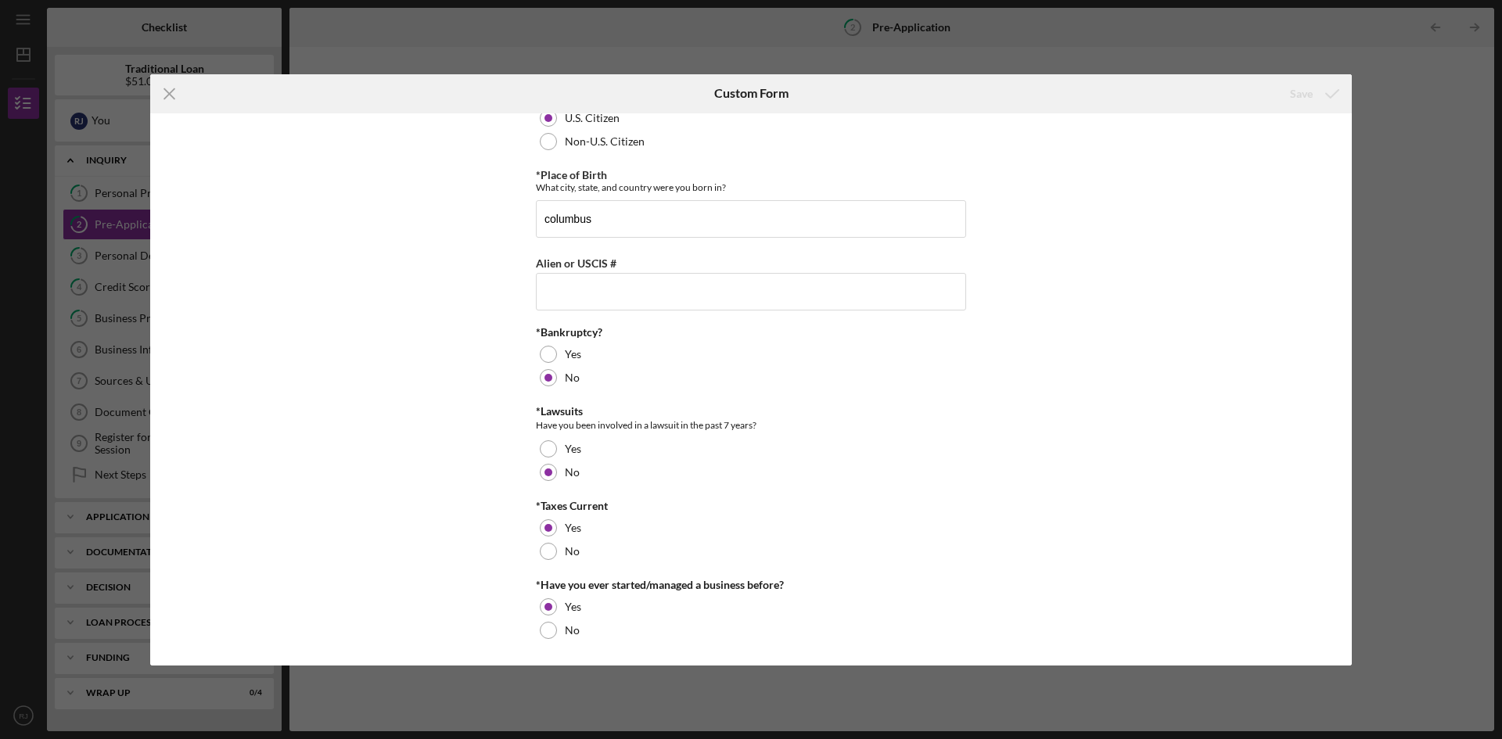
click at [1442, 161] on div "Icon/Menu Close Custom Form Save *U.S. Citizenship Status [DEMOGRAPHIC_DATA] Ci…" at bounding box center [751, 369] width 1502 height 739
click at [168, 91] on icon "Icon/Menu Close" at bounding box center [169, 93] width 39 height 39
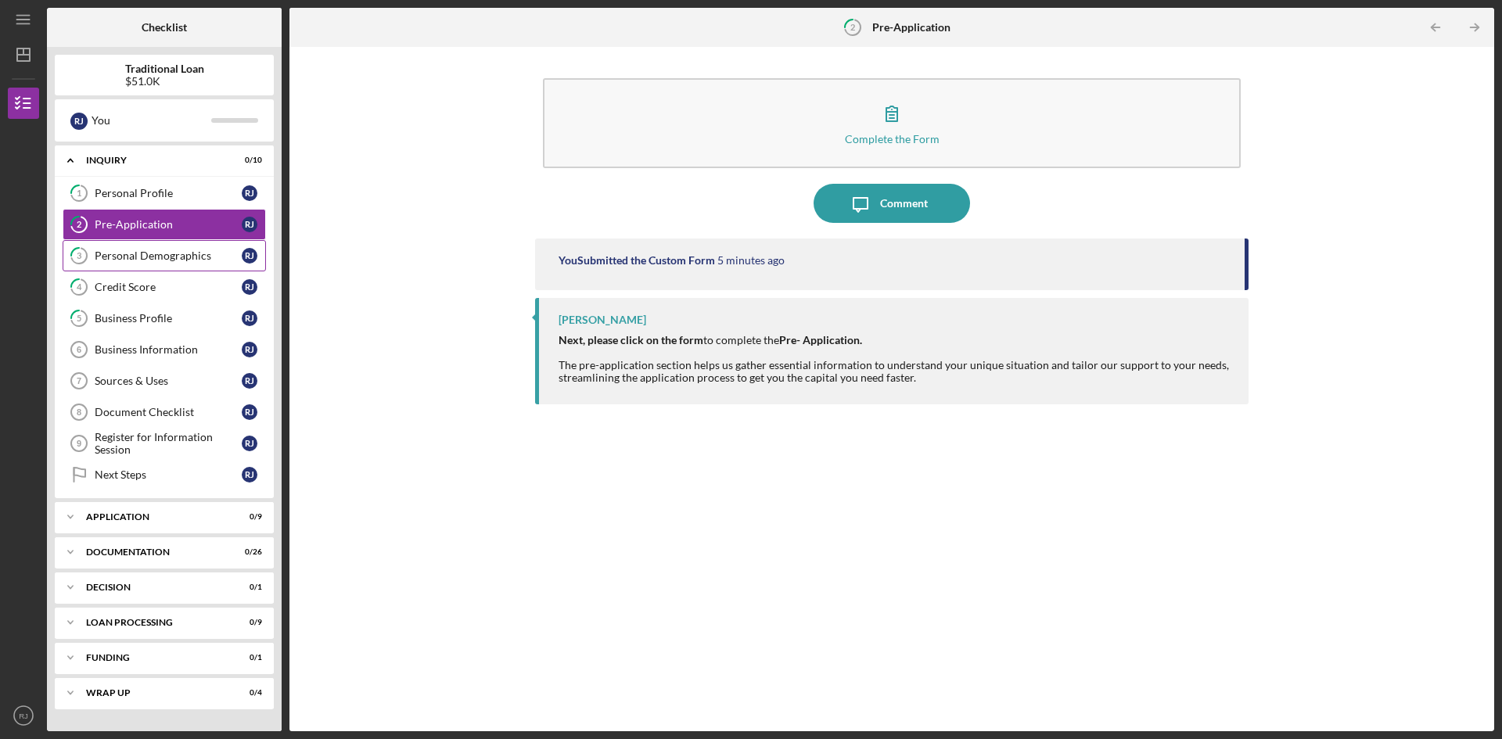
click at [164, 257] on div "Personal Demographics" at bounding box center [168, 256] width 147 height 13
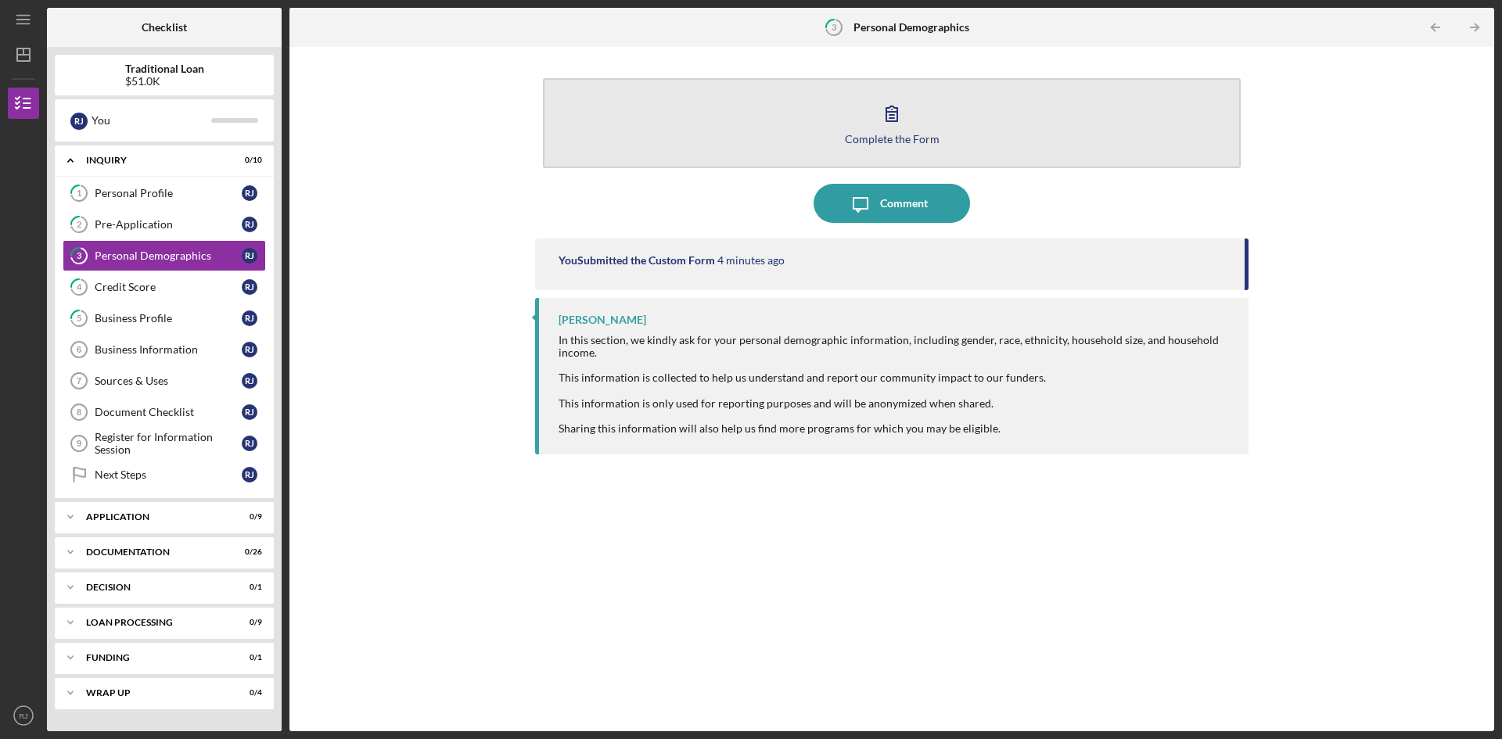
click at [892, 96] on icon "button" at bounding box center [891, 113] width 39 height 39
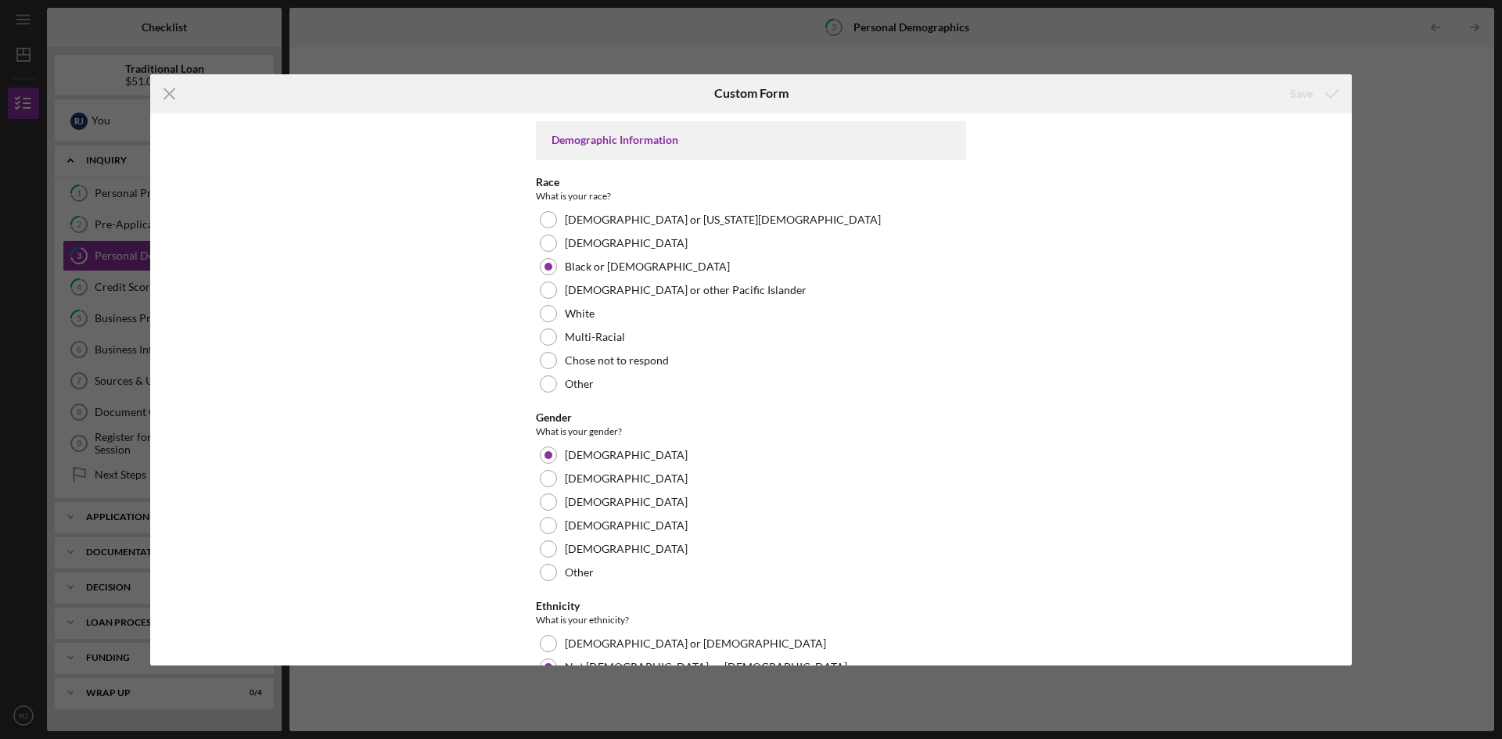
click at [1335, 497] on div "Demographic Information Race What is your race? [DEMOGRAPHIC_DATA] or [US_STATE…" at bounding box center [751, 389] width 1202 height 552
click at [1345, 462] on div "Demographic Information Race What is your race? [DEMOGRAPHIC_DATA] or [US_STATE…" at bounding box center [751, 389] width 1202 height 552
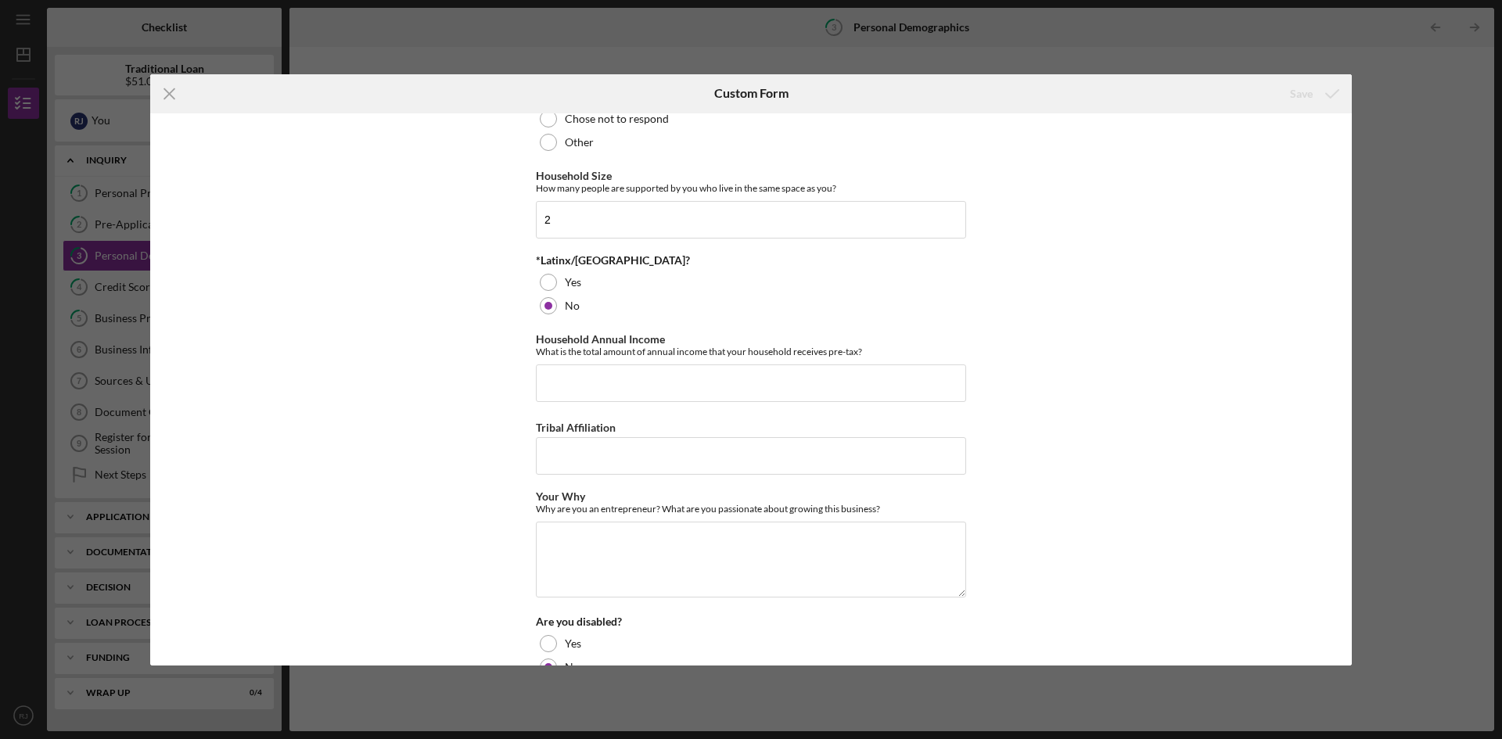
scroll to position [609, 0]
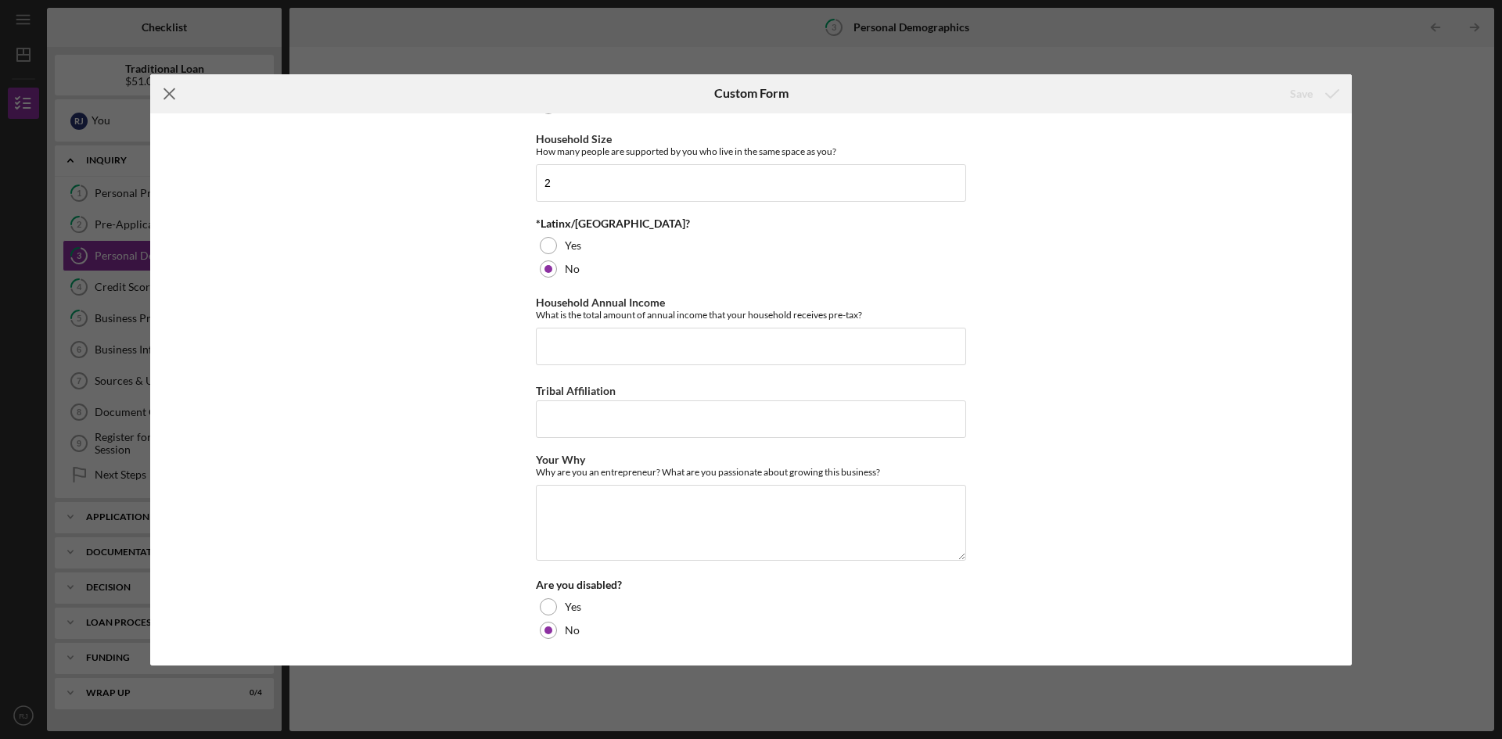
click at [165, 99] on icon "Icon/Menu Close" at bounding box center [169, 93] width 39 height 39
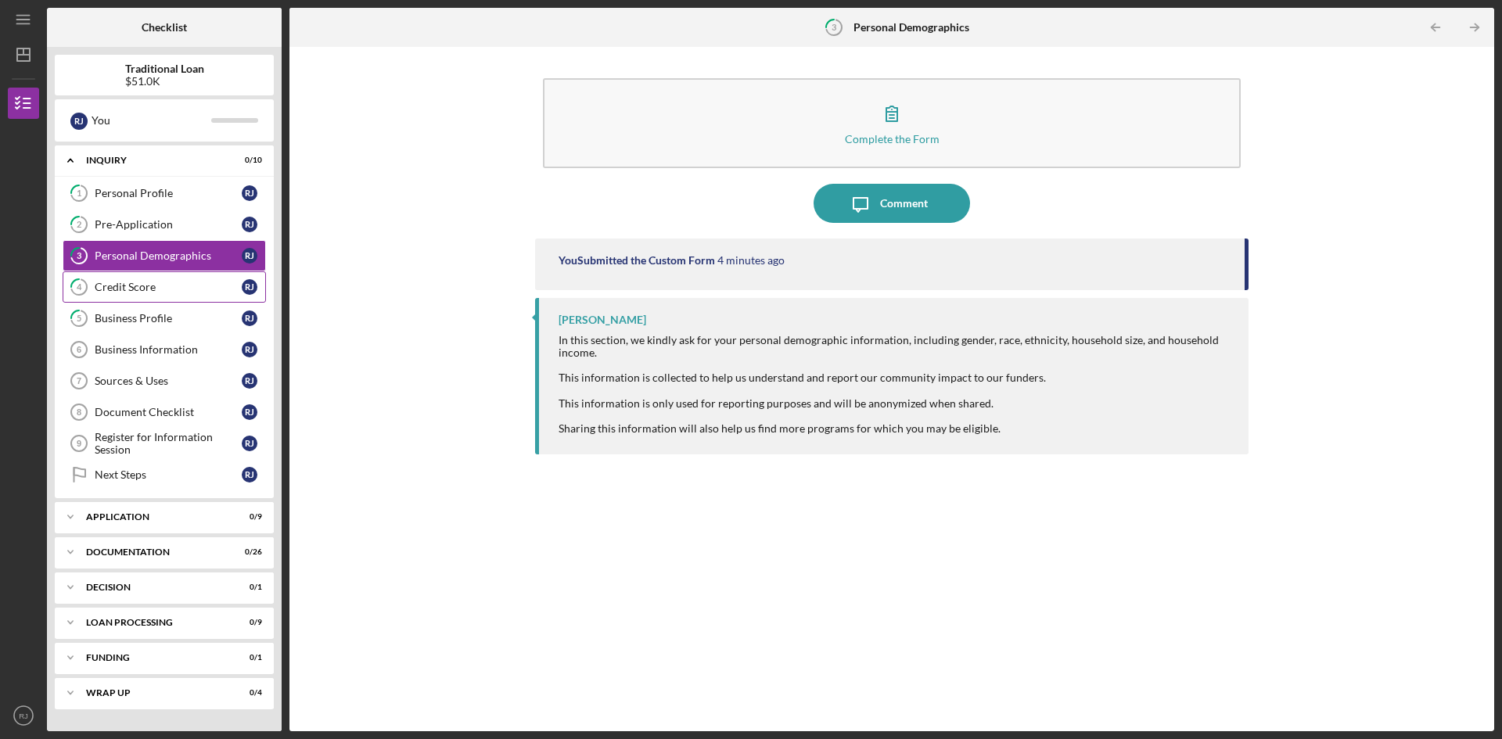
click at [171, 275] on link "4 Credit Score [PERSON_NAME]" at bounding box center [164, 287] width 203 height 31
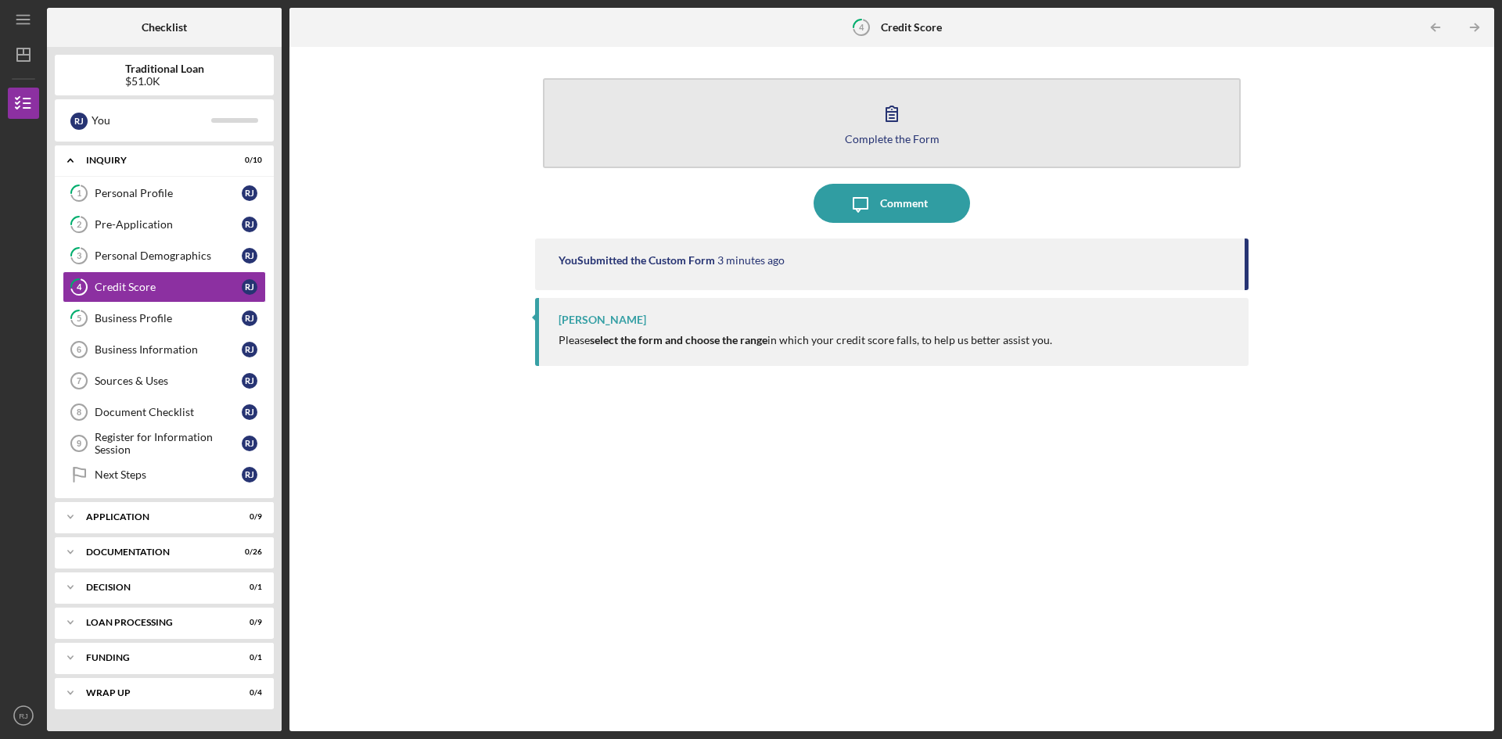
click at [921, 120] on button "Complete the Form Form" at bounding box center [892, 123] width 698 height 90
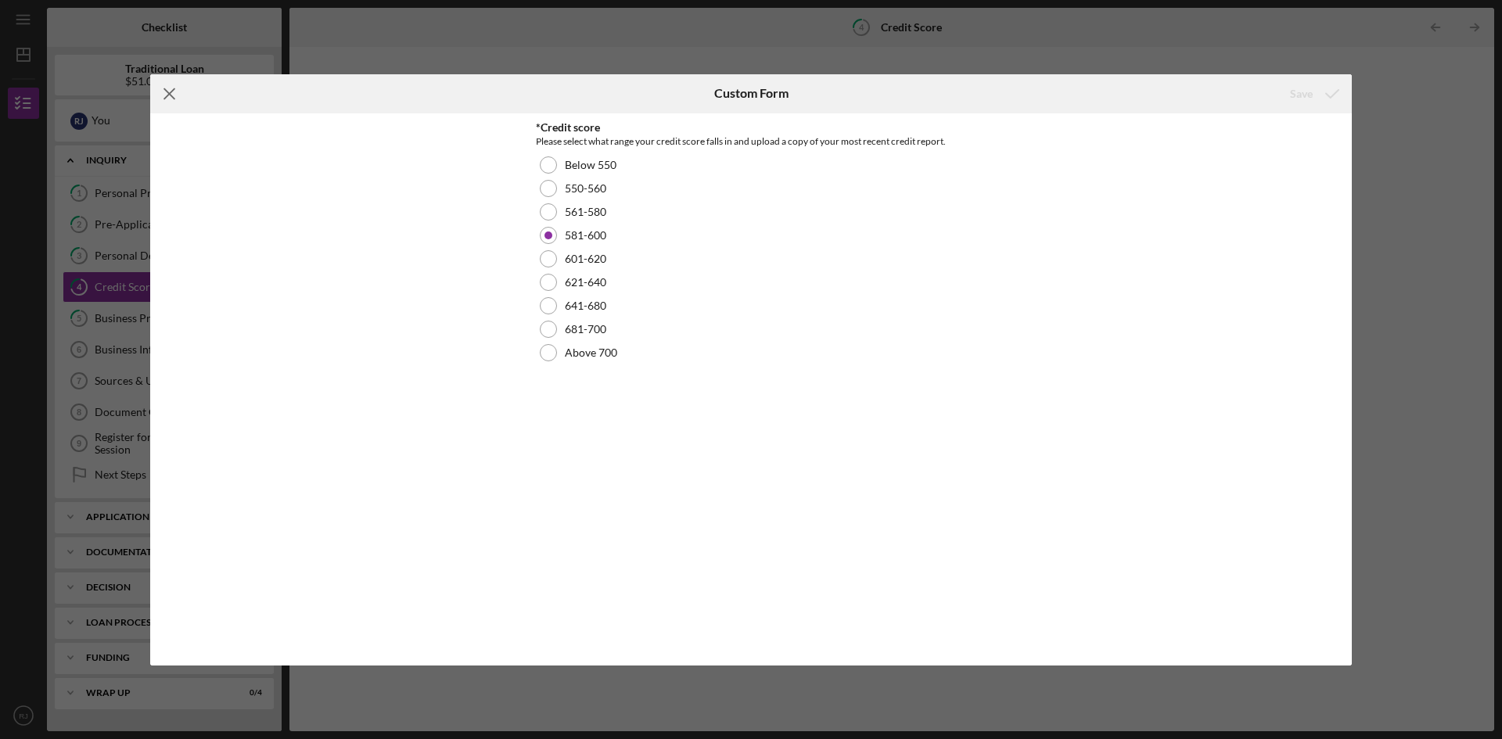
click at [159, 97] on icon "Icon/Menu Close" at bounding box center [169, 93] width 39 height 39
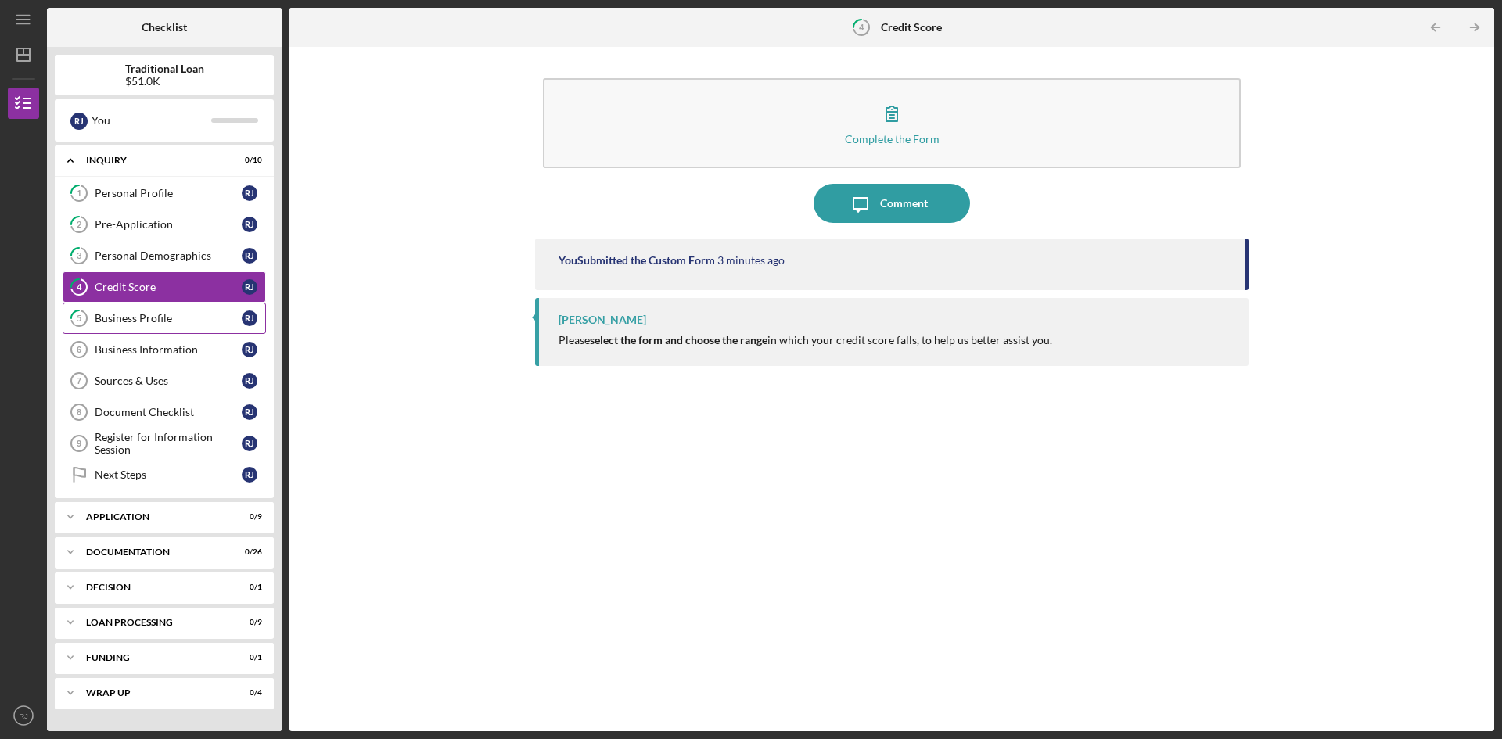
click at [175, 326] on link "5 Business Profile [PERSON_NAME]" at bounding box center [164, 318] width 203 height 31
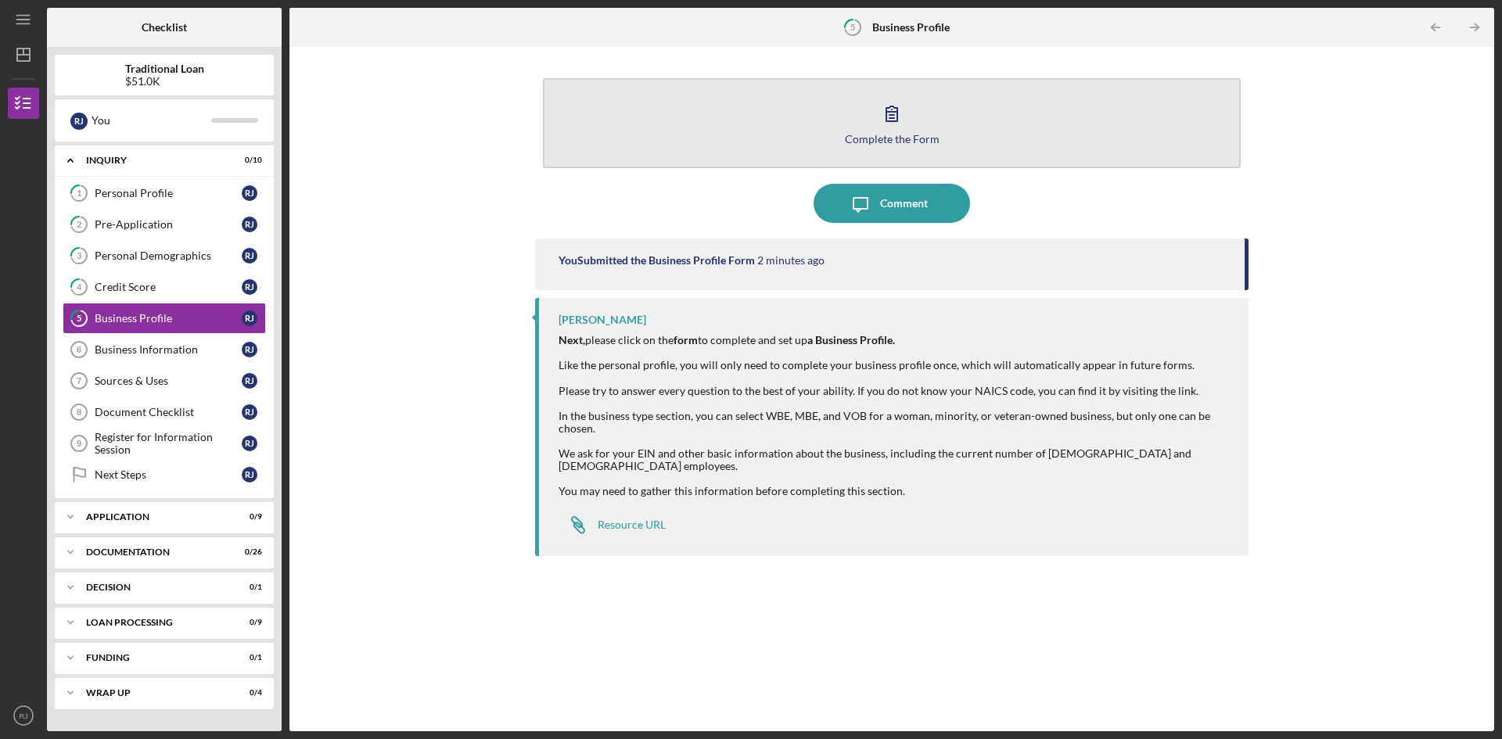
click at [822, 124] on button "Complete the Form Form" at bounding box center [892, 123] width 698 height 90
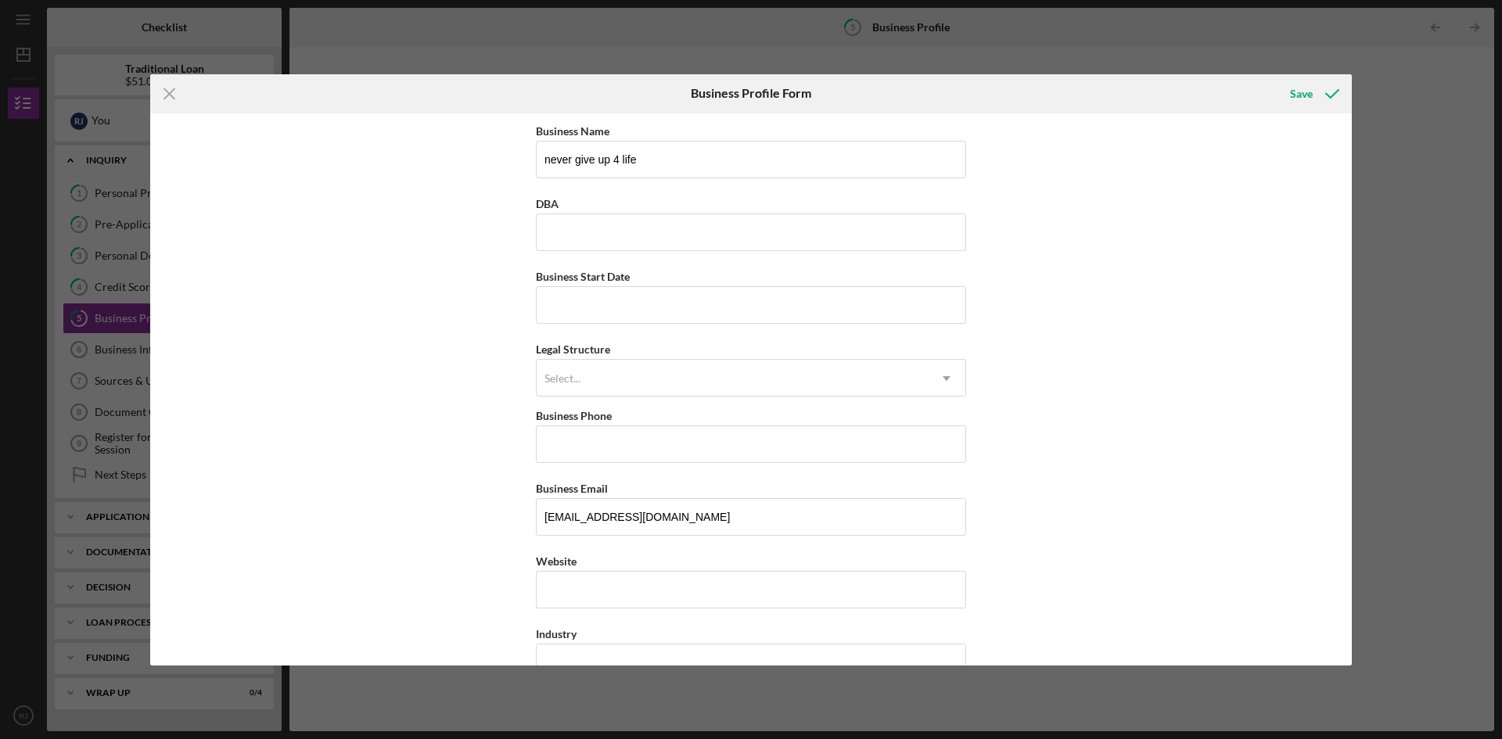
click at [1495, 239] on div "Icon/Menu Close Business Profile Form Save Business Name never give up 4 life D…" at bounding box center [751, 369] width 1502 height 739
click at [166, 98] on icon "Icon/Menu Close" at bounding box center [169, 93] width 39 height 39
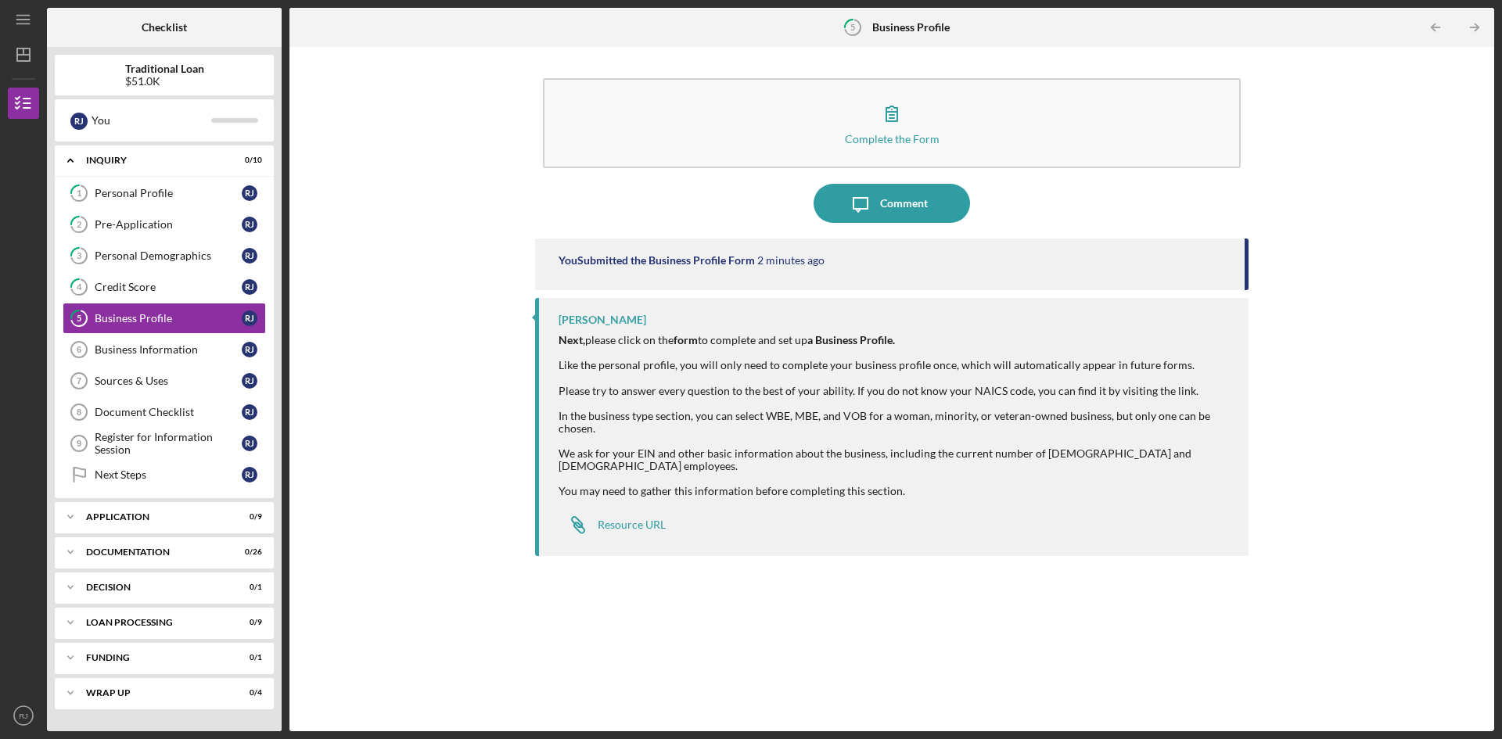
click at [380, 623] on div "Complete the Form Form Icon/Message Comment You Submitted the Business Profile …" at bounding box center [891, 389] width 1189 height 669
click at [122, 221] on div "Pre-Application" at bounding box center [168, 224] width 147 height 13
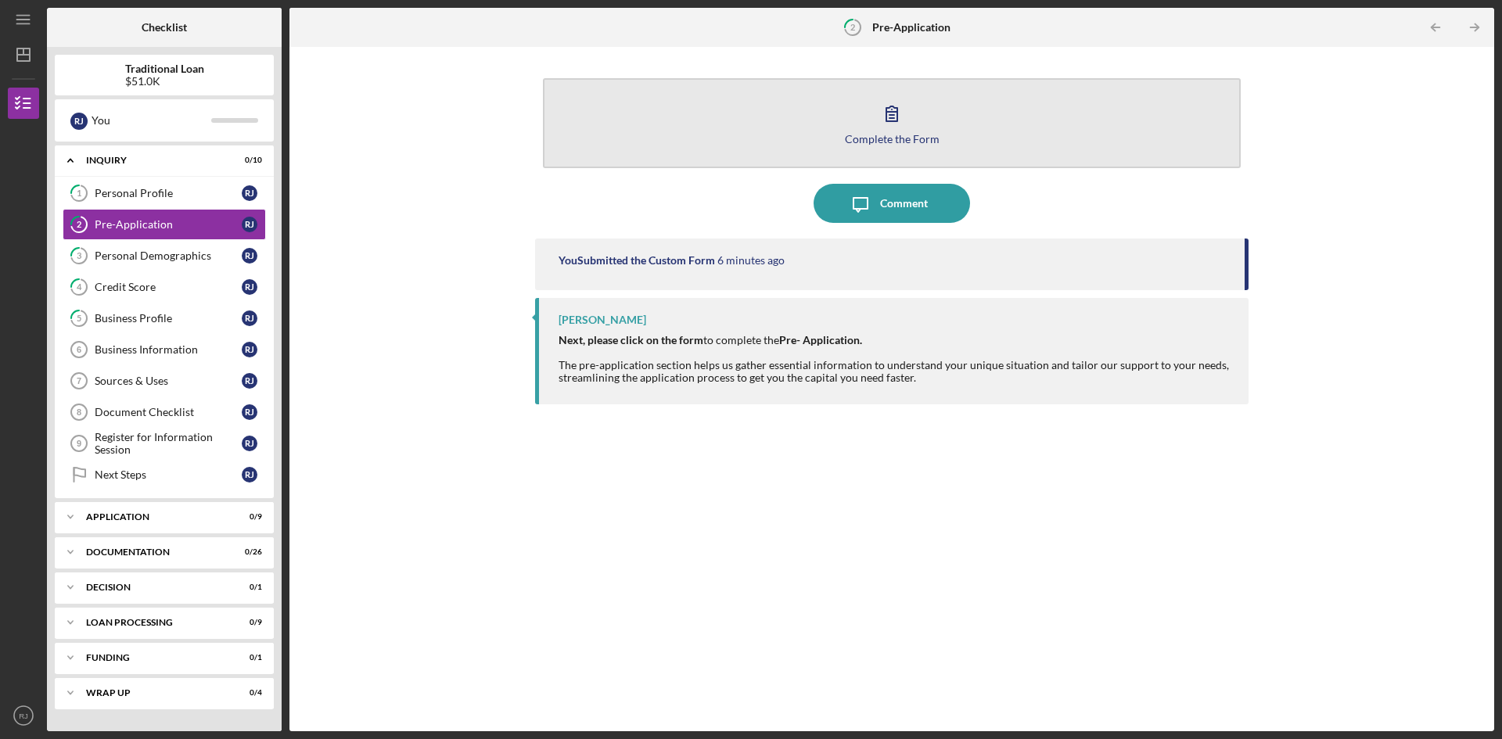
click at [940, 105] on button "Complete the Form Form" at bounding box center [892, 123] width 698 height 90
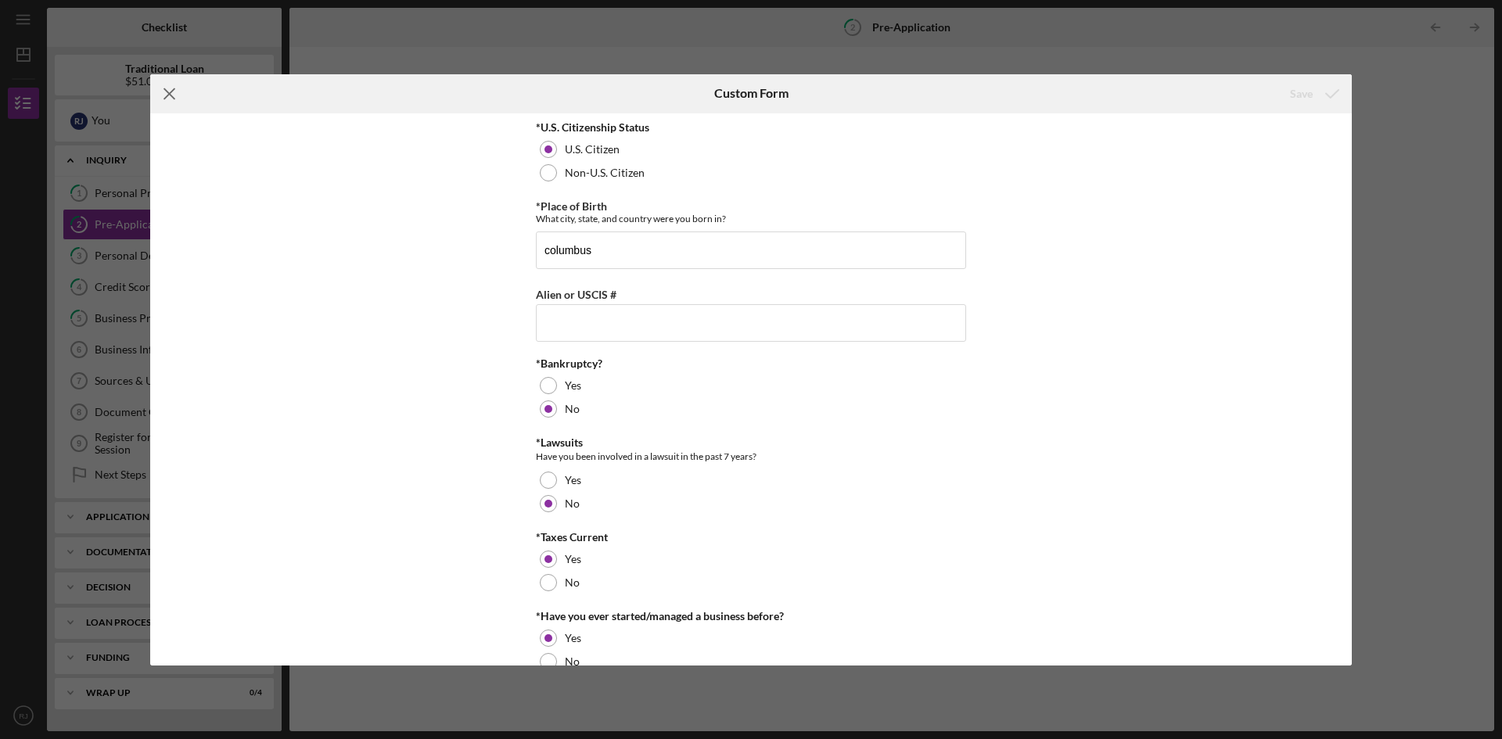
click at [167, 95] on line at bounding box center [169, 93] width 10 height 10
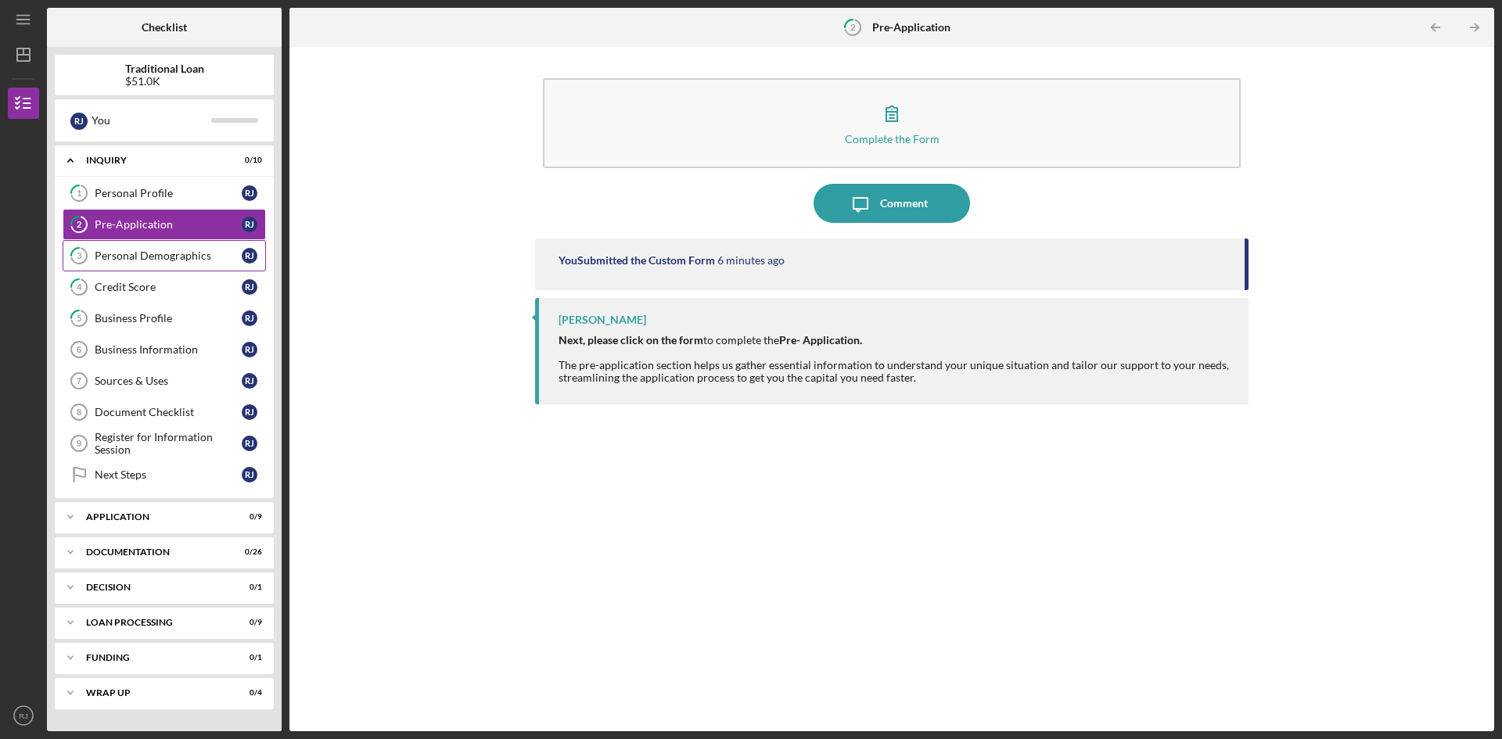
click at [165, 268] on link "3 Personal Demographics [PERSON_NAME]" at bounding box center [164, 255] width 203 height 31
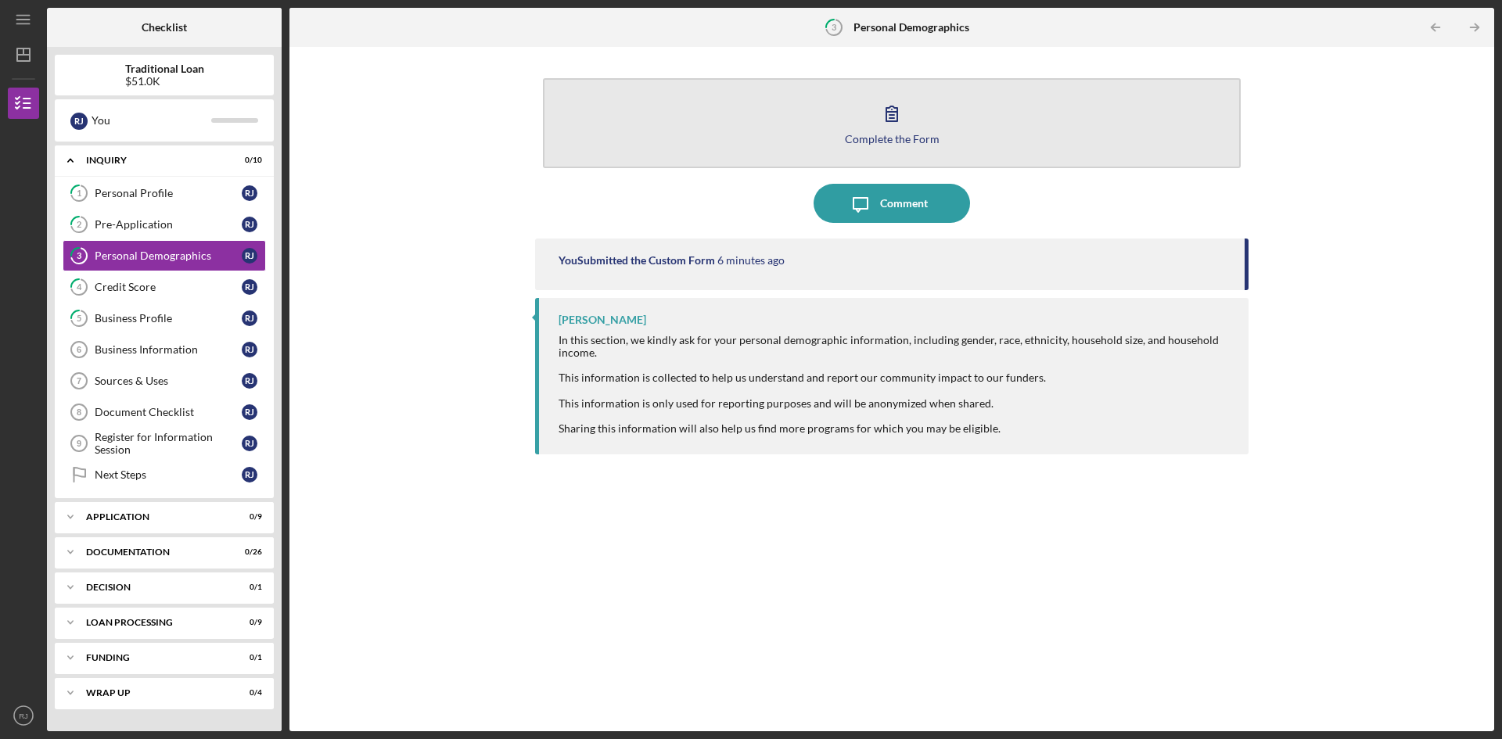
click at [893, 126] on icon "button" at bounding box center [891, 113] width 39 height 39
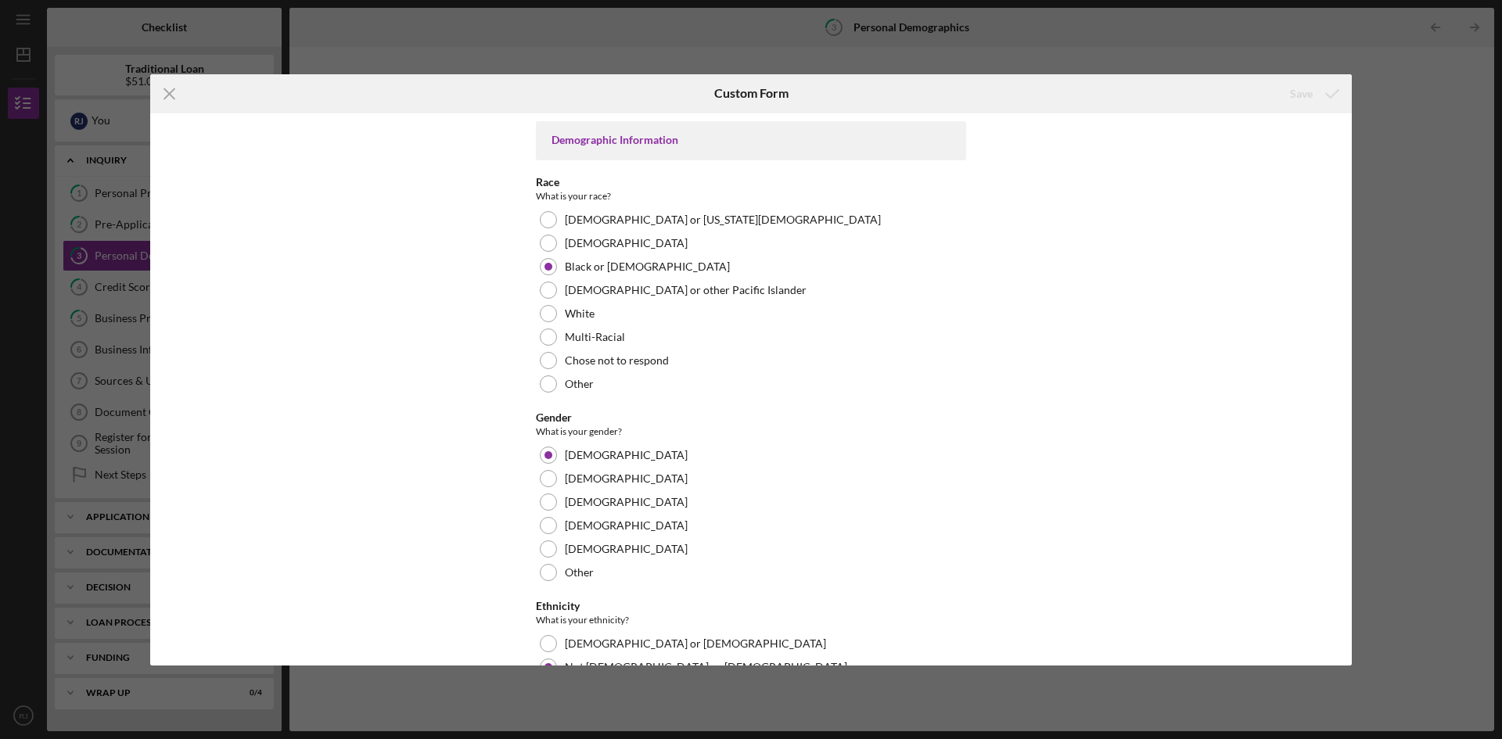
click at [1343, 587] on div "Demographic Information Race What is your race? [DEMOGRAPHIC_DATA] or [US_STATE…" at bounding box center [751, 389] width 1202 height 552
click at [1341, 499] on div "Demographic Information Race What is your race? [DEMOGRAPHIC_DATA] or [US_STATE…" at bounding box center [751, 389] width 1202 height 552
click at [1344, 473] on div "Demographic Information Race What is your race? [DEMOGRAPHIC_DATA] or [US_STATE…" at bounding box center [751, 389] width 1202 height 552
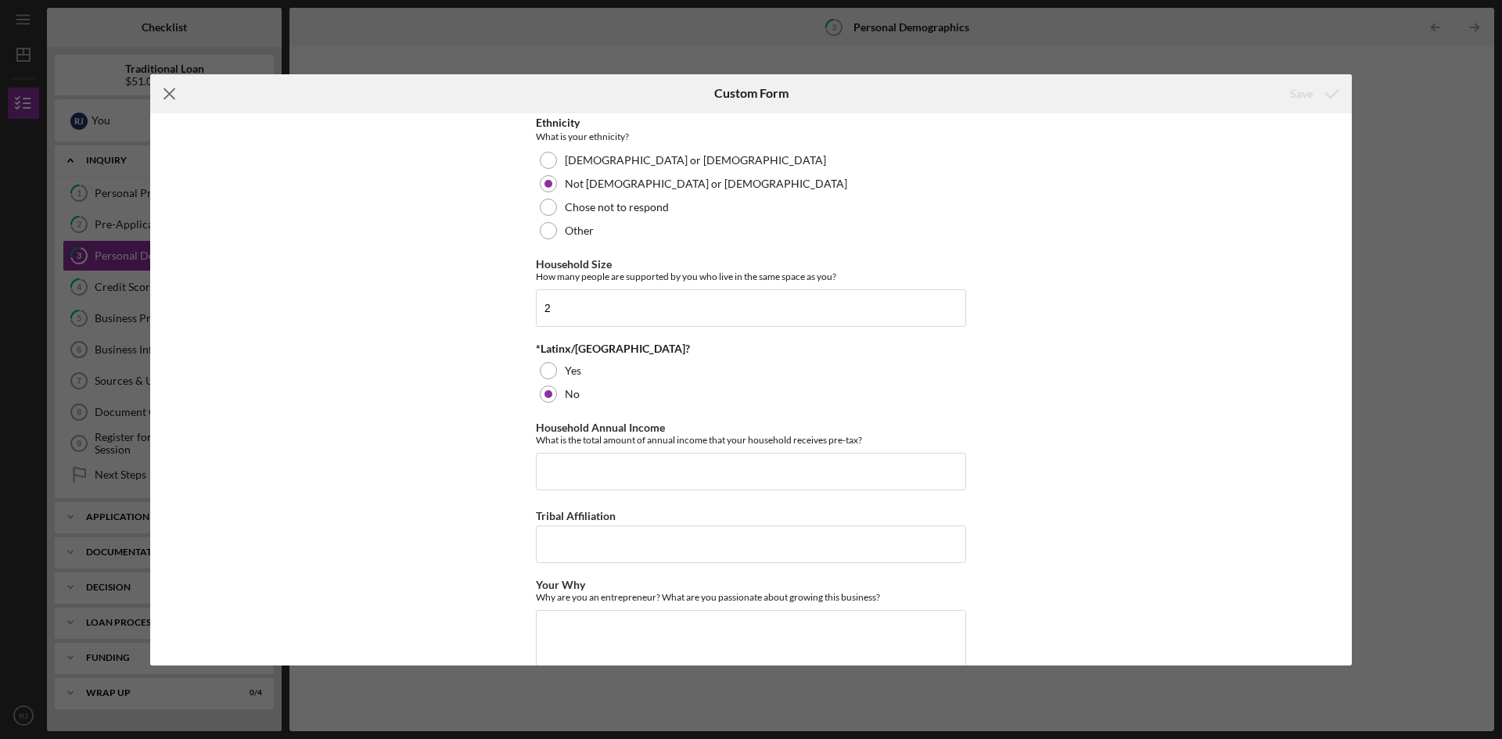
click at [171, 92] on line at bounding box center [169, 93] width 10 height 10
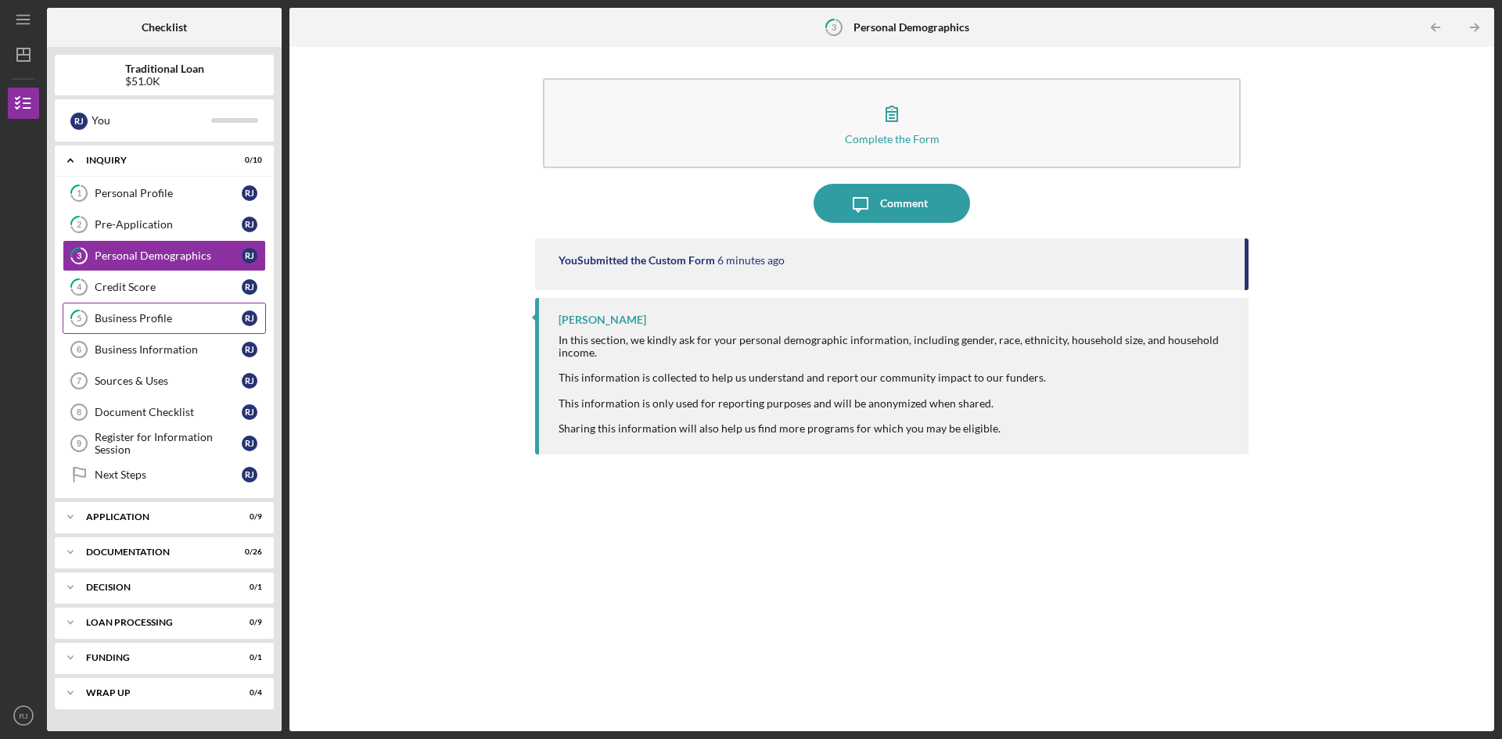
click at [164, 312] on div "Business Profile" at bounding box center [168, 318] width 147 height 13
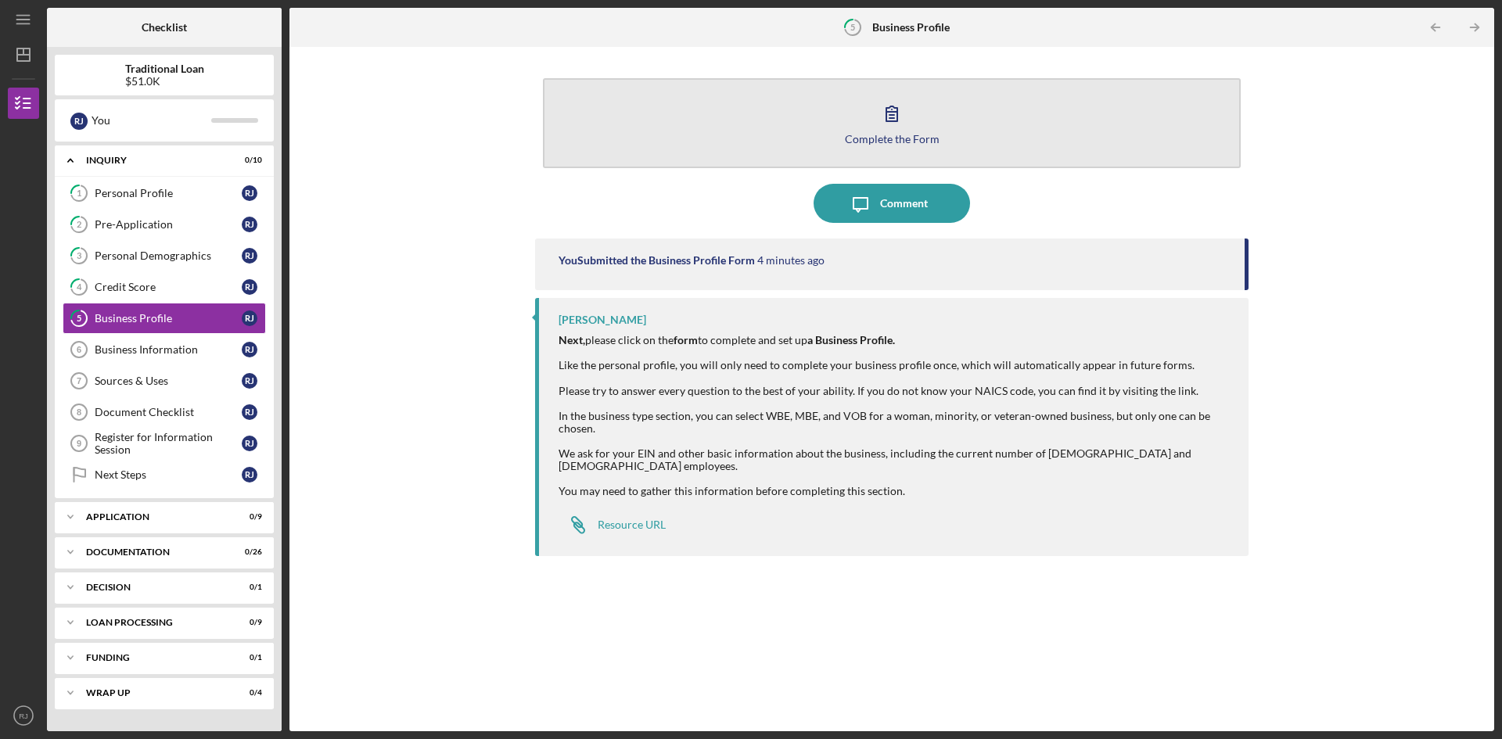
click at [897, 113] on icon "button" at bounding box center [892, 113] width 11 height 15
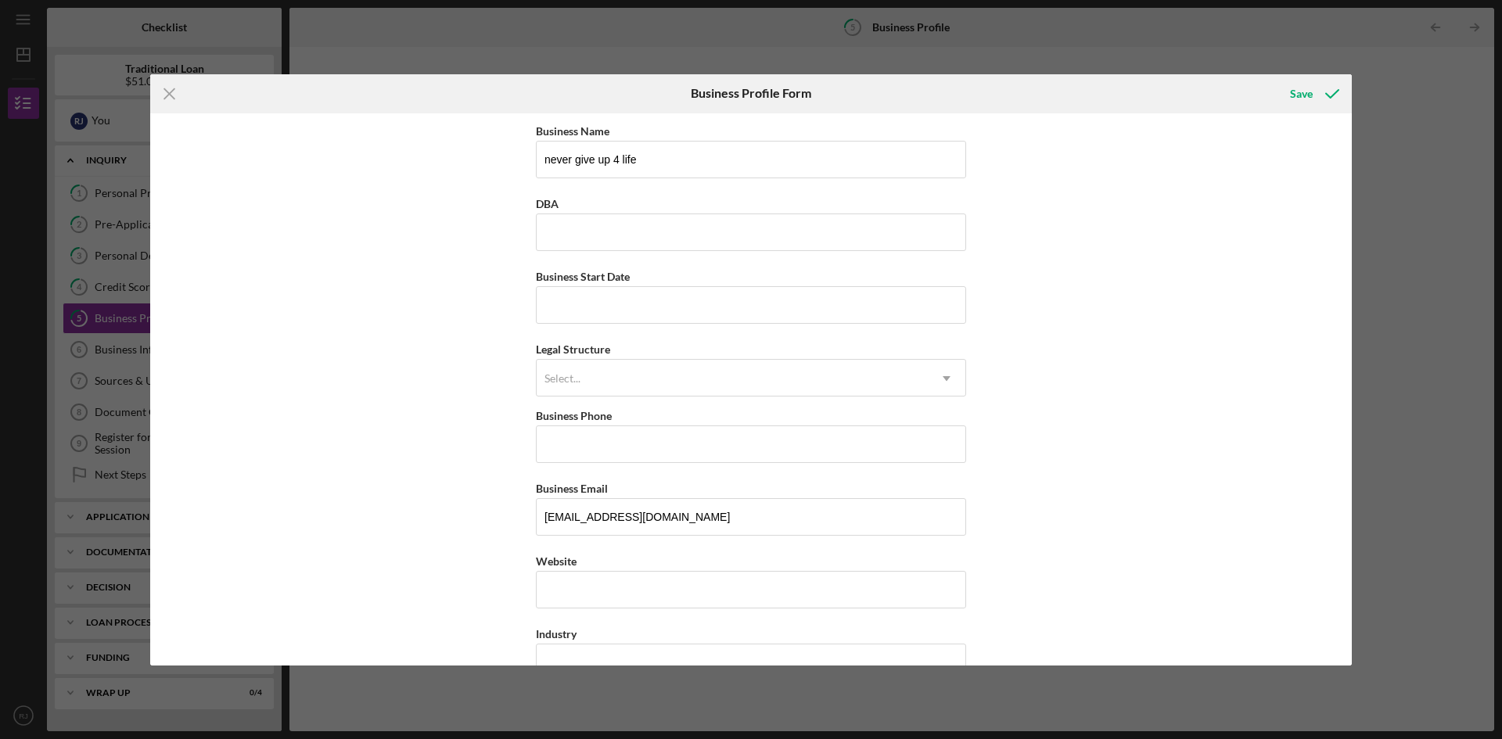
click at [1345, 529] on div "Business Name never give up 4 life DBA Business Start Date Legal Structure Sele…" at bounding box center [751, 389] width 1202 height 552
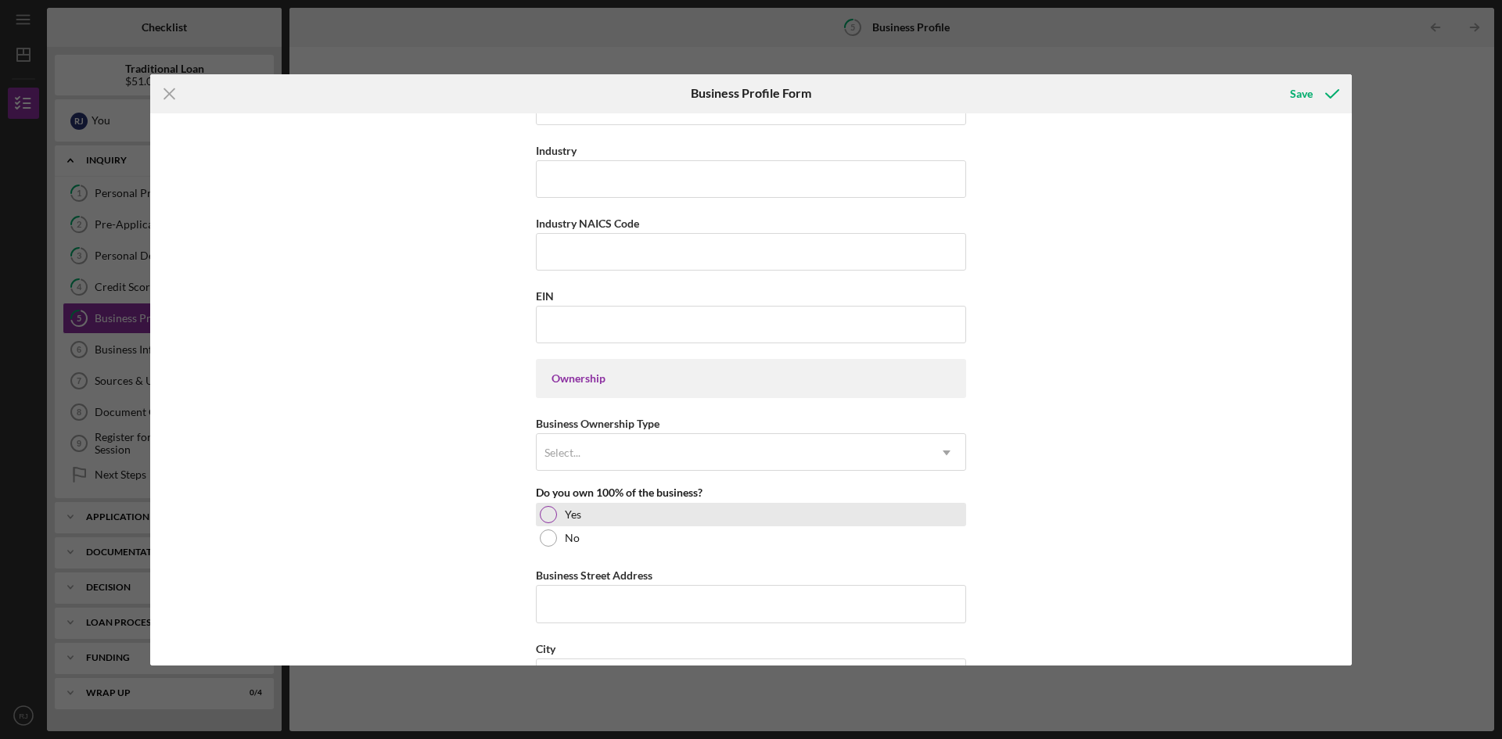
click at [599, 513] on div "Yes" at bounding box center [751, 514] width 430 height 23
click at [1347, 569] on div "Business Name never give up 4 life DBA Business Start Date Legal Structure Sele…" at bounding box center [751, 389] width 1202 height 552
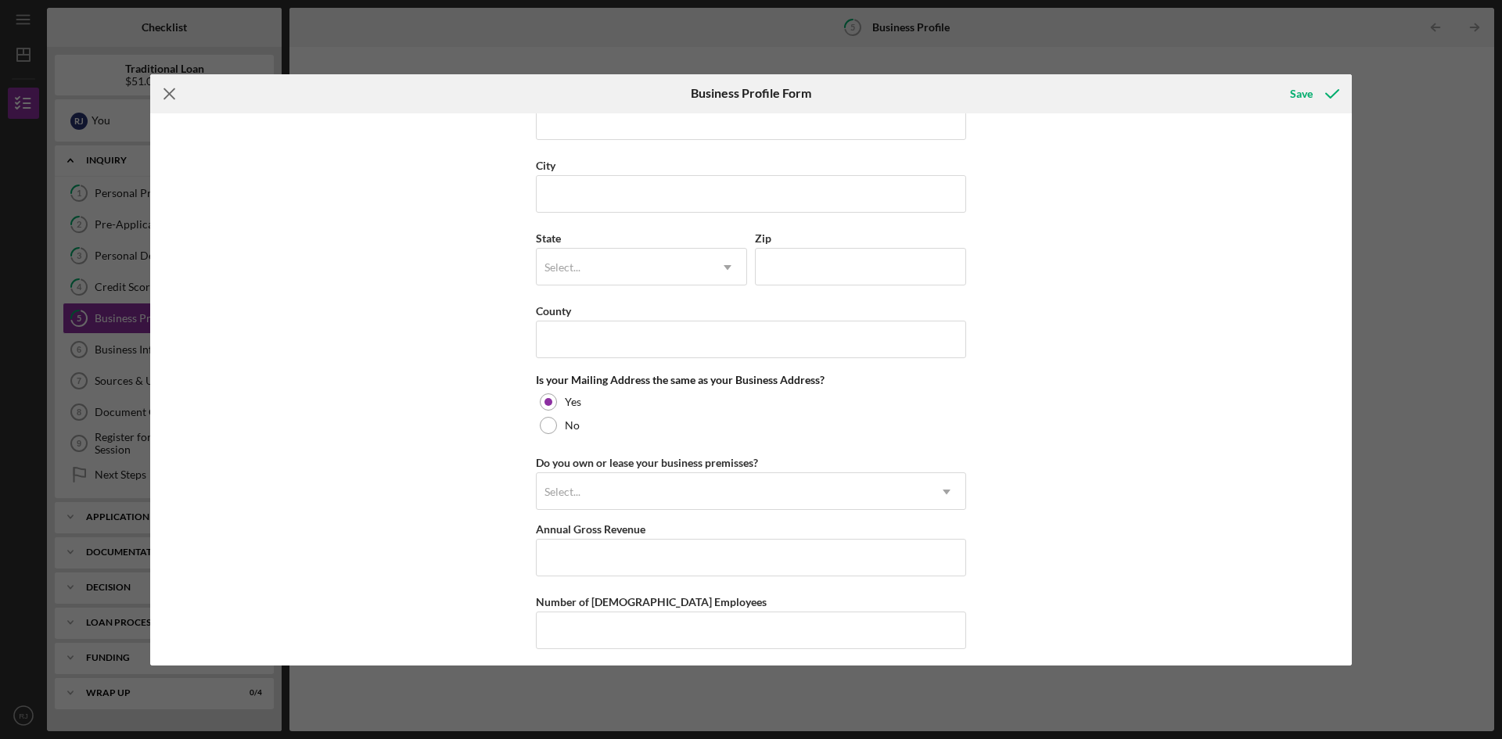
click at [172, 98] on icon "Icon/Menu Close" at bounding box center [169, 93] width 39 height 39
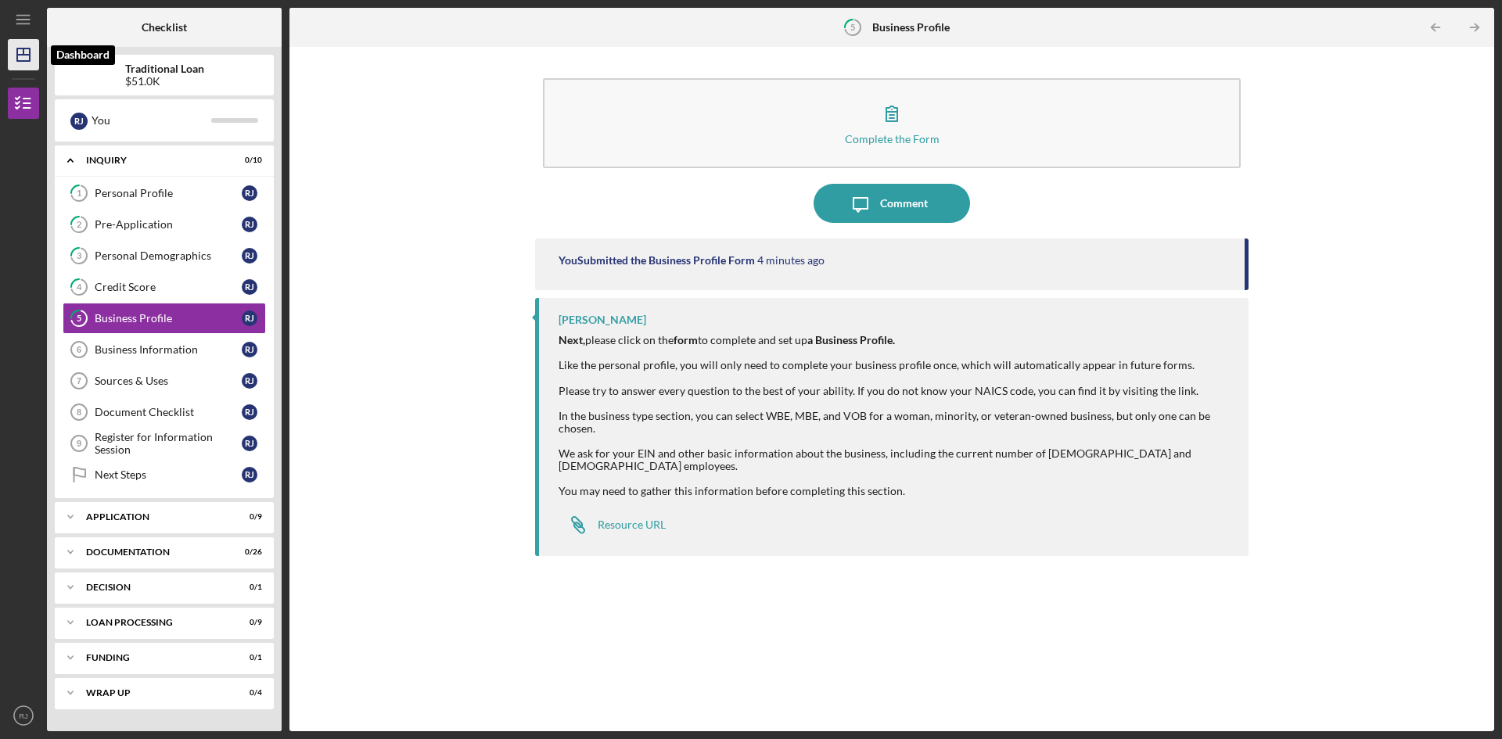
click at [17, 61] on polygon "button" at bounding box center [23, 55] width 13 height 13
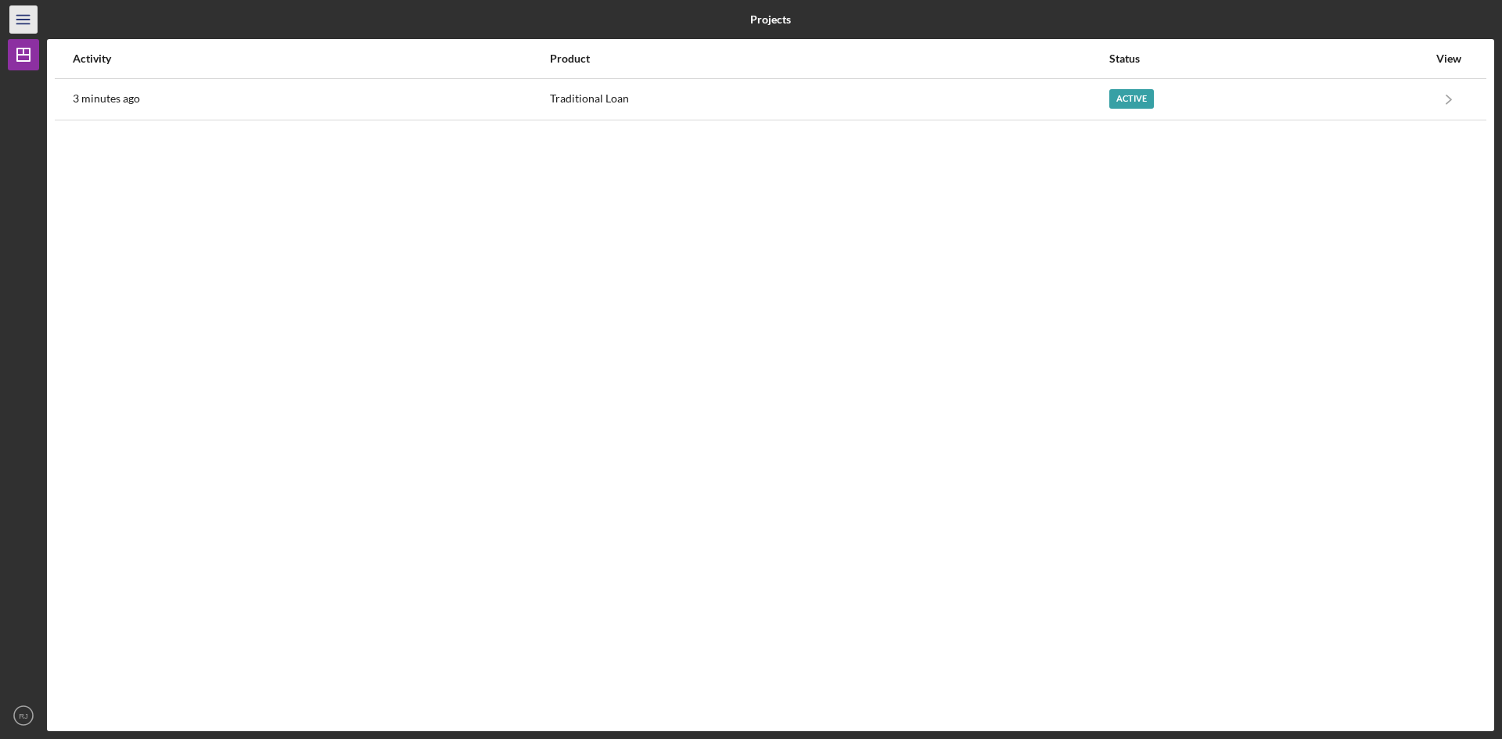
click at [27, 28] on icon "Icon/Menu" at bounding box center [23, 19] width 35 height 35
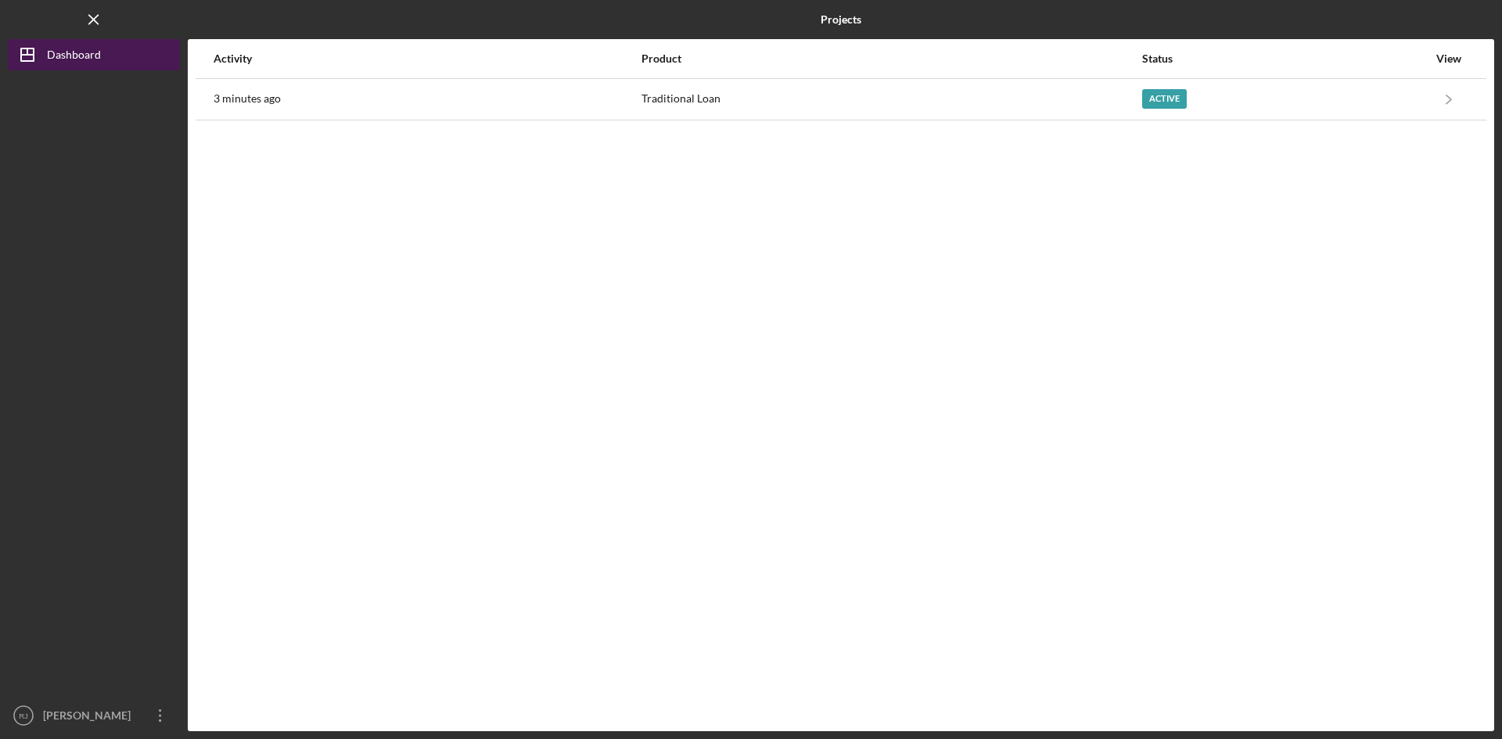
click at [40, 58] on icon "Icon/Dashboard" at bounding box center [27, 54] width 39 height 39
click at [88, 20] on icon "Icon/Menu Close" at bounding box center [94, 19] width 35 height 35
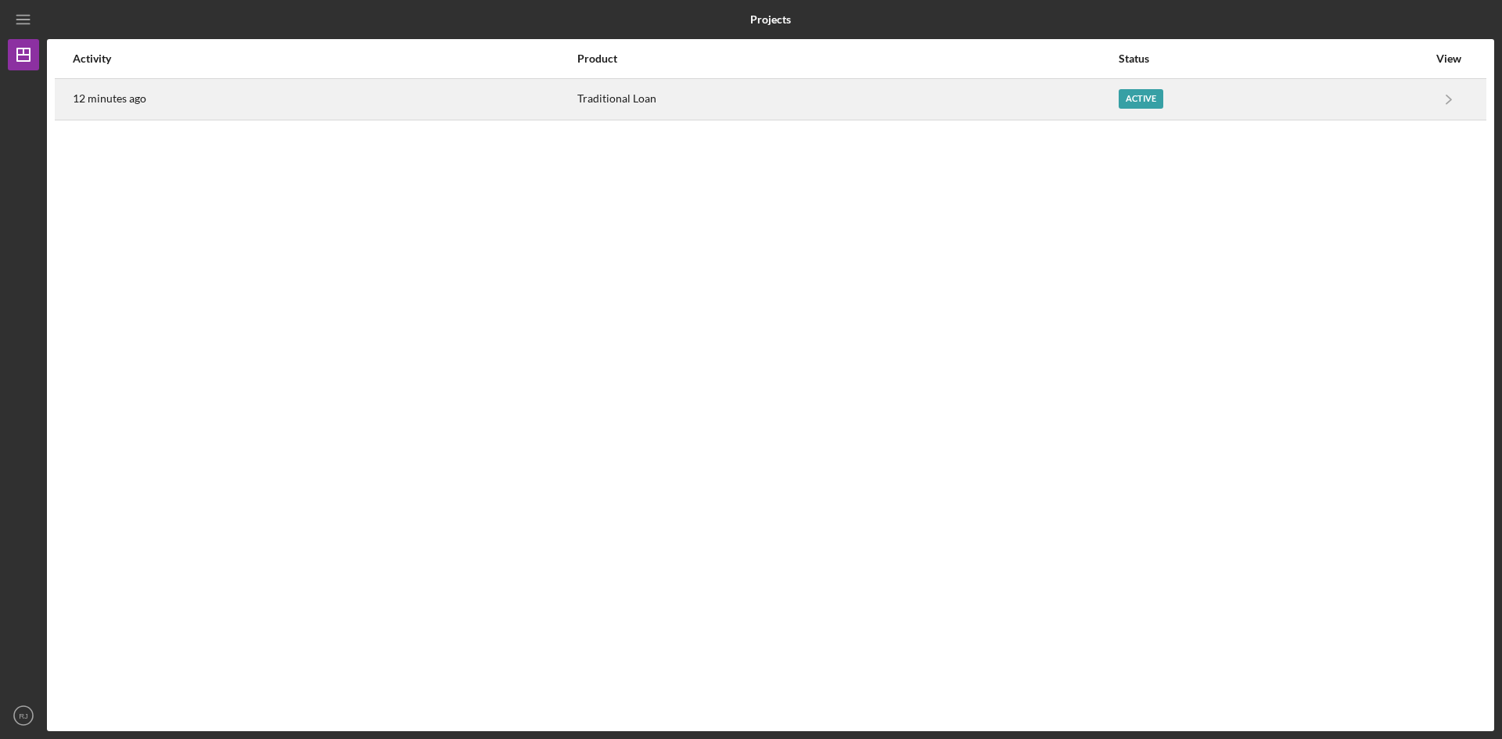
click at [1128, 106] on div "Active" at bounding box center [1141, 99] width 45 height 20
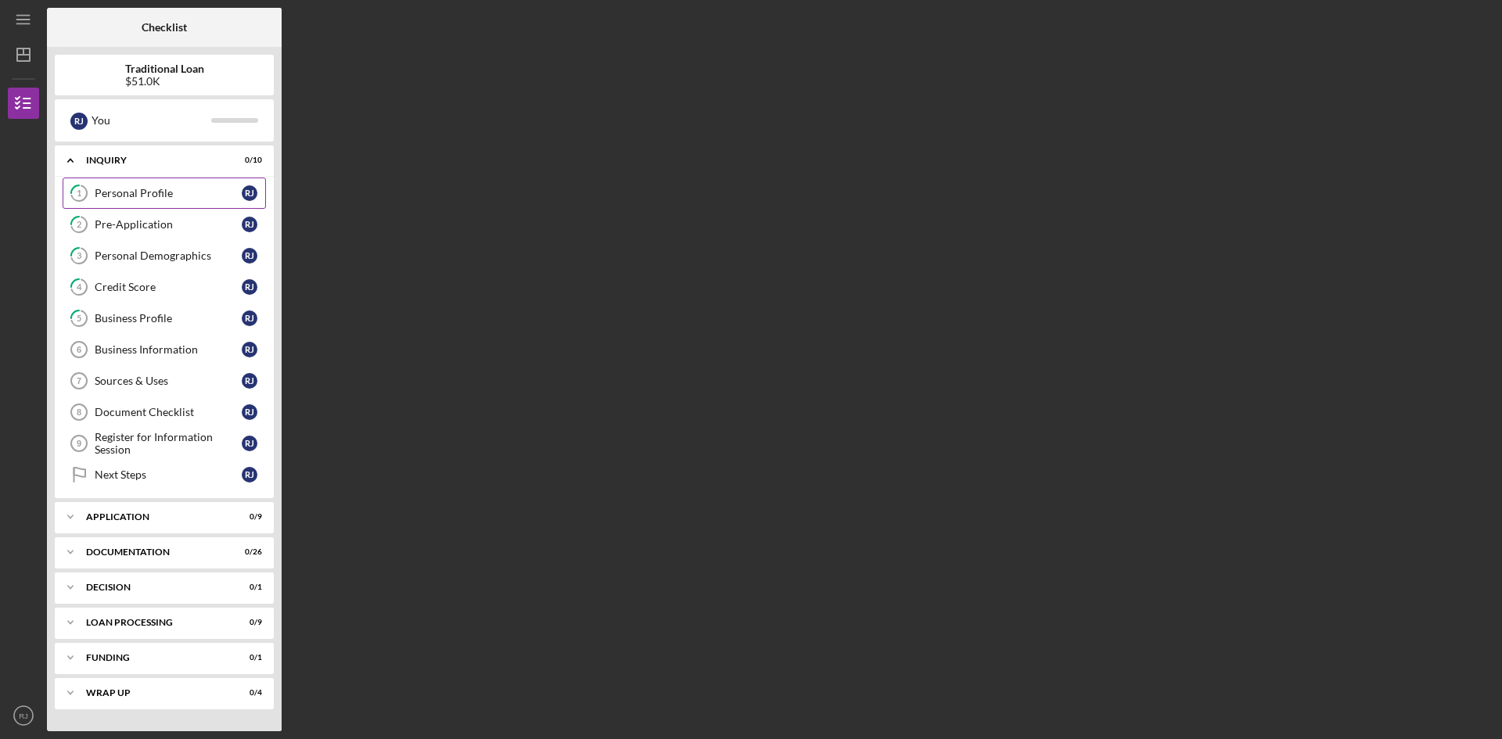
click at [165, 199] on div "Personal Profile" at bounding box center [168, 193] width 147 height 13
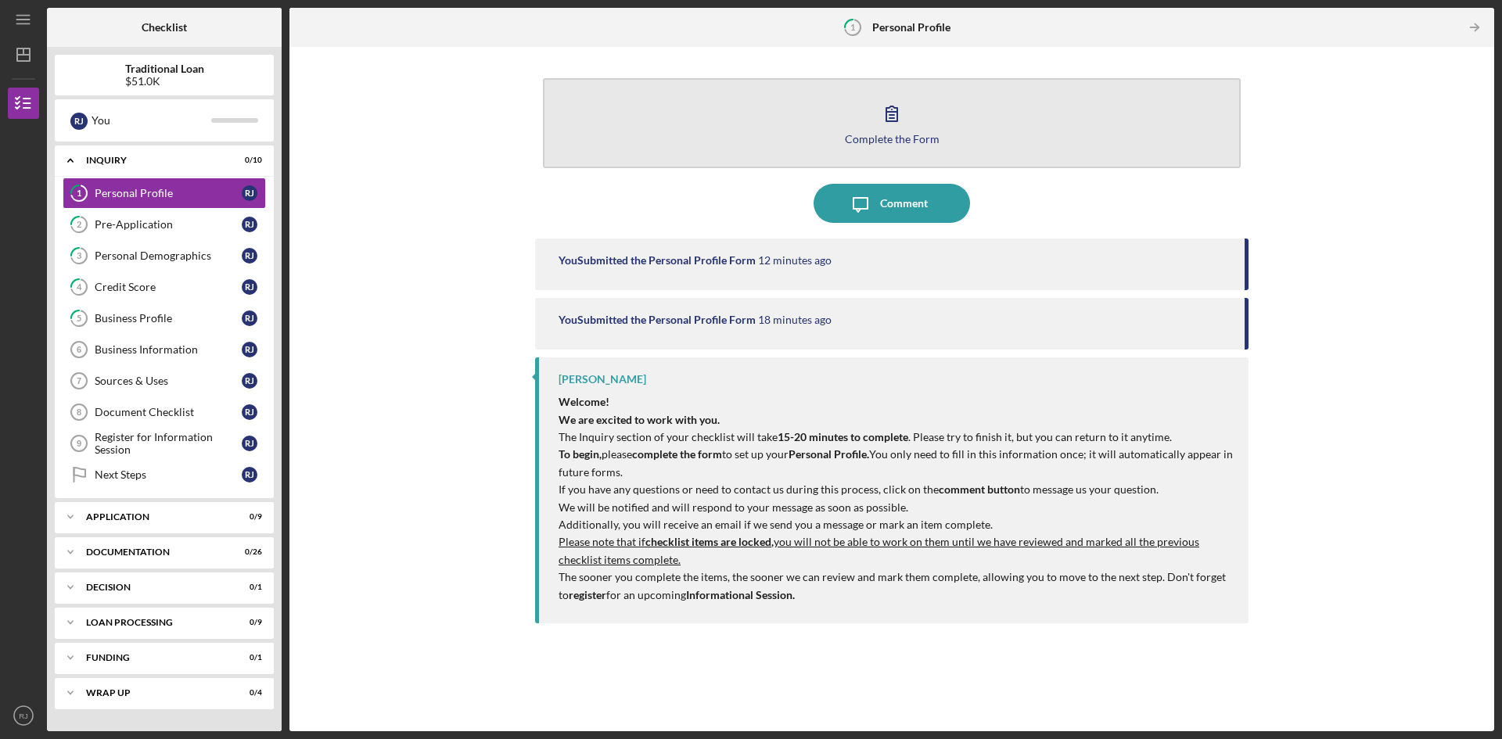
click at [894, 149] on button "Complete the Form Form" at bounding box center [892, 123] width 698 height 90
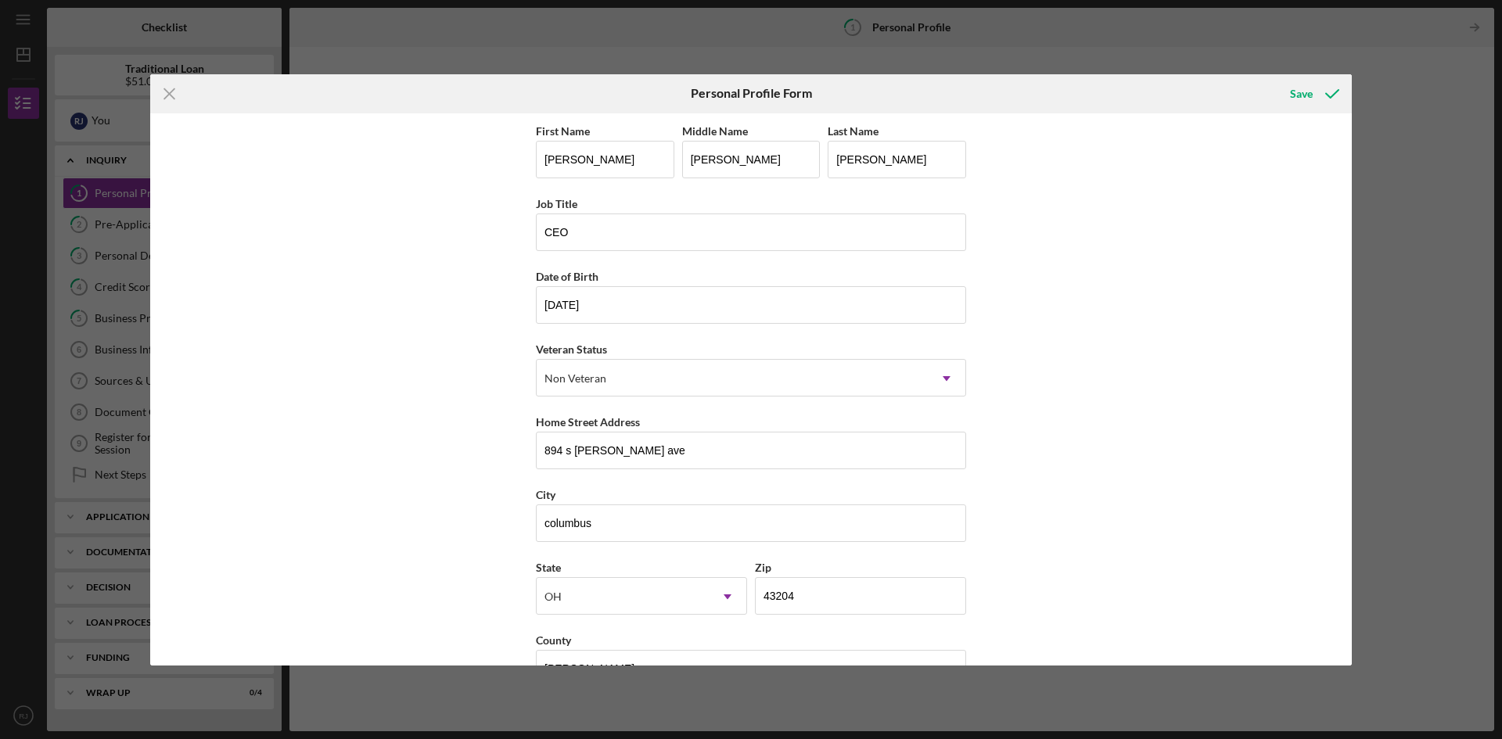
click at [1345, 630] on div "First Name [PERSON_NAME] Middle Name [PERSON_NAME] Last Name [PERSON_NAME] Job …" at bounding box center [751, 389] width 1202 height 552
click at [1354, 642] on div "Icon/Menu Close Personal Profile Form Save First Name [PERSON_NAME] Middle Name…" at bounding box center [751, 369] width 1502 height 739
click at [1352, 640] on div "Icon/Menu Close Personal Profile Form Save First Name [PERSON_NAME] Middle Name…" at bounding box center [751, 369] width 1502 height 739
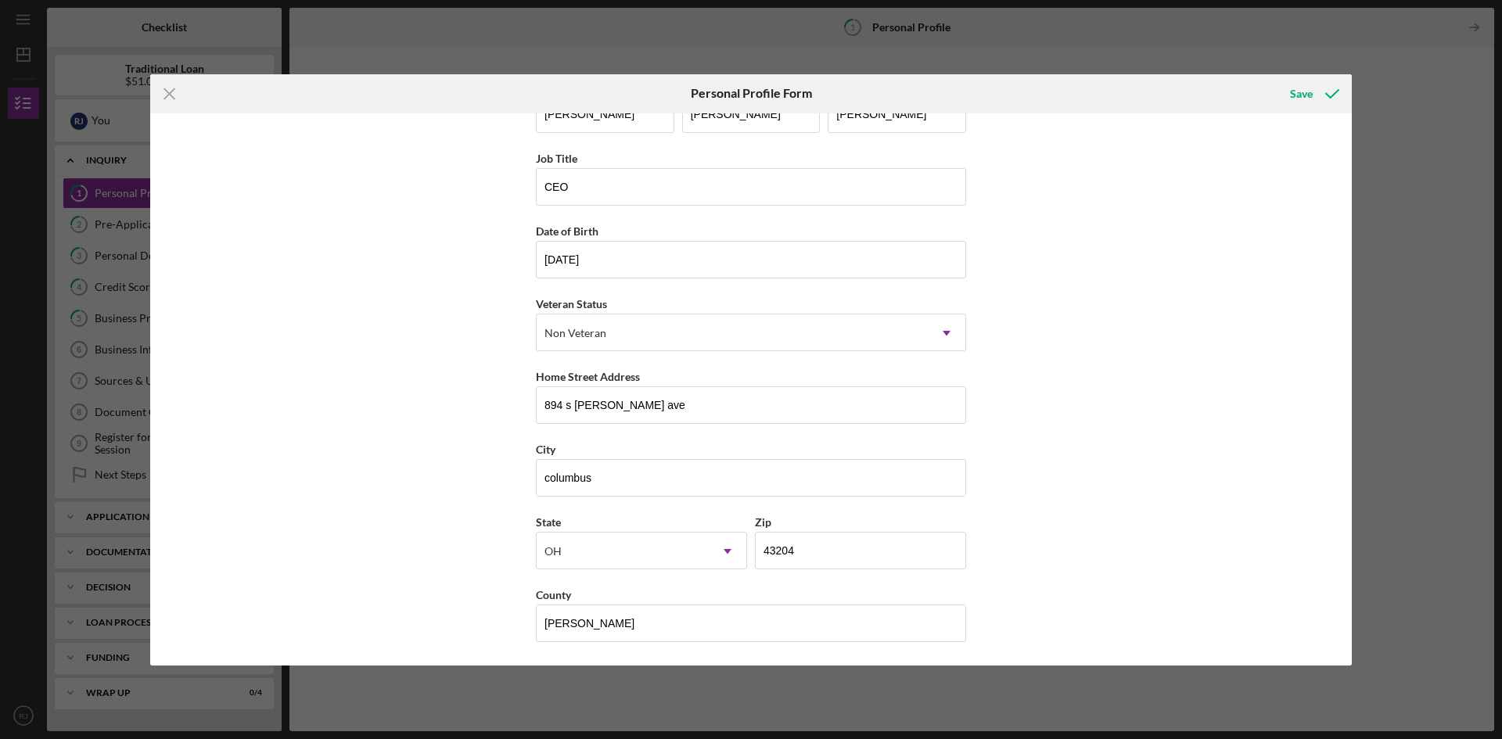
click at [1352, 143] on div "Icon/Menu Close Personal Profile Form Save First Name [PERSON_NAME] Middle Name…" at bounding box center [751, 369] width 1502 height 739
click at [1345, 129] on div "First Name [PERSON_NAME] Middle Name [PERSON_NAME] Last Name [PERSON_NAME] Job …" at bounding box center [751, 389] width 1202 height 552
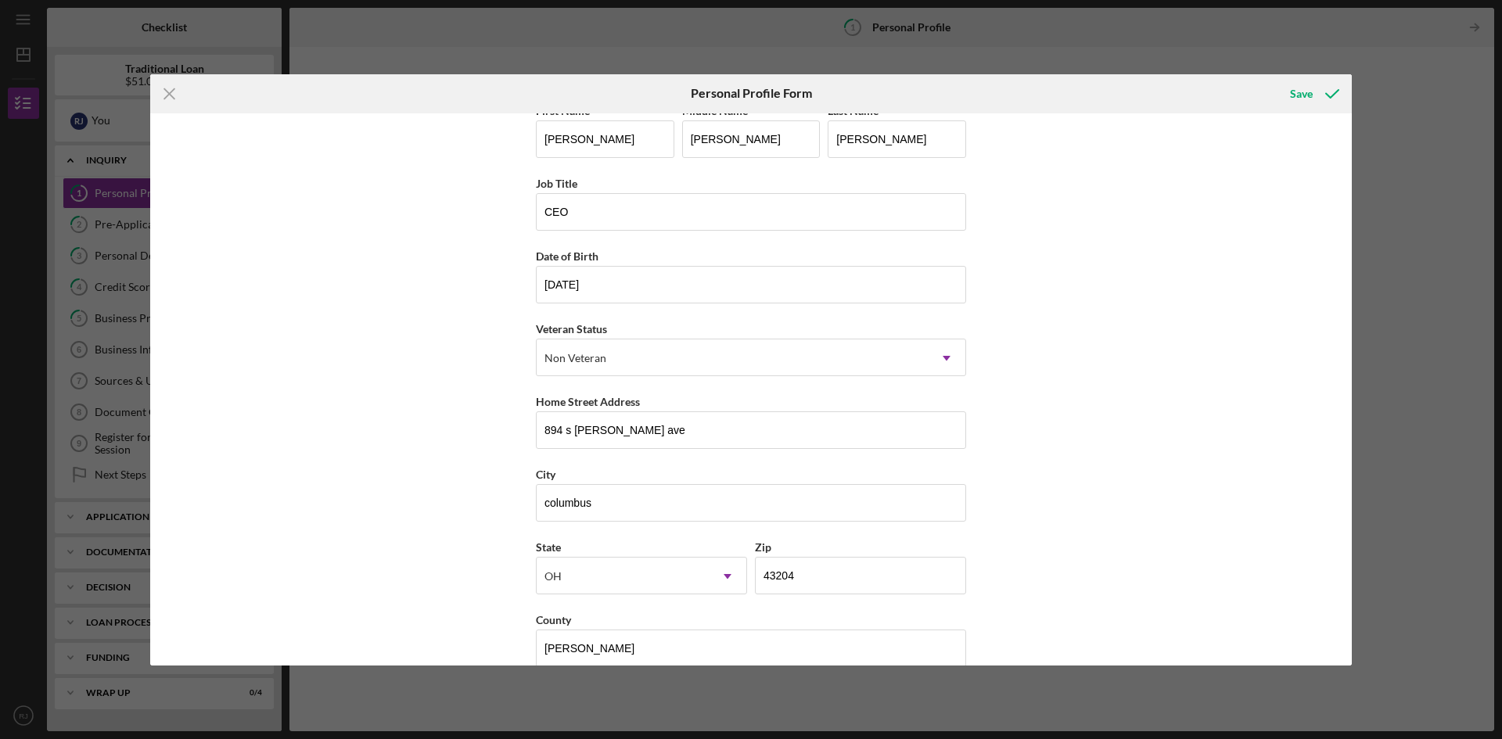
scroll to position [0, 0]
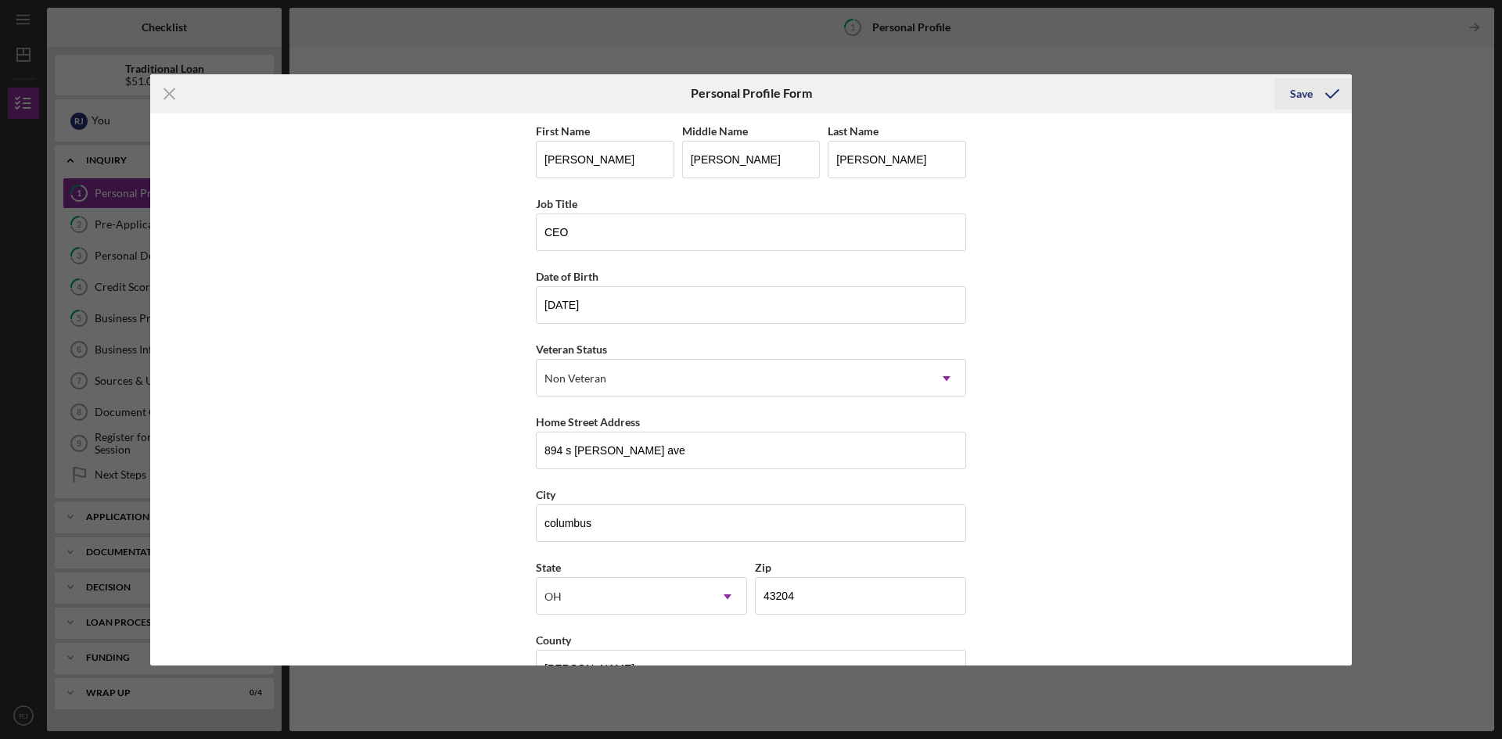
click at [1300, 88] on div "Save" at bounding box center [1301, 93] width 23 height 31
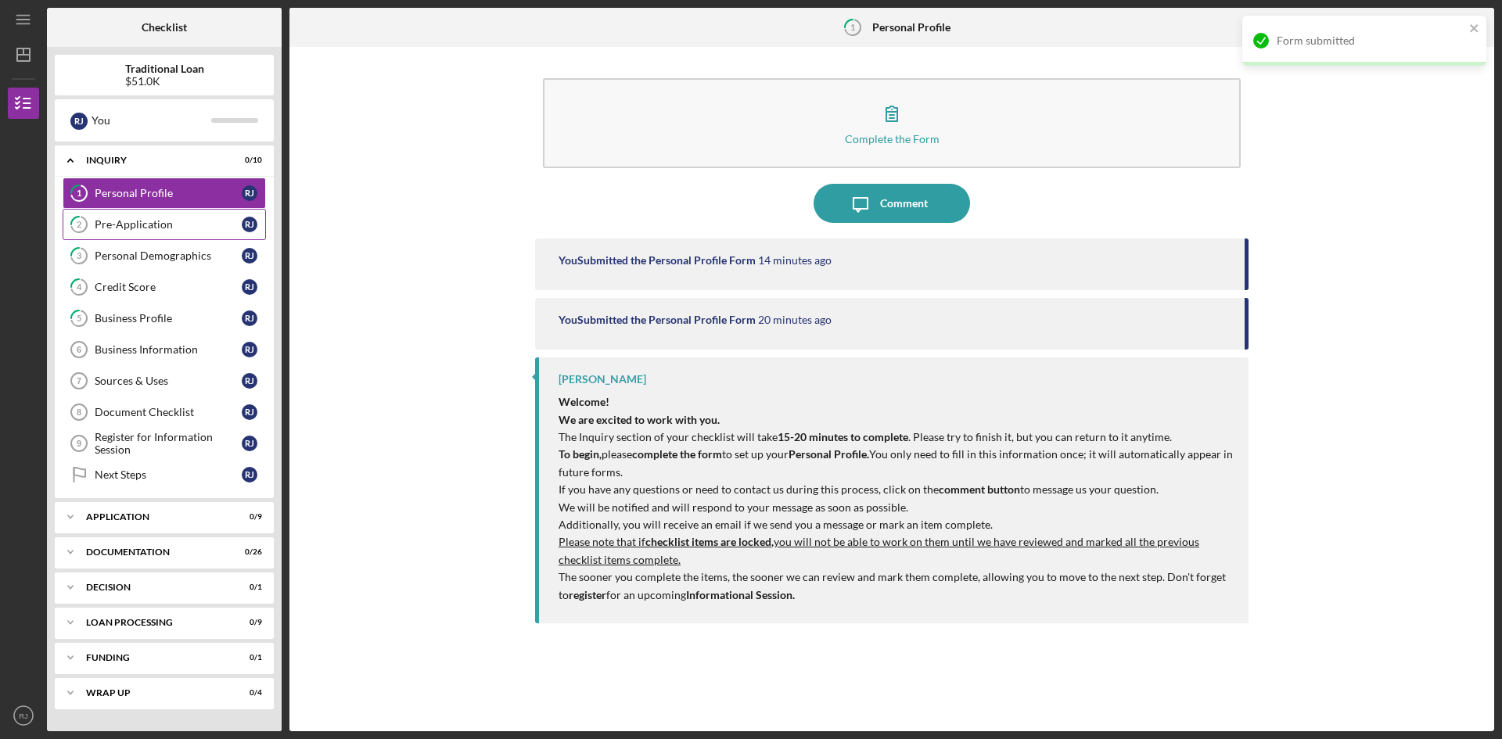
click at [88, 212] on icon "2" at bounding box center [78, 224] width 39 height 39
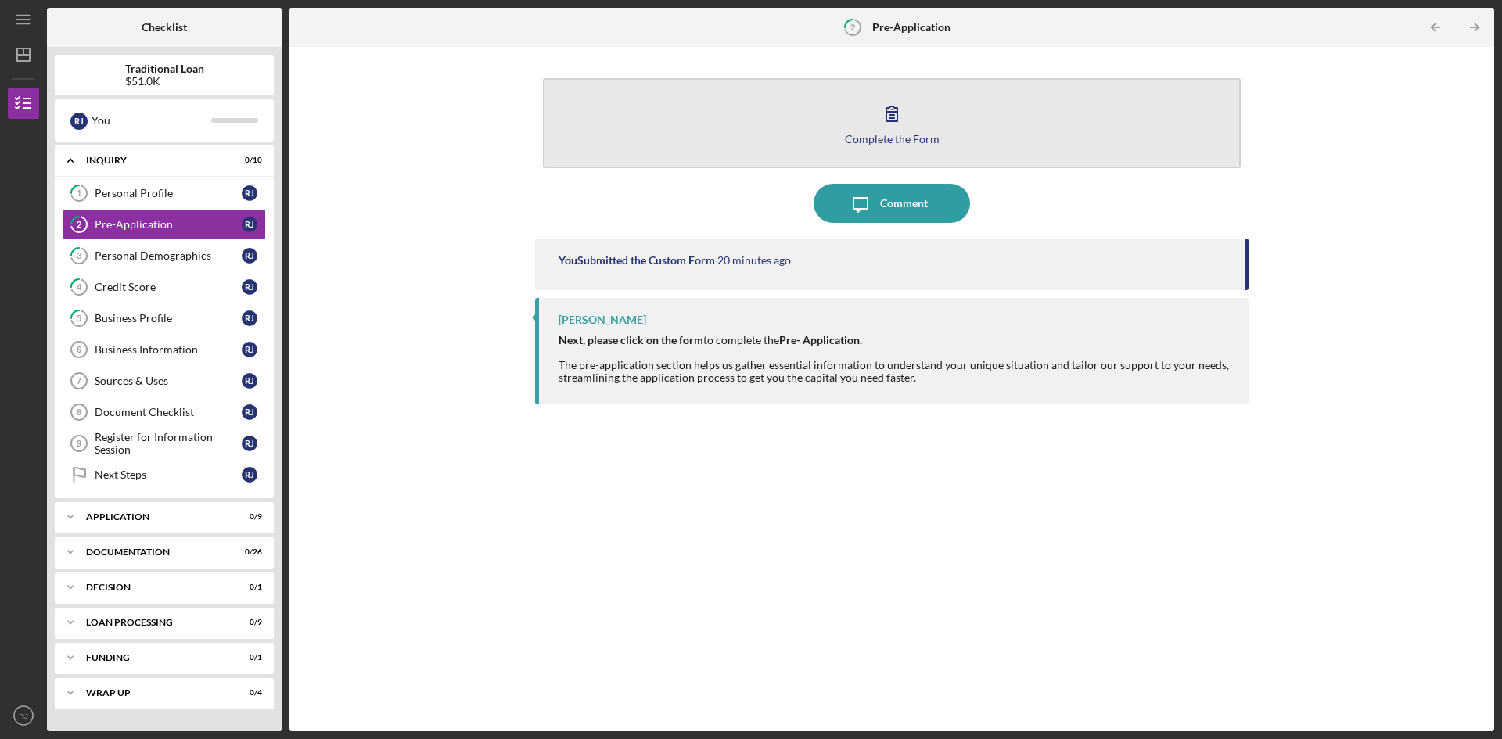
click at [853, 131] on button "Complete the Form Form" at bounding box center [892, 123] width 698 height 90
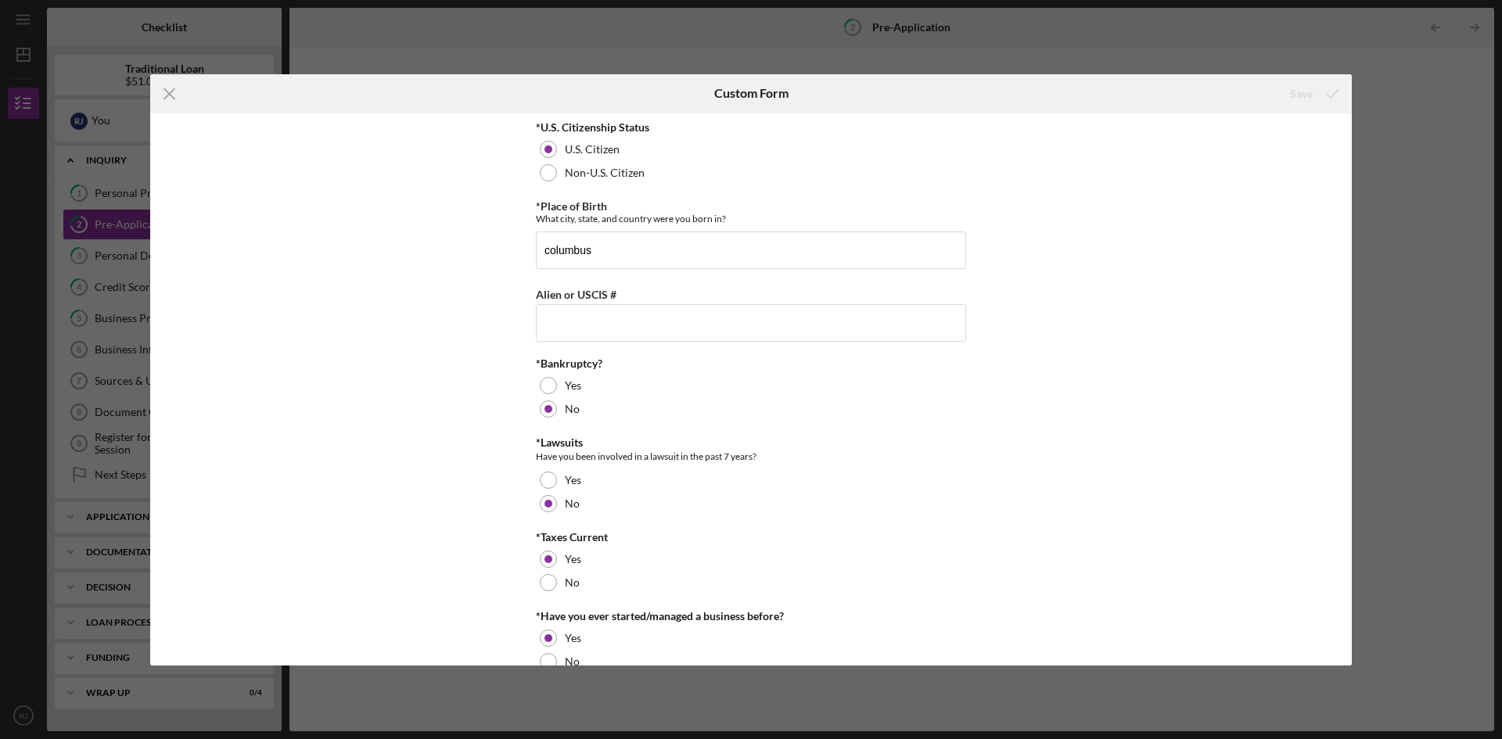
scroll to position [31, 0]
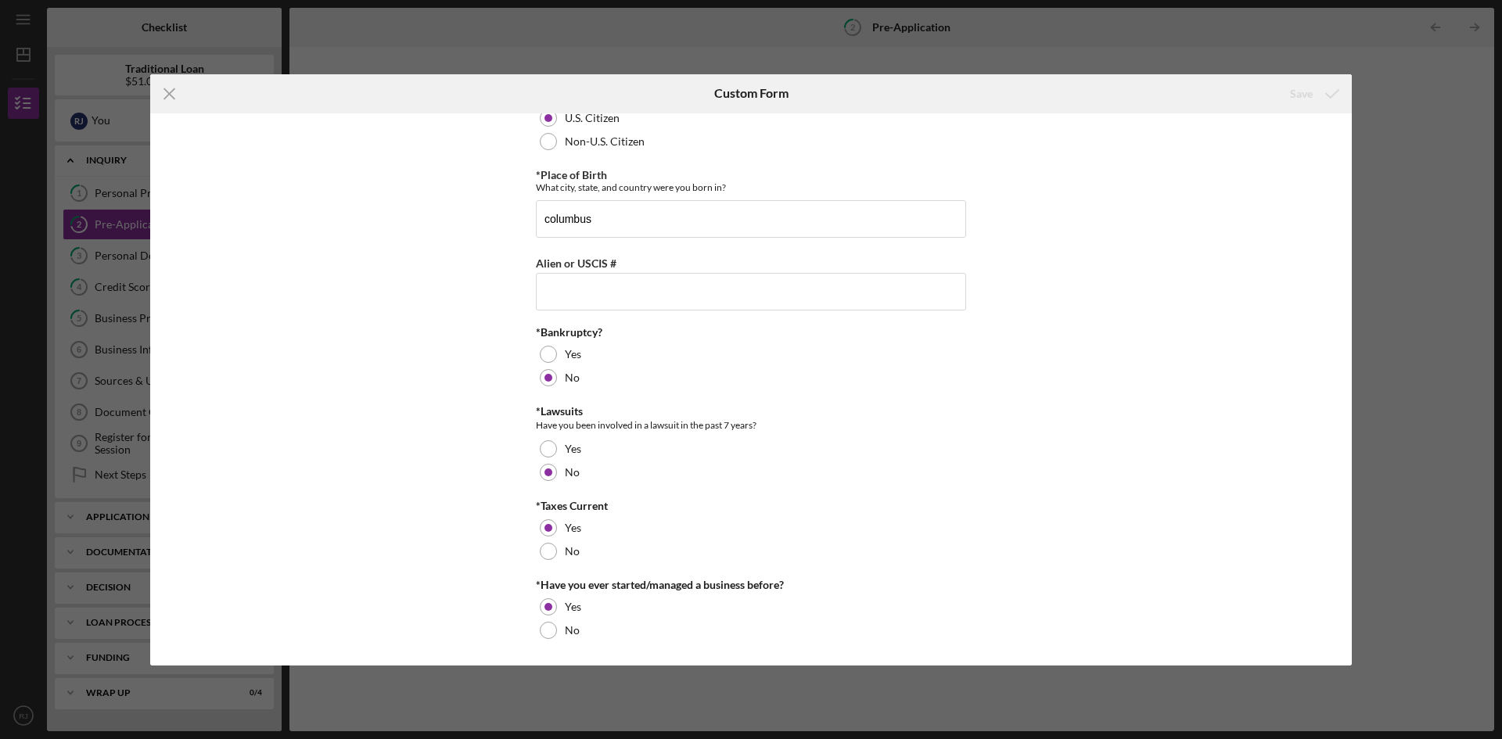
click at [1397, 156] on div "Icon/Menu Close Custom Form Save *U.S. Citizenship Status [DEMOGRAPHIC_DATA] Ci…" at bounding box center [751, 369] width 1502 height 739
click at [166, 90] on line at bounding box center [169, 93] width 10 height 10
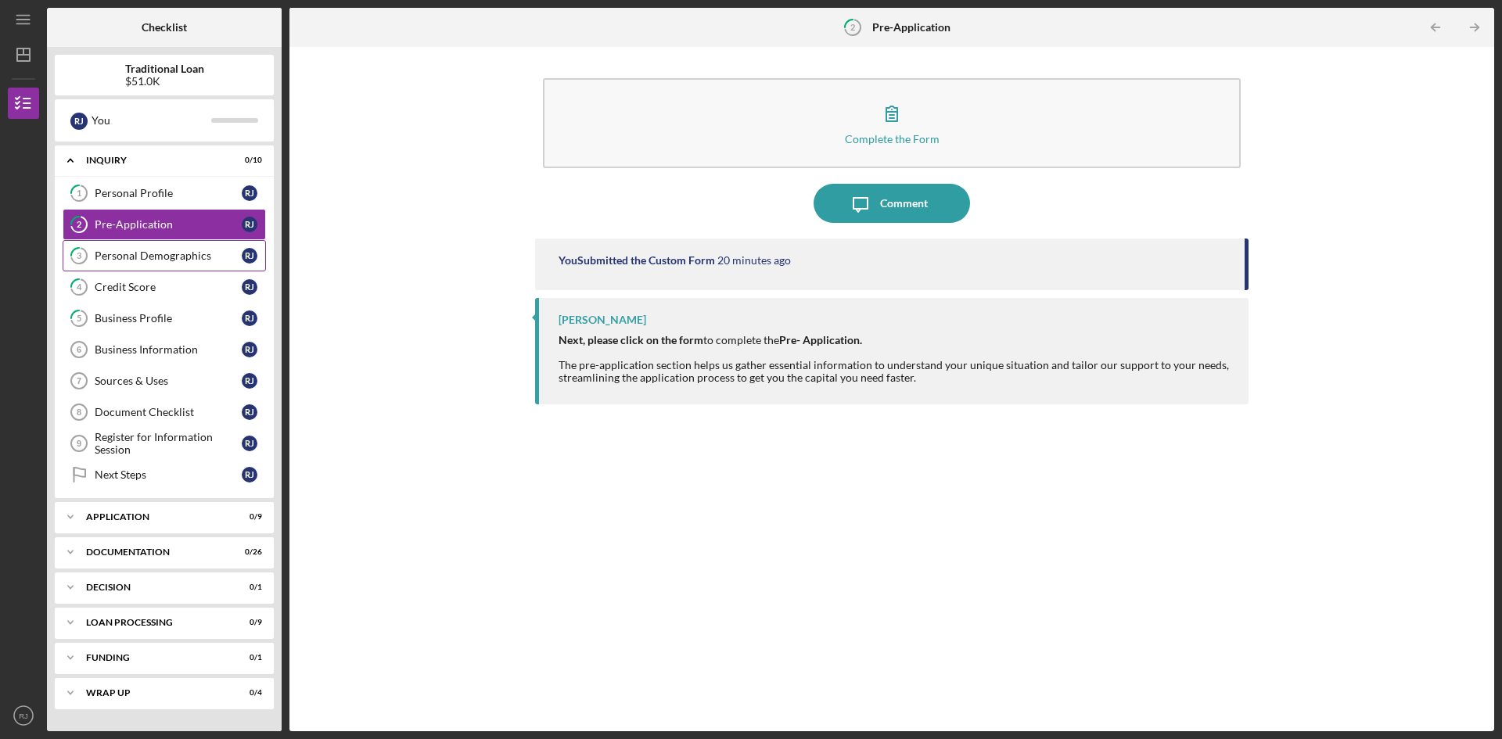
click at [176, 254] on div "Personal Demographics" at bounding box center [168, 256] width 147 height 13
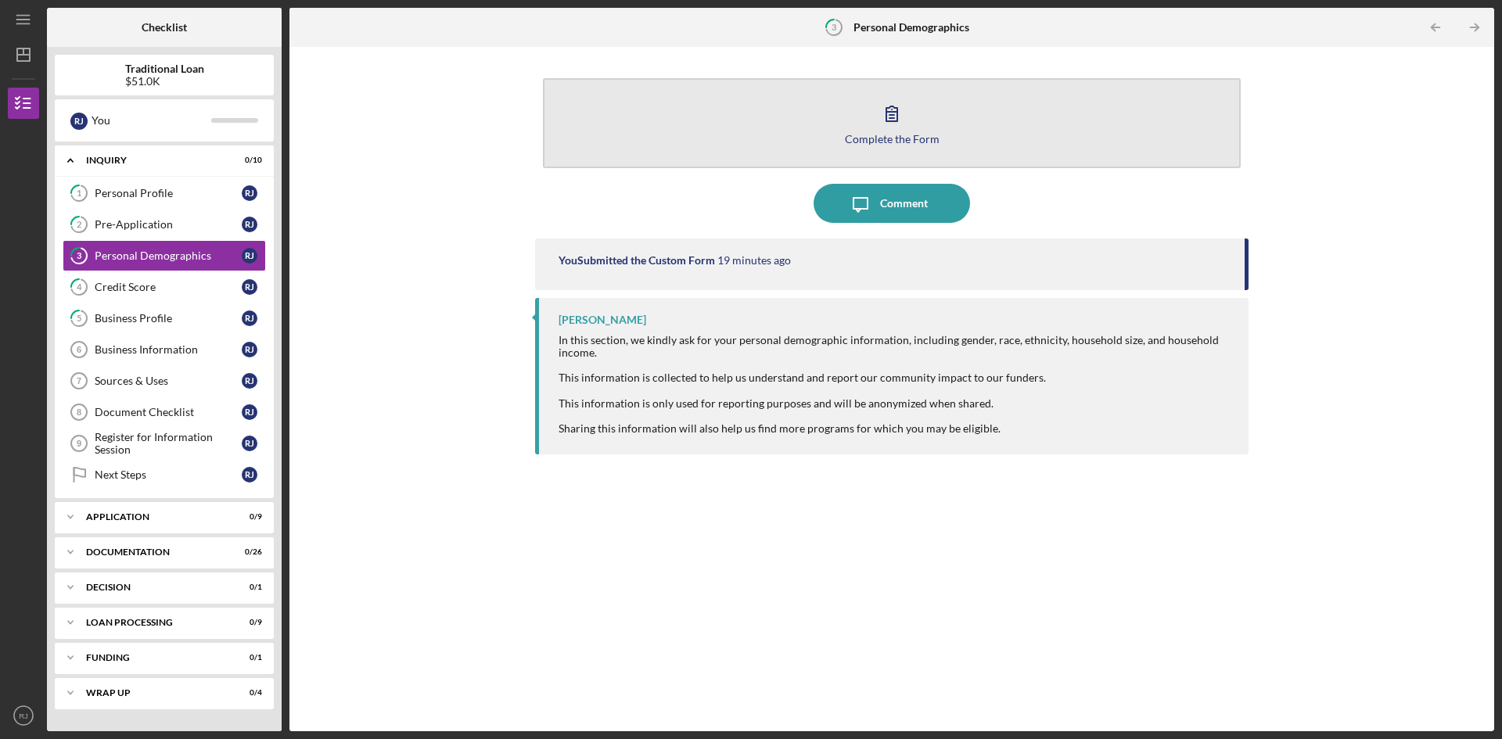
click at [896, 129] on icon "button" at bounding box center [891, 113] width 39 height 39
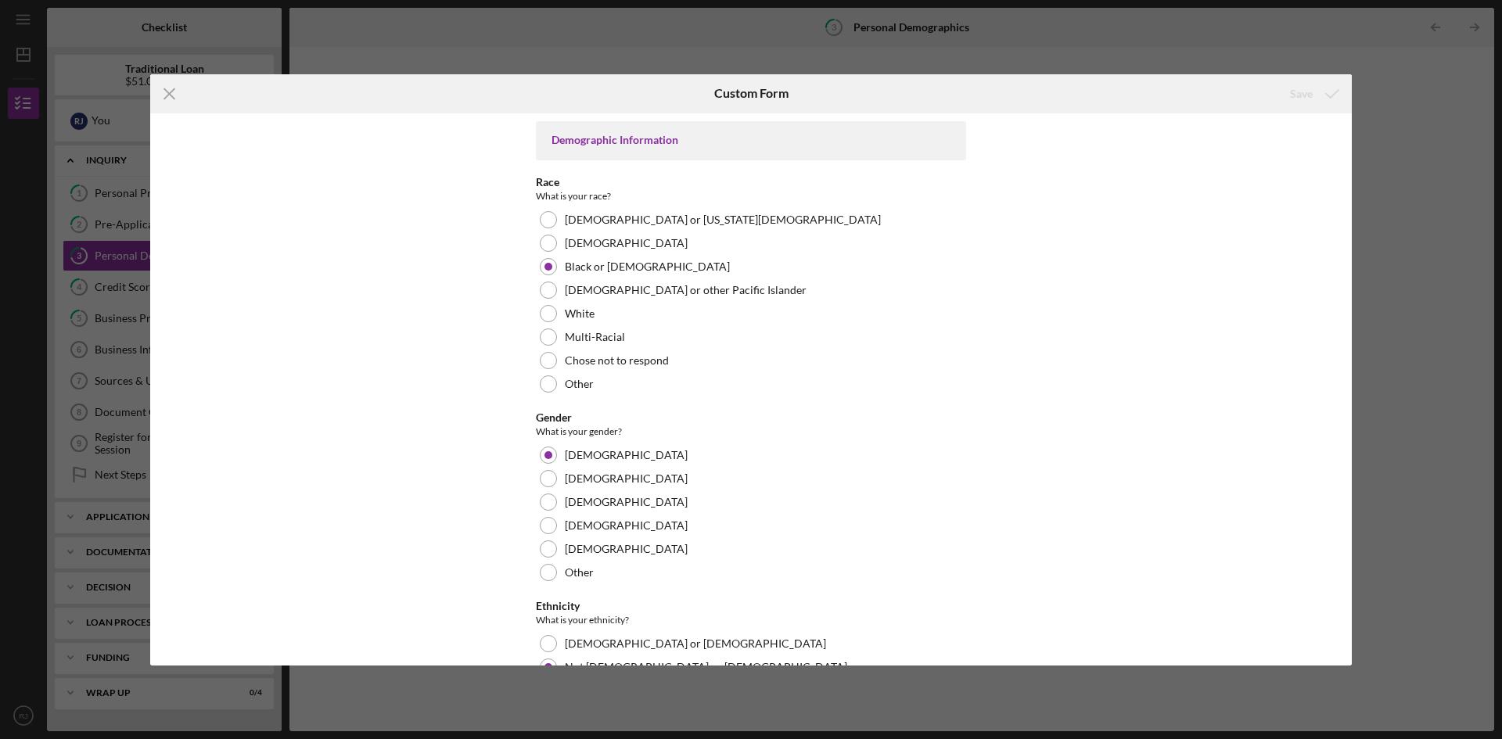
scroll to position [484, 0]
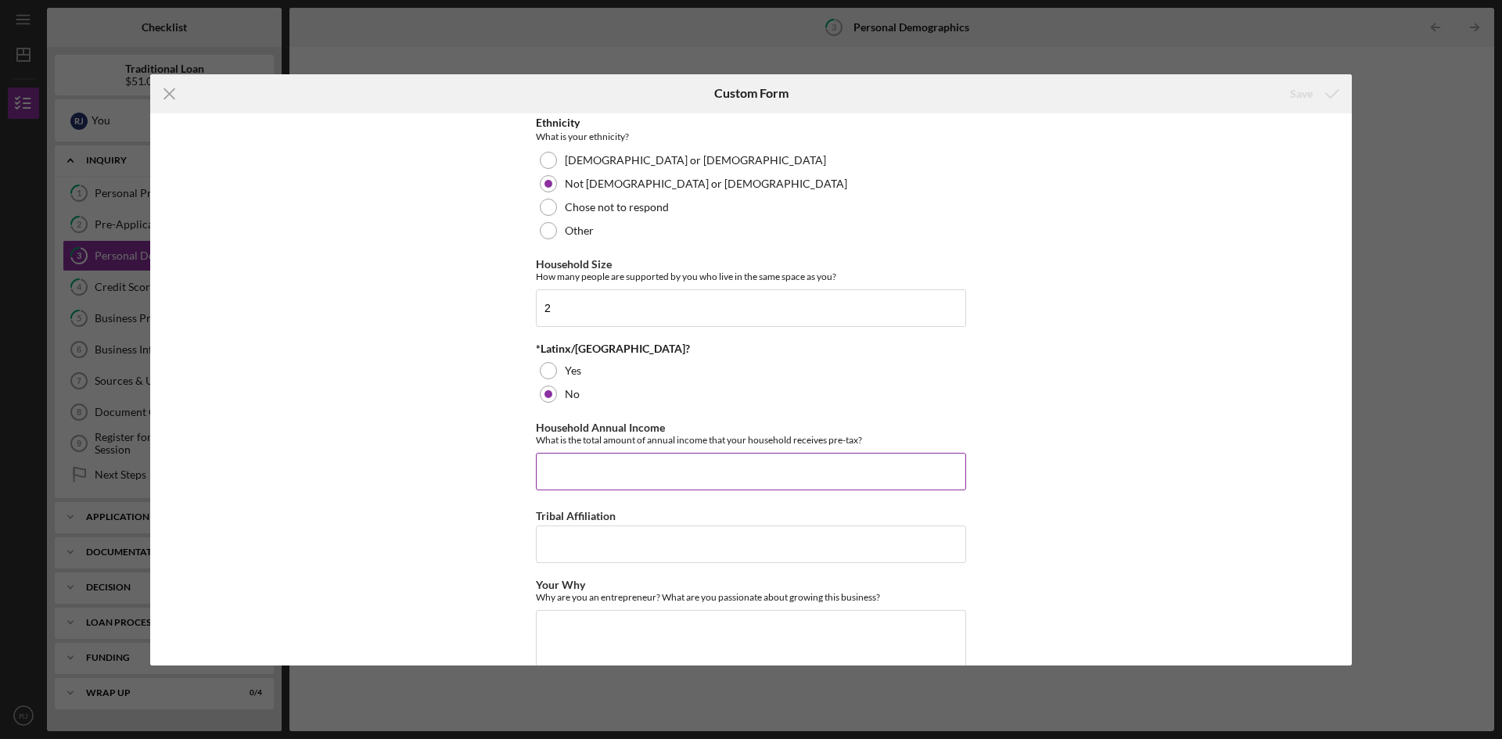
click at [631, 472] on input "Household Annual Income" at bounding box center [751, 472] width 430 height 38
drag, startPoint x: 826, startPoint y: 441, endPoint x: 863, endPoint y: 441, distance: 36.8
click at [863, 441] on div "What is the total amount of annual income that your household receives pre-tax?" at bounding box center [751, 440] width 430 height 12
copy div "pre-tax?"
click at [1053, 387] on div "Demographic Information Race What is your race? [DEMOGRAPHIC_DATA] or [US_STATE…" at bounding box center [751, 389] width 1202 height 552
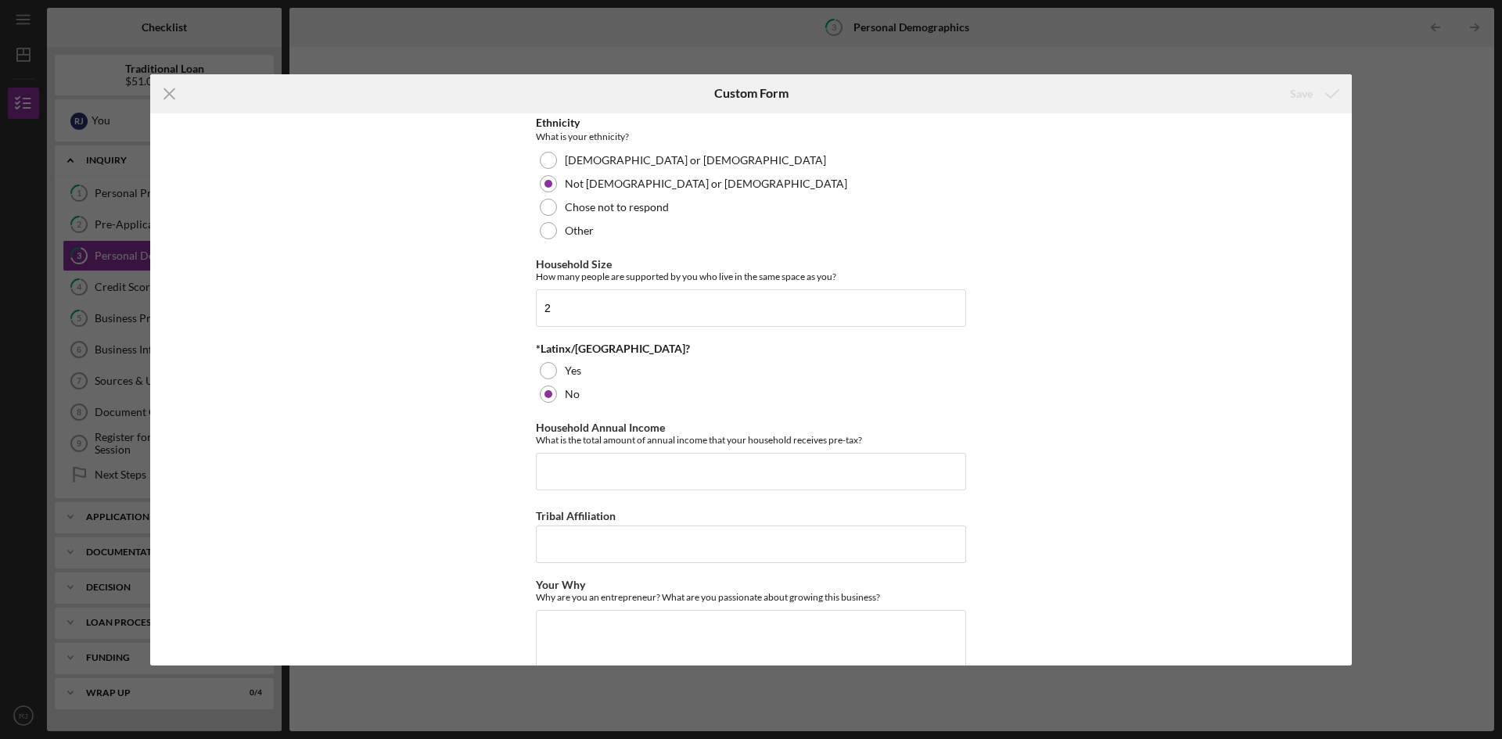
click at [1344, 625] on div "Demographic Information Race What is your race? [DEMOGRAPHIC_DATA] or [US_STATE…" at bounding box center [751, 389] width 1202 height 552
click at [1345, 628] on div "Demographic Information Race What is your race? [DEMOGRAPHIC_DATA] or [US_STATE…" at bounding box center [751, 389] width 1202 height 552
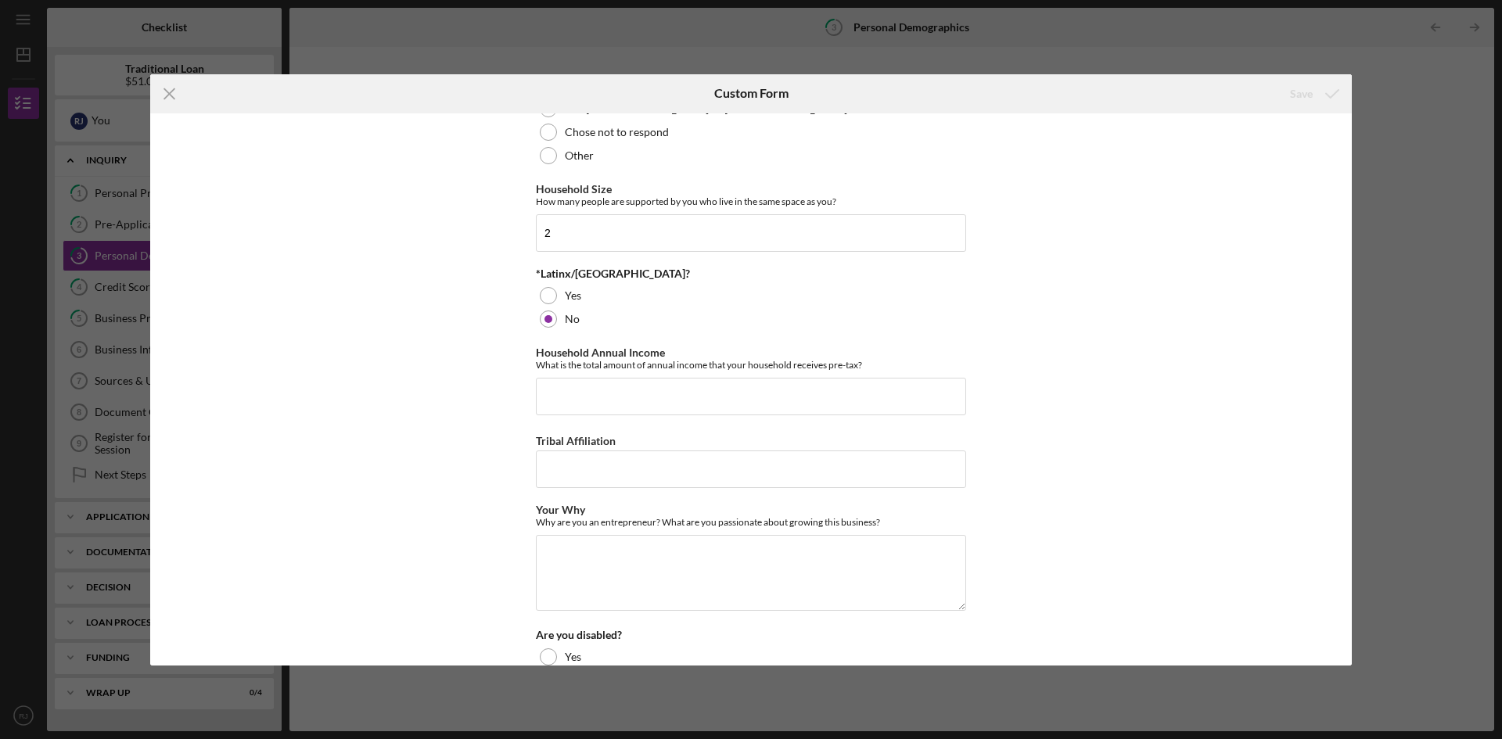
scroll to position [609, 0]
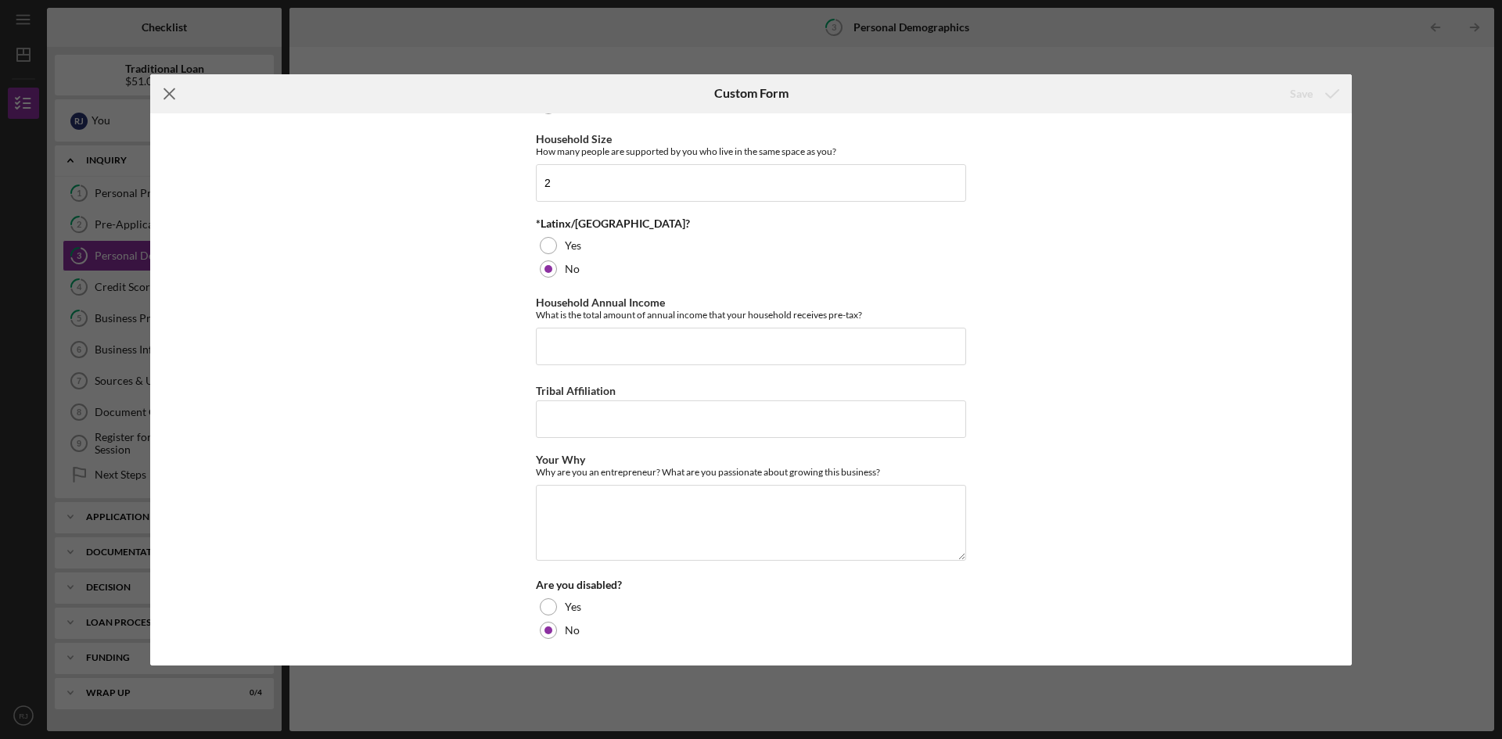
click at [173, 103] on icon "Icon/Menu Close" at bounding box center [169, 93] width 39 height 39
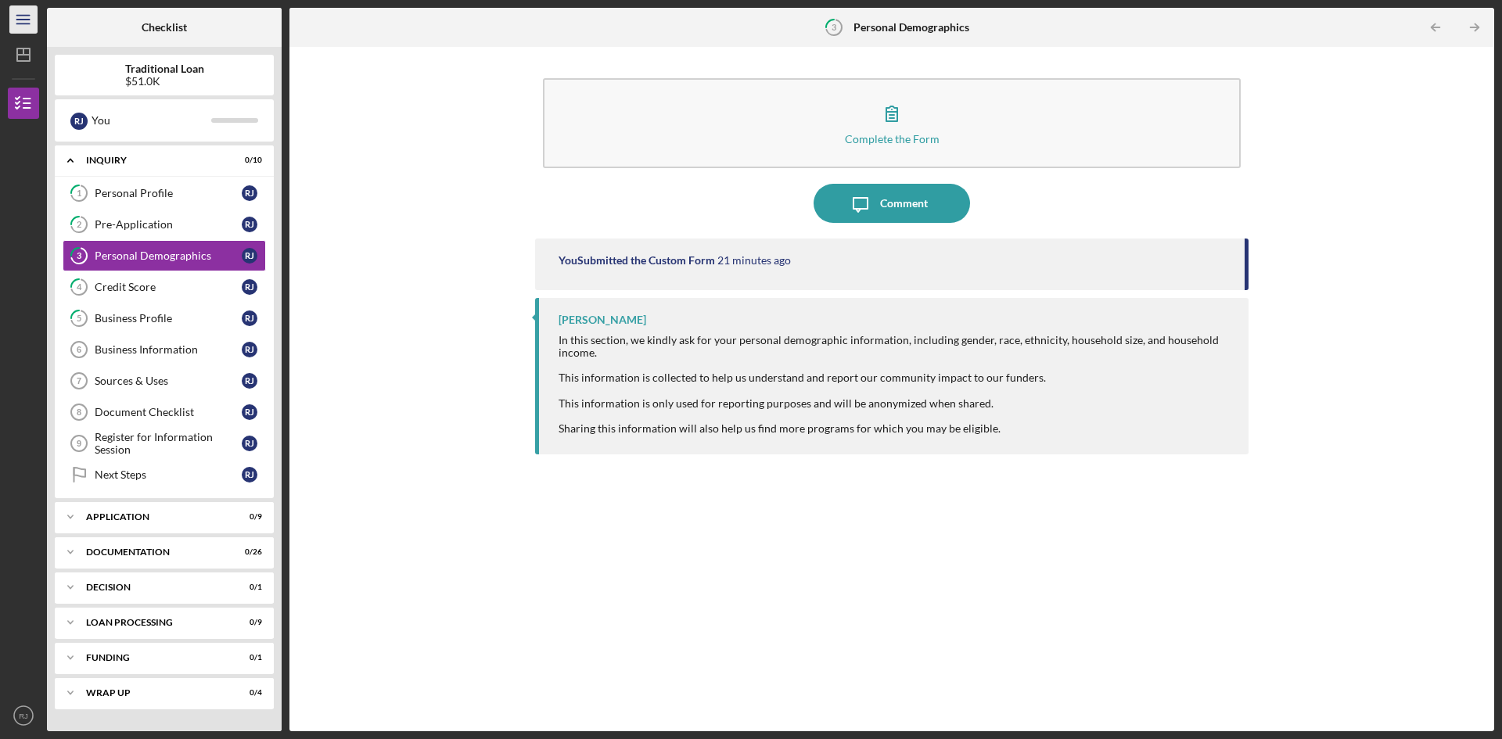
click at [17, 24] on icon "Icon/Menu" at bounding box center [23, 19] width 35 height 35
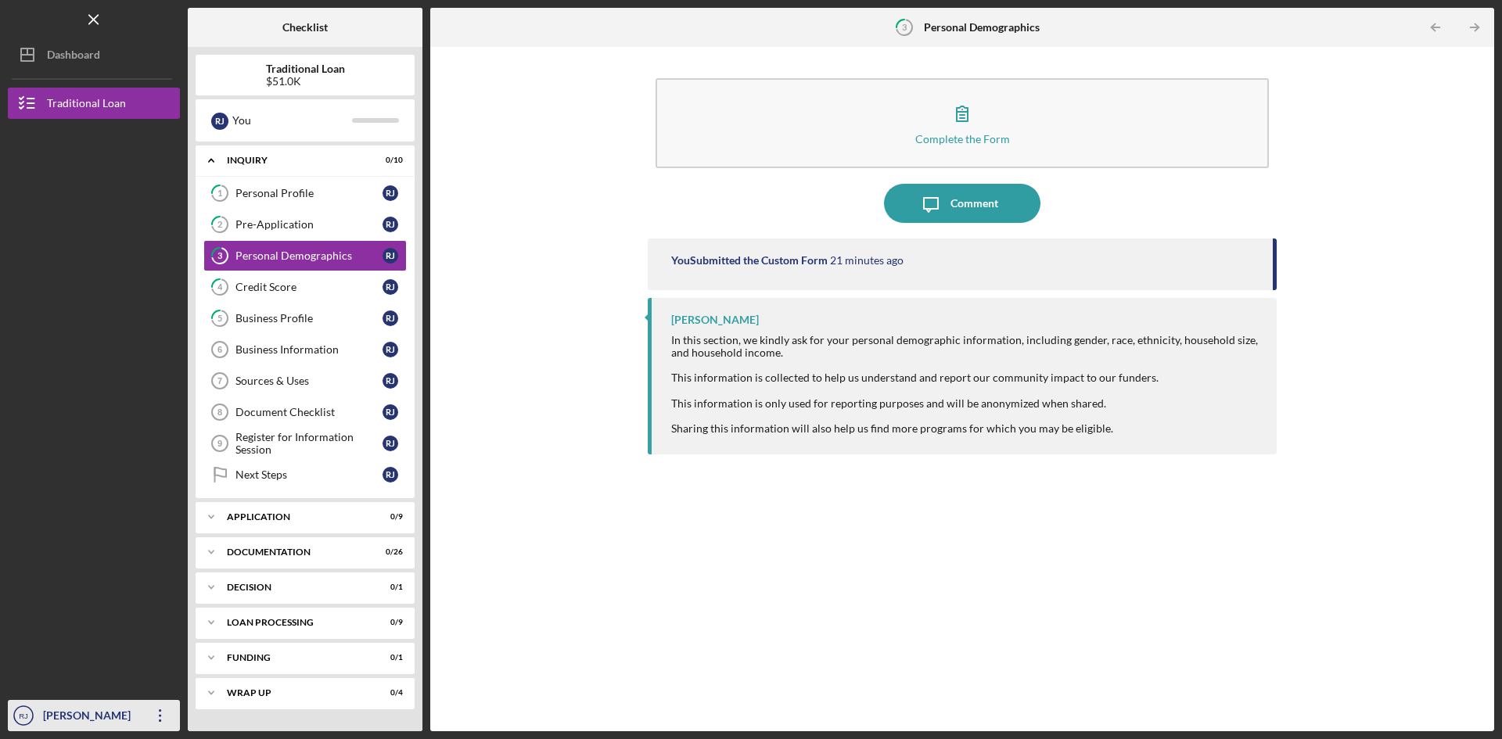
click at [110, 715] on div "[PERSON_NAME]" at bounding box center [90, 717] width 102 height 35
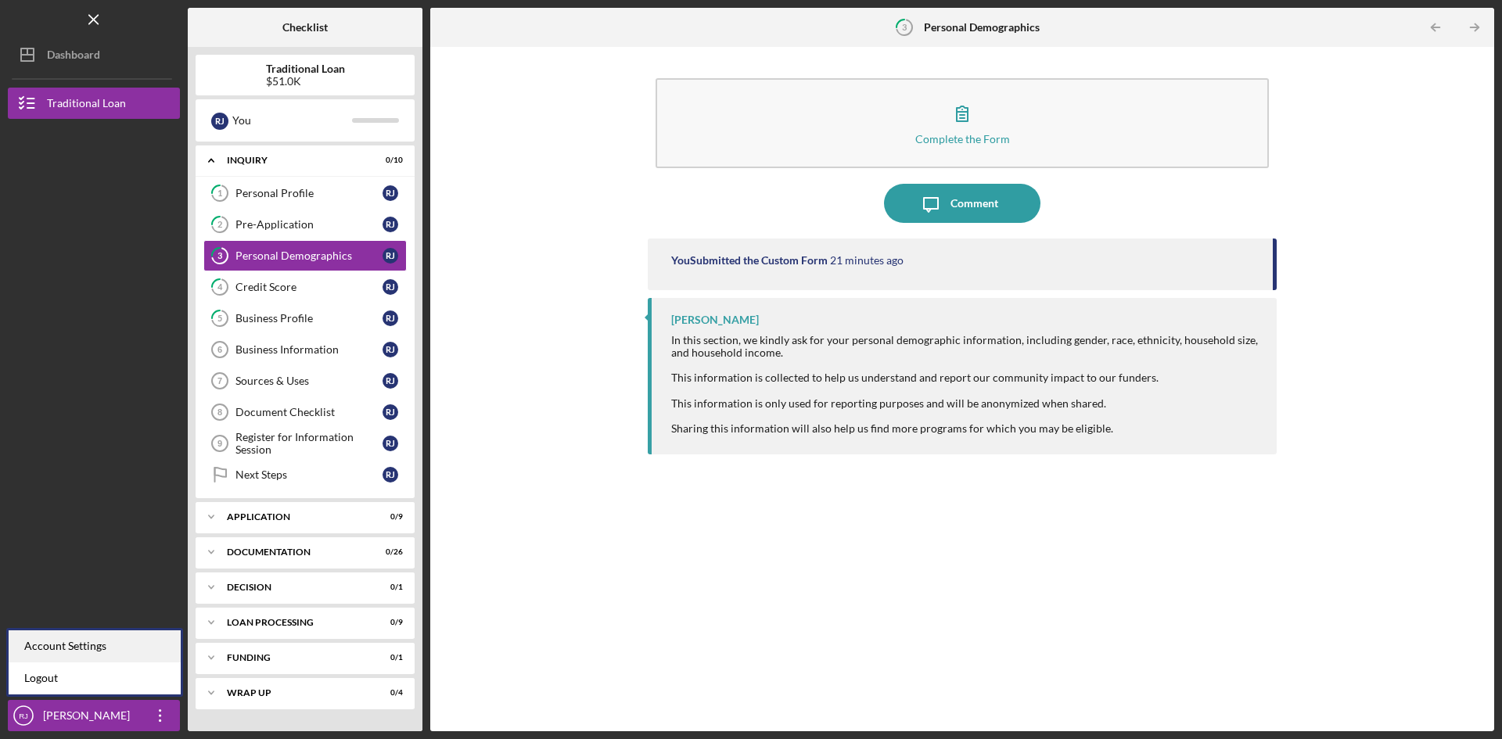
click at [100, 649] on div "Account Settings" at bounding box center [95, 647] width 172 height 32
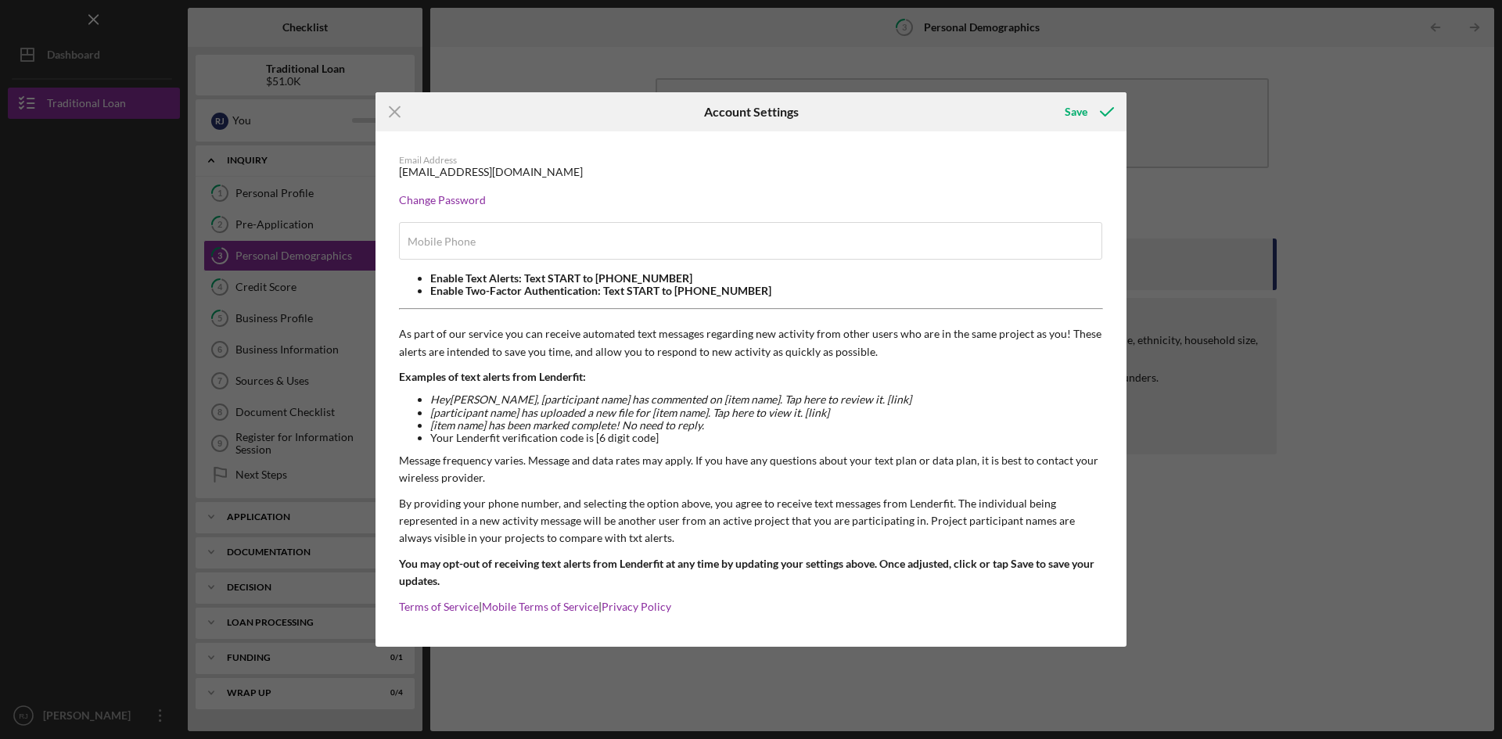
type input "[PHONE_NUMBER]"
drag, startPoint x: 526, startPoint y: 172, endPoint x: 389, endPoint y: 175, distance: 137.0
click at [389, 175] on div "Email Address [EMAIL_ADDRESS][DOMAIN_NAME] Change Password Mobile Phone [PHONE_…" at bounding box center [751, 389] width 751 height 516
copy div "[EMAIL_ADDRESS][DOMAIN_NAME]"
click at [595, 194] on div "Change Password" at bounding box center [751, 200] width 704 height 13
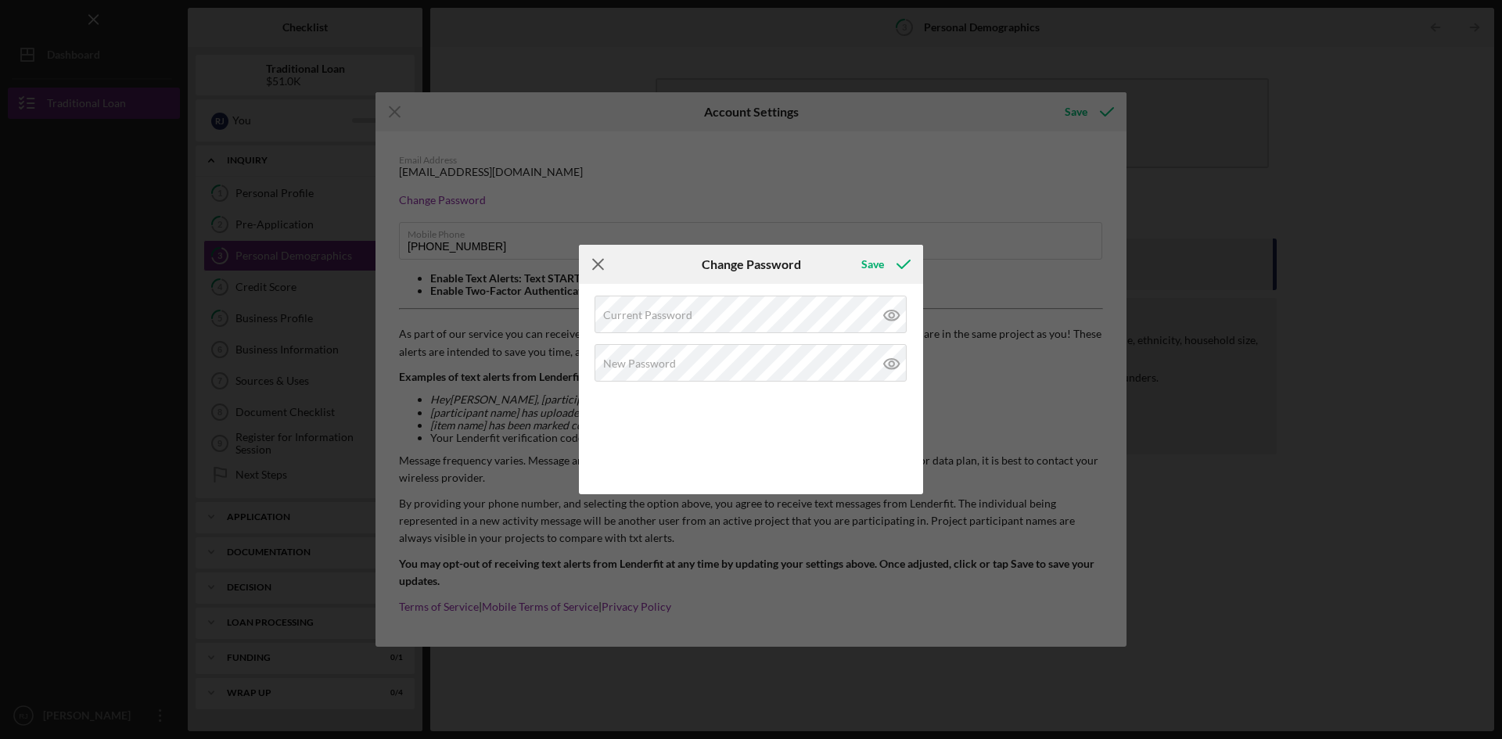
click at [602, 266] on icon "Icon/Menu Close" at bounding box center [598, 264] width 39 height 39
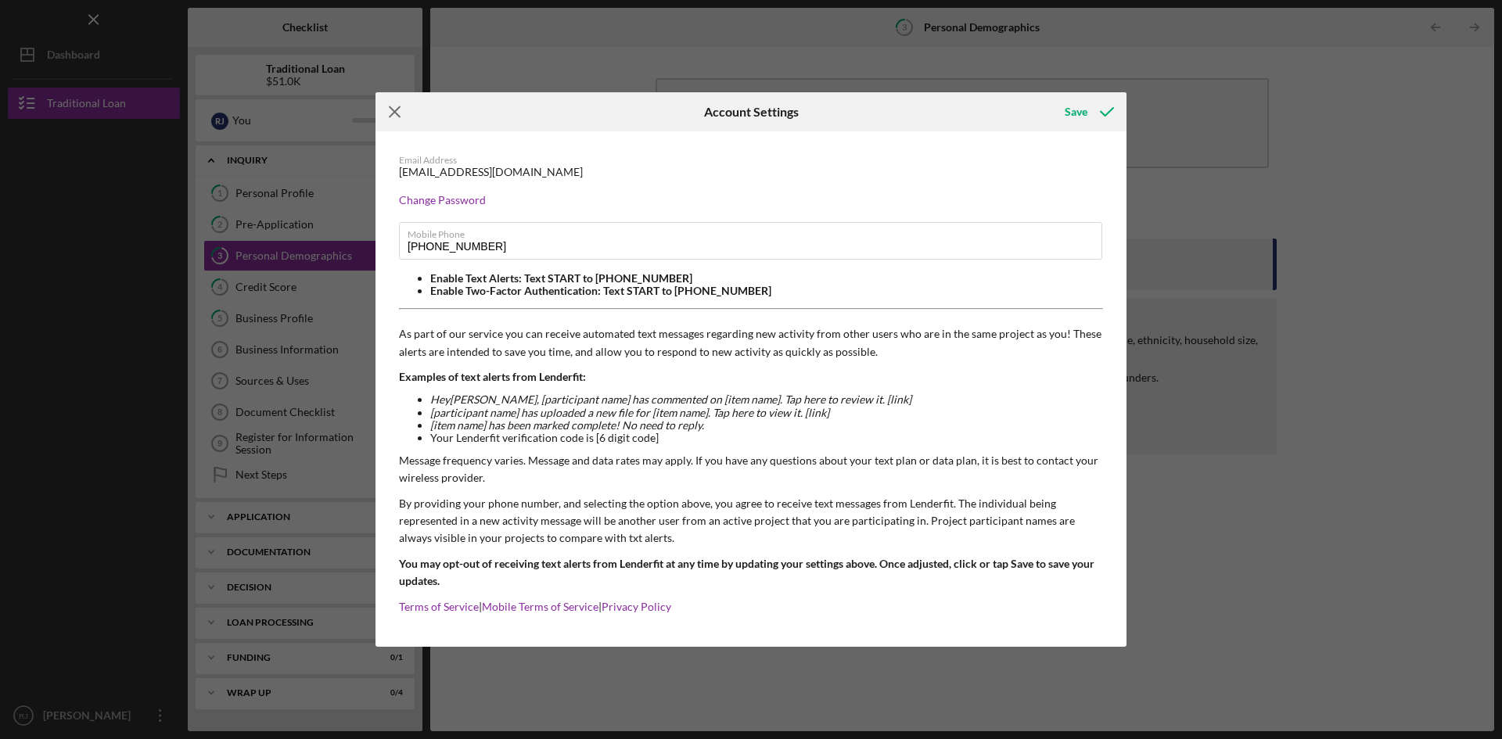
click at [399, 110] on icon "Icon/Menu Close" at bounding box center [395, 111] width 39 height 39
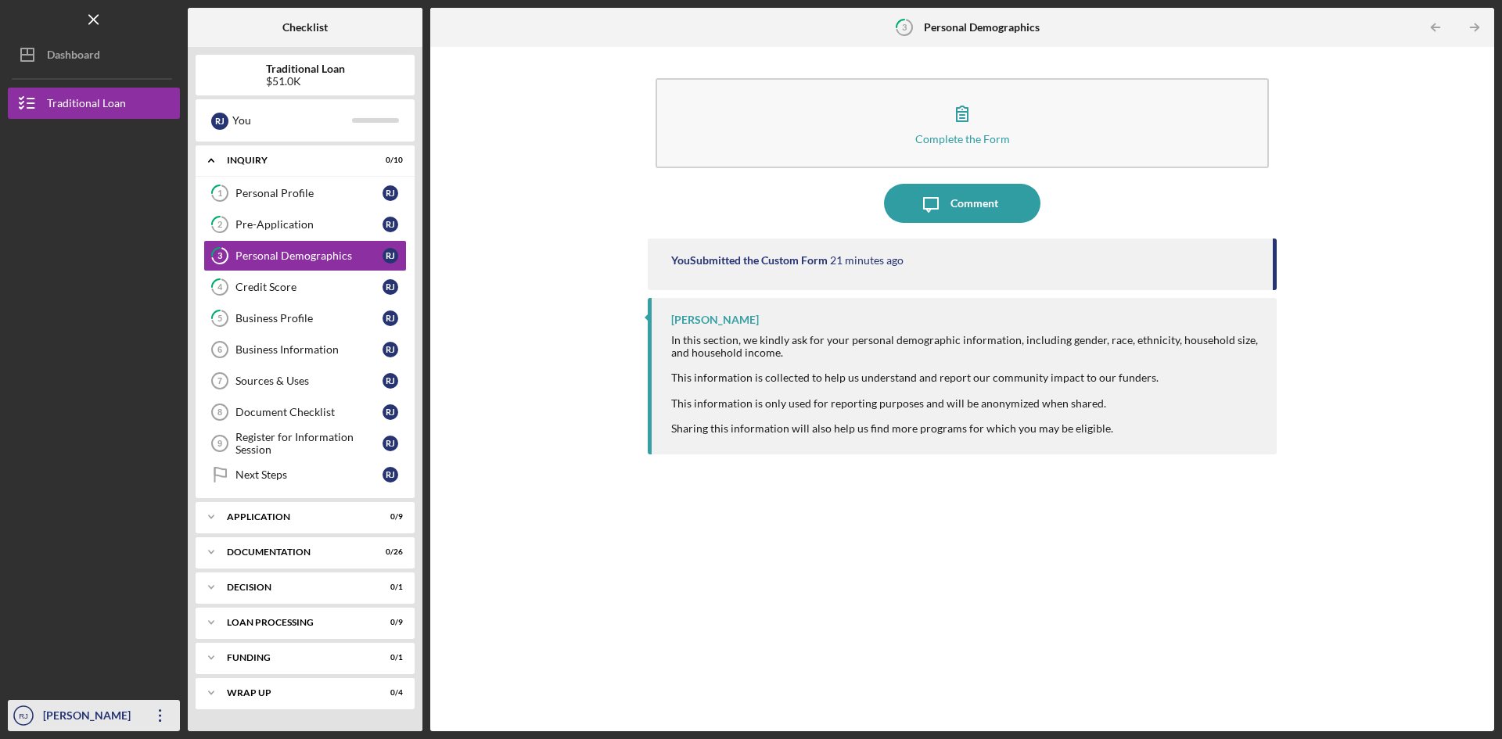
click at [159, 710] on icon "button" at bounding box center [160, 716] width 2 height 13
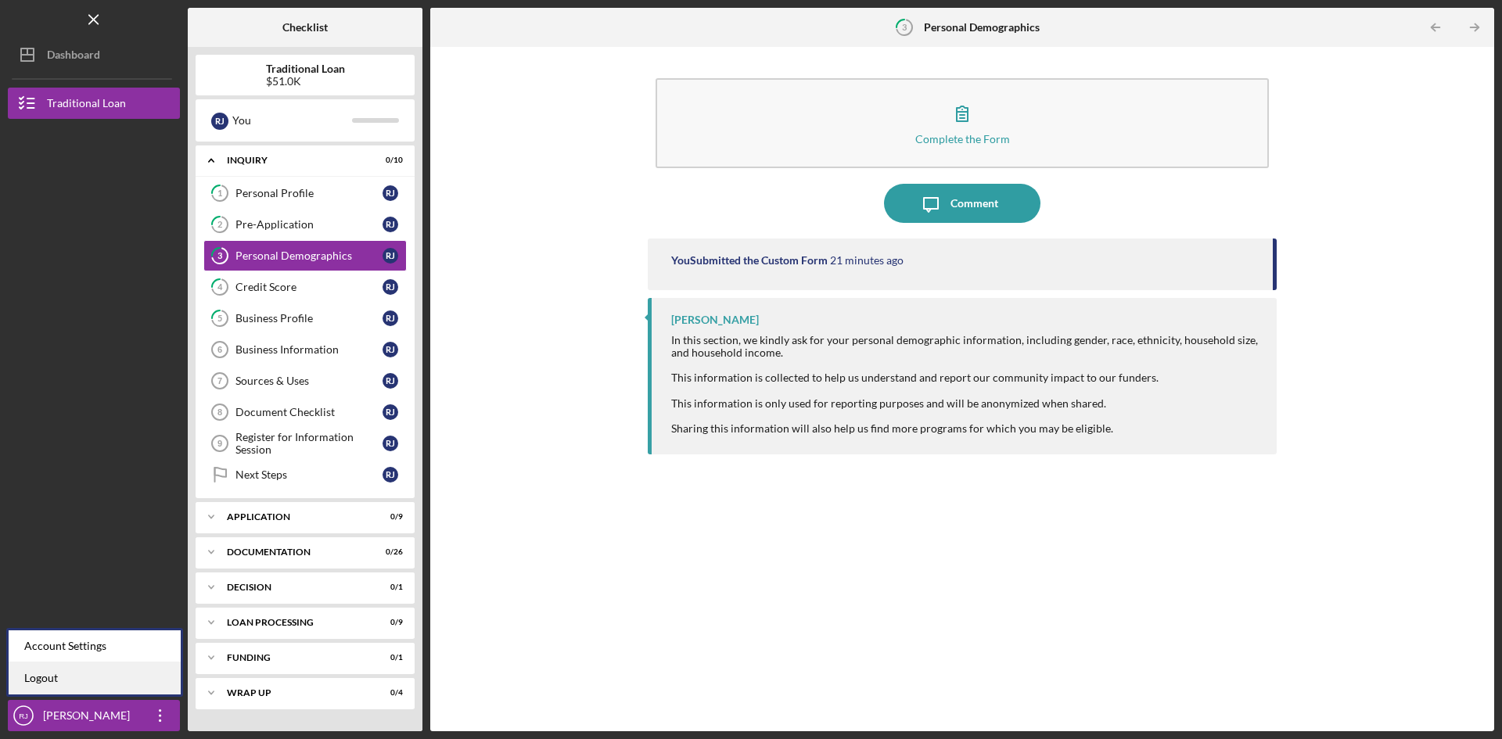
click at [110, 685] on link "Logout" at bounding box center [95, 679] width 172 height 32
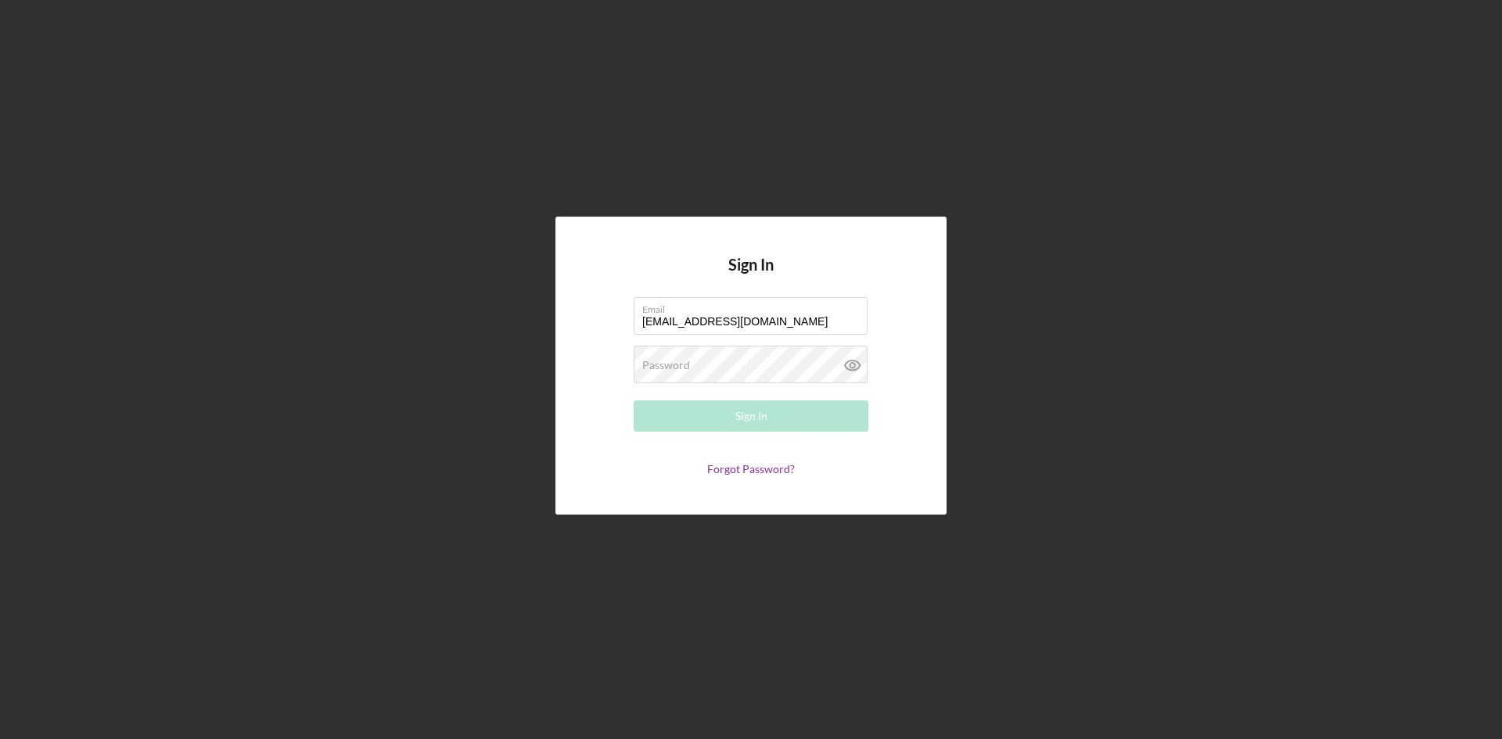
type input "[EMAIL_ADDRESS][DOMAIN_NAME]"
click at [634, 401] on button "Sign In" at bounding box center [751, 416] width 235 height 31
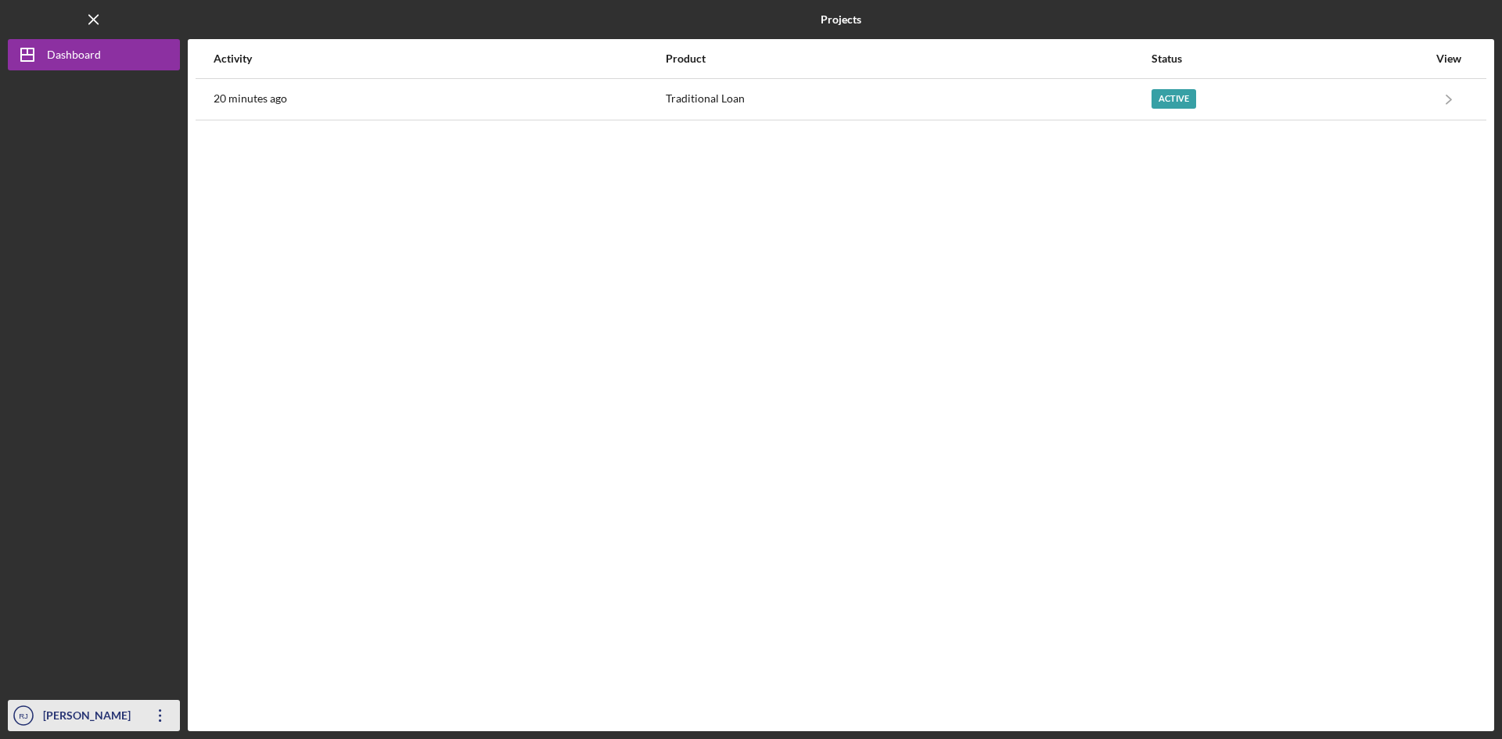
click at [66, 710] on div "[PERSON_NAME]" at bounding box center [90, 717] width 102 height 35
